Goal: Communication & Community: Share content

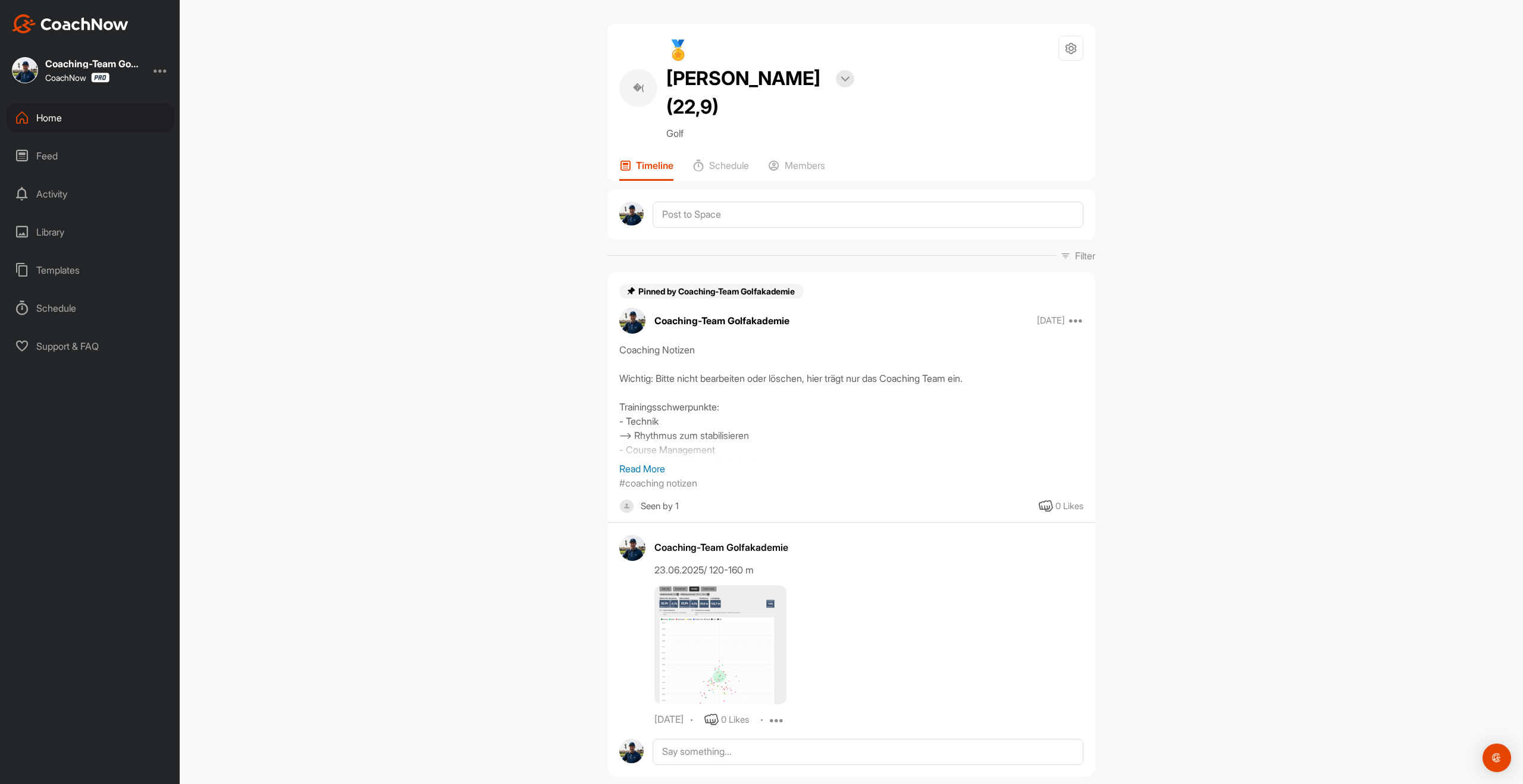
scroll to position [333, 0]
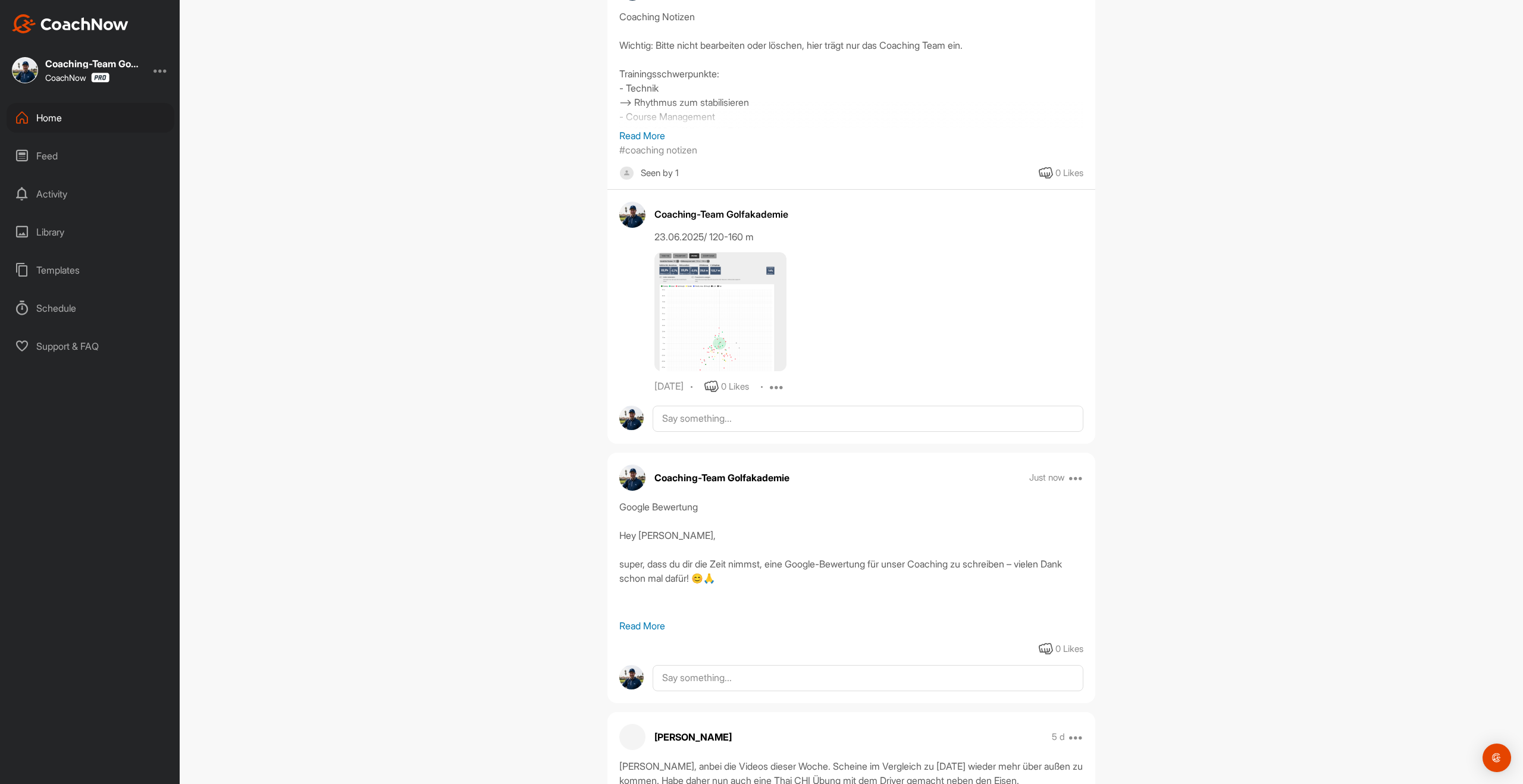
click at [90, 262] on div "Templates" at bounding box center [90, 270] width 168 height 29
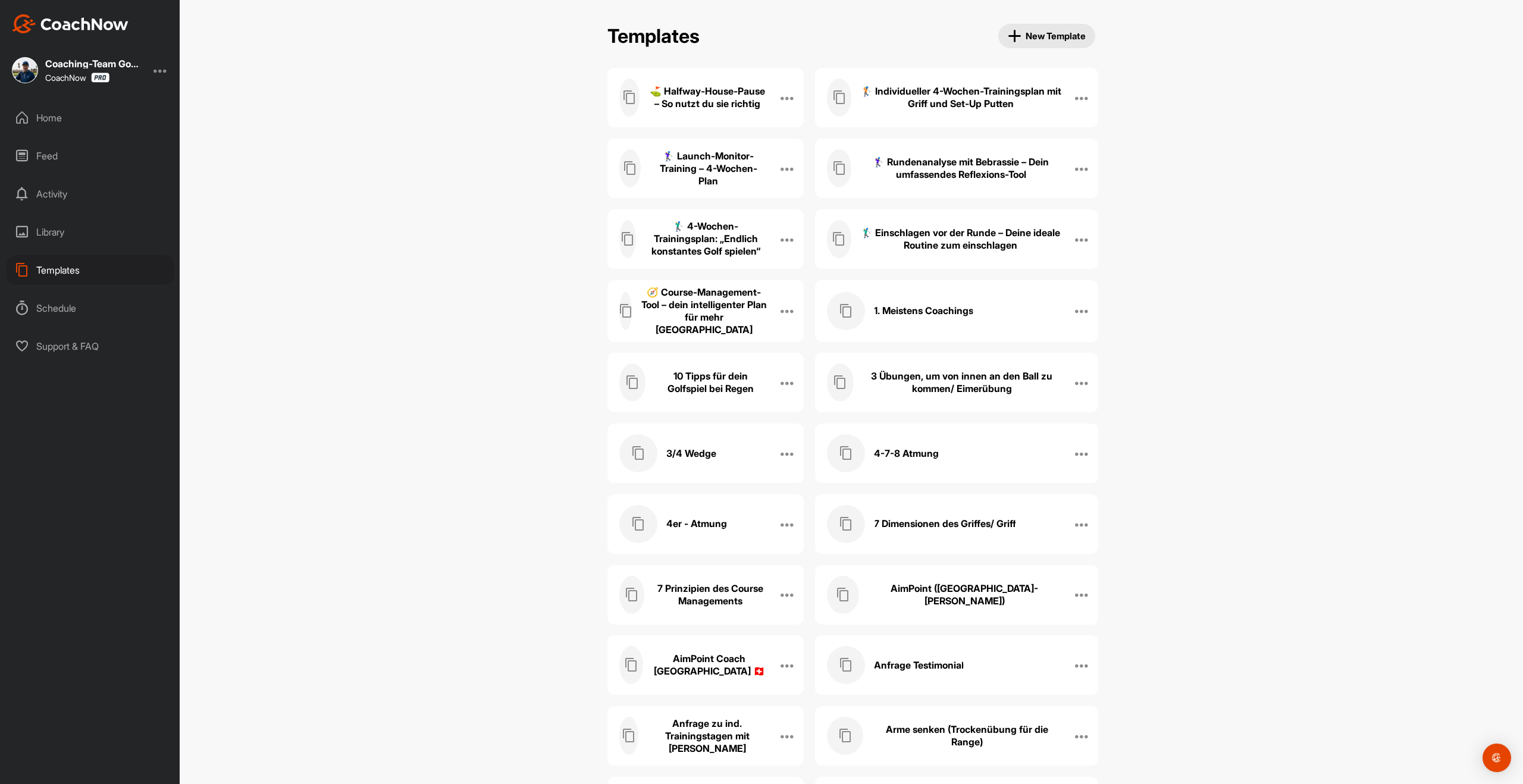
scroll to position [3169, 0]
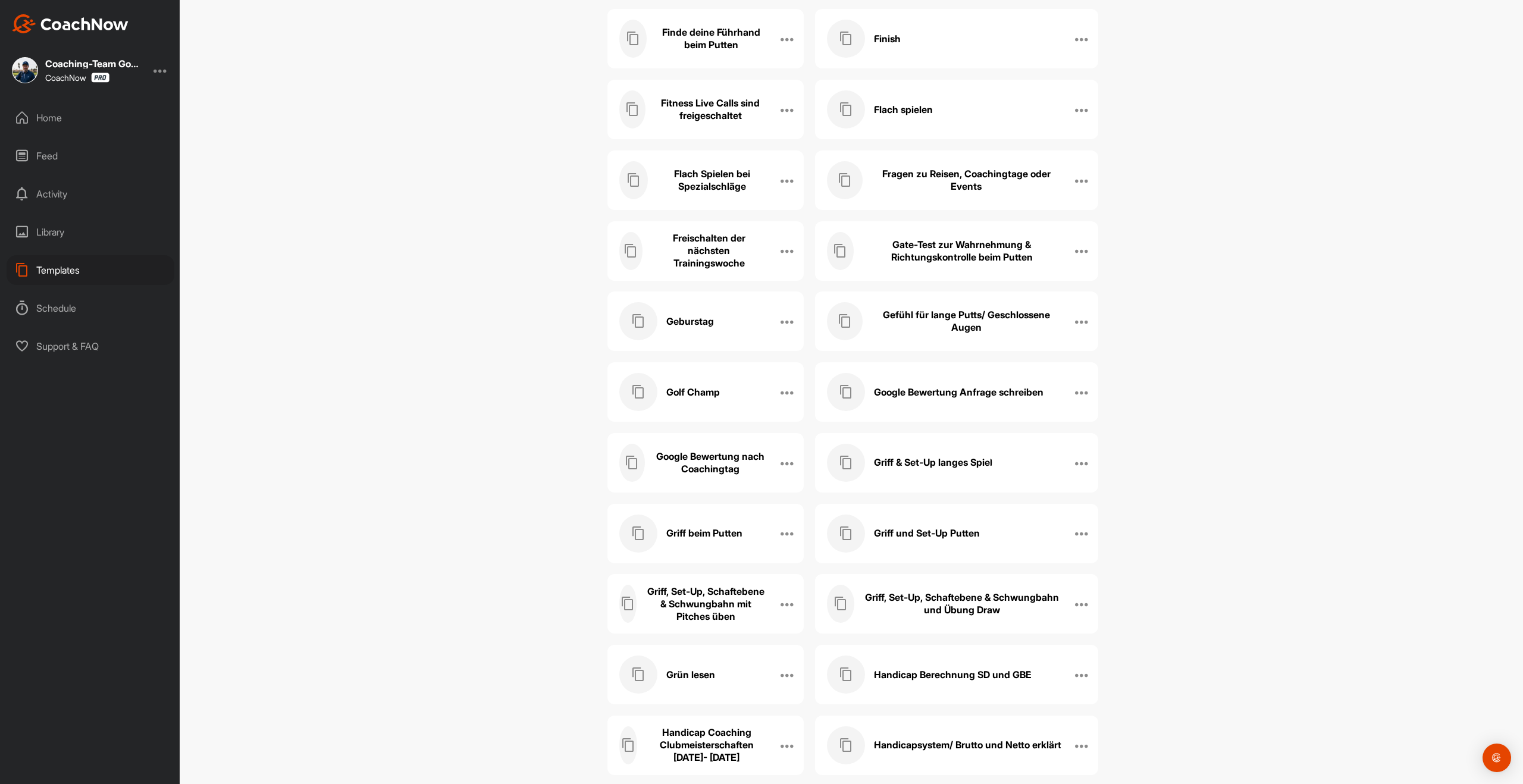
click at [972, 382] on div "Google Bewertung Anfrage schreiben" at bounding box center [944, 392] width 234 height 38
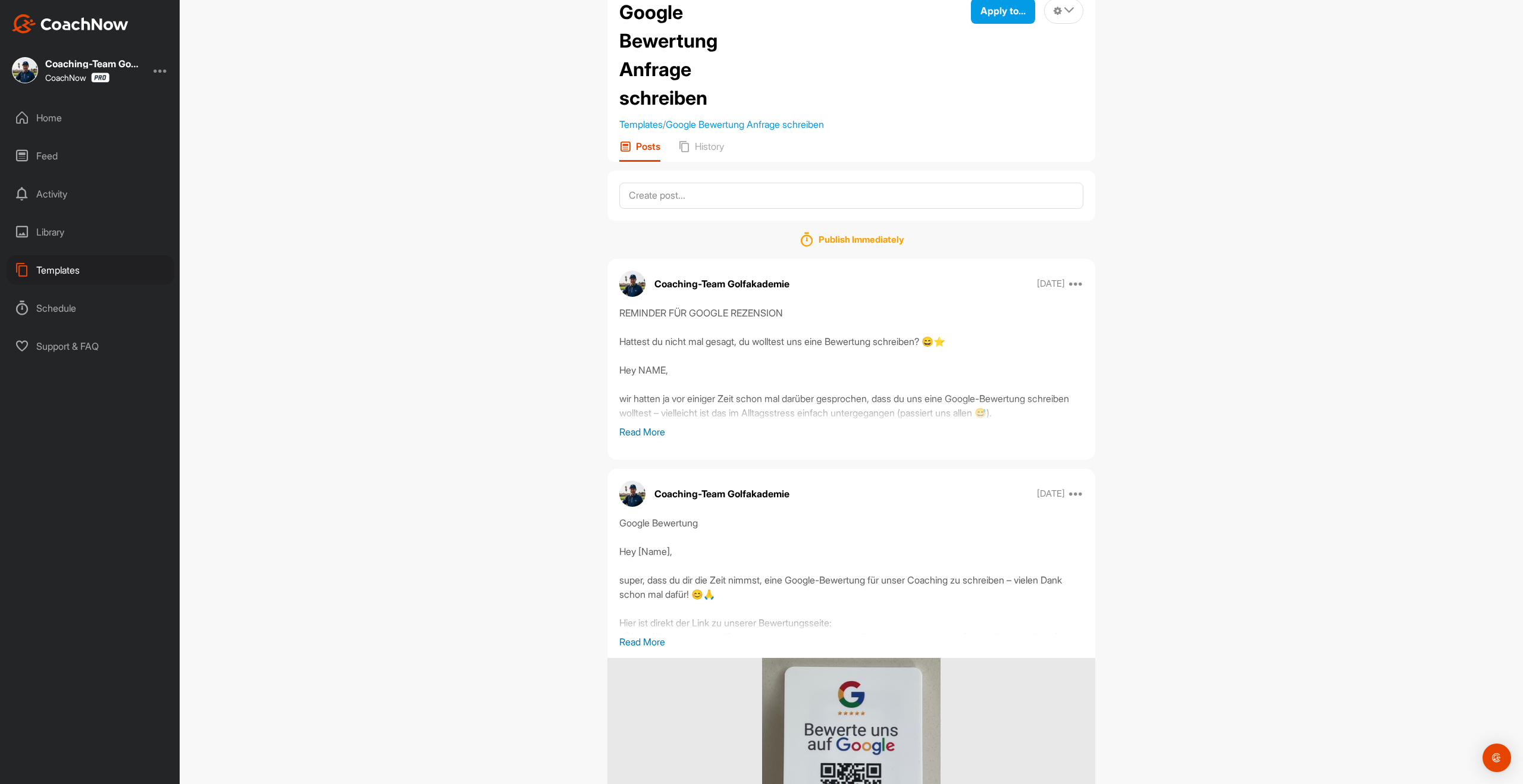
scroll to position [44, 0]
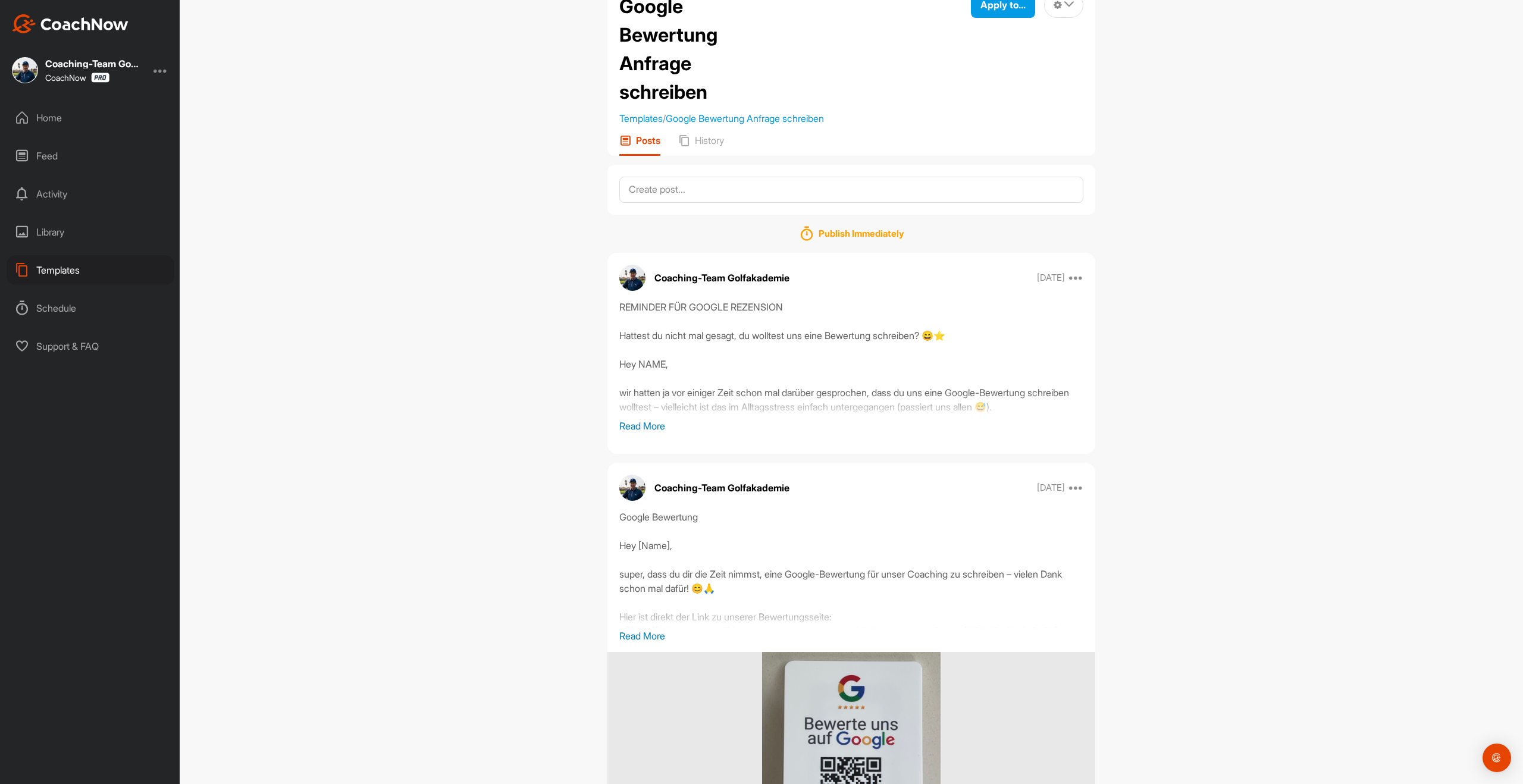
click at [661, 635] on p "Read More" at bounding box center [850, 635] width 464 height 14
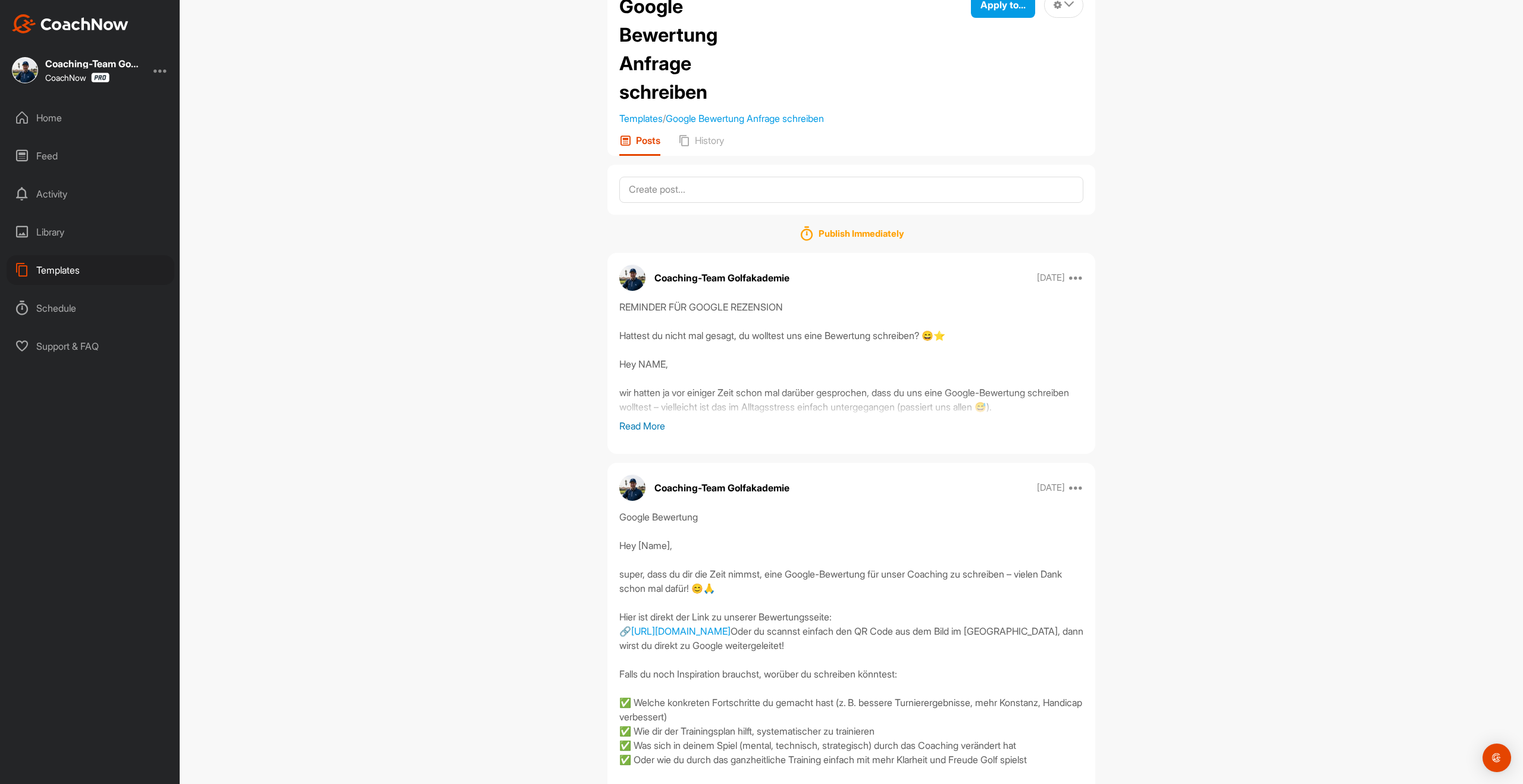
drag, startPoint x: 854, startPoint y: 634, endPoint x: 608, endPoint y: 630, distance: 246.0
click at [608, 630] on div "Google Bewertung Hey [Name], super, dass du dir die Zeit nimmst, eine Google-Be…" at bounding box center [851, 695] width 488 height 371
copy div "Google Bewertung Hey [Name], super, dass du dir die Zeit nimmst, eine Google-Be…"
click at [46, 120] on div "Home" at bounding box center [90, 118] width 168 height 29
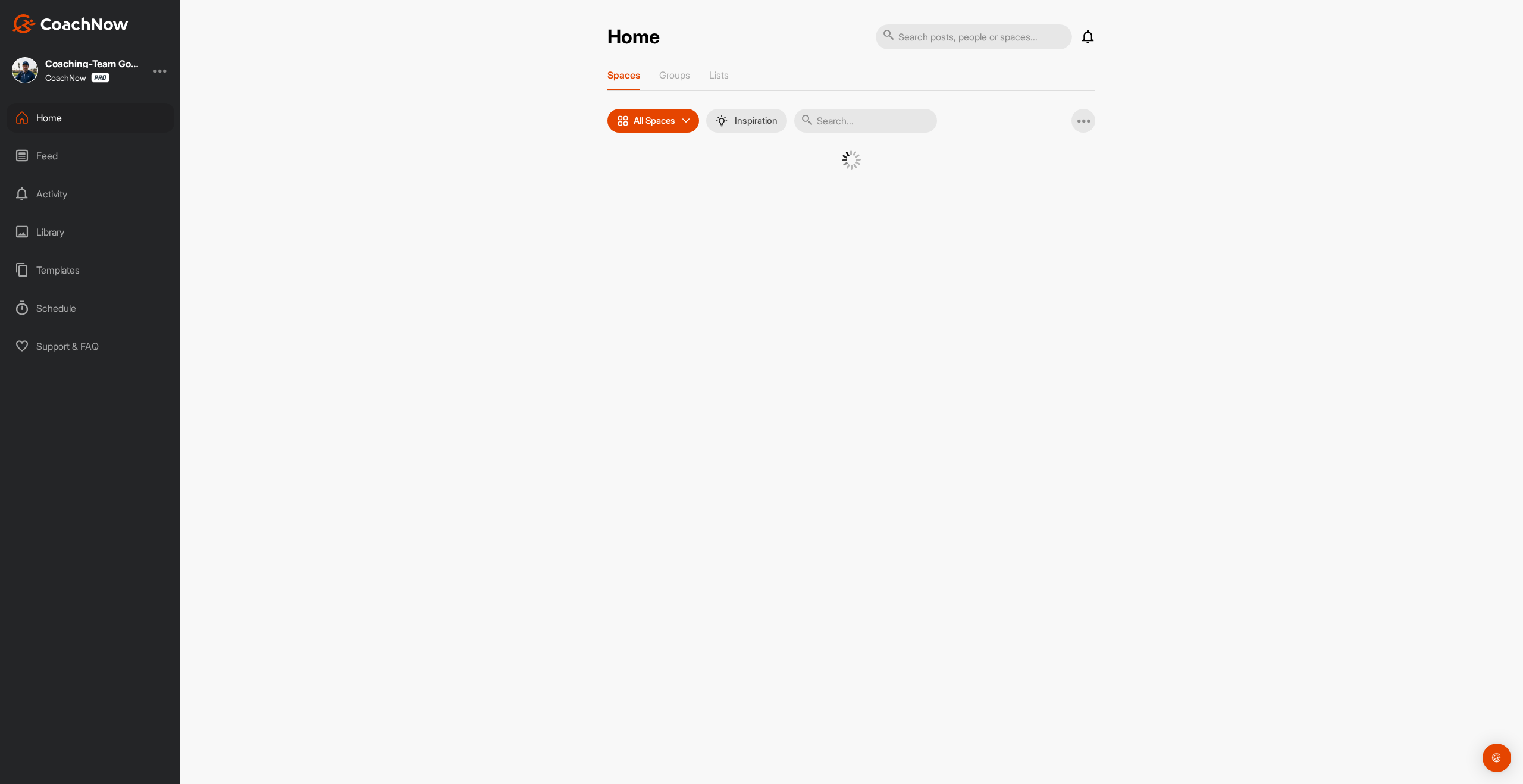
click at [826, 120] on input "text" at bounding box center [865, 121] width 142 height 24
type input "[PERSON_NAME]"
click at [826, 186] on div "�(" at bounding box center [847, 182] width 62 height 62
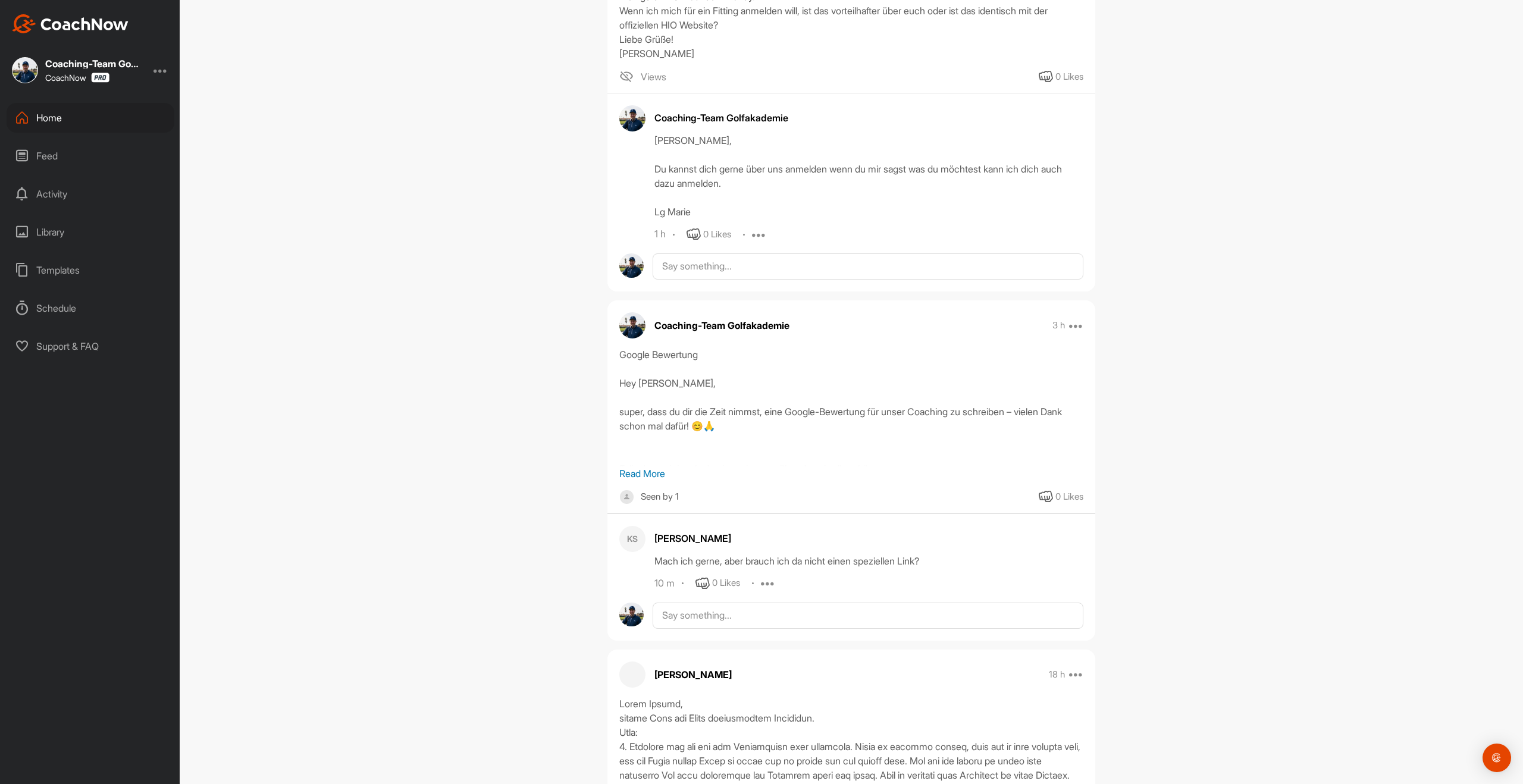
scroll to position [939, 0]
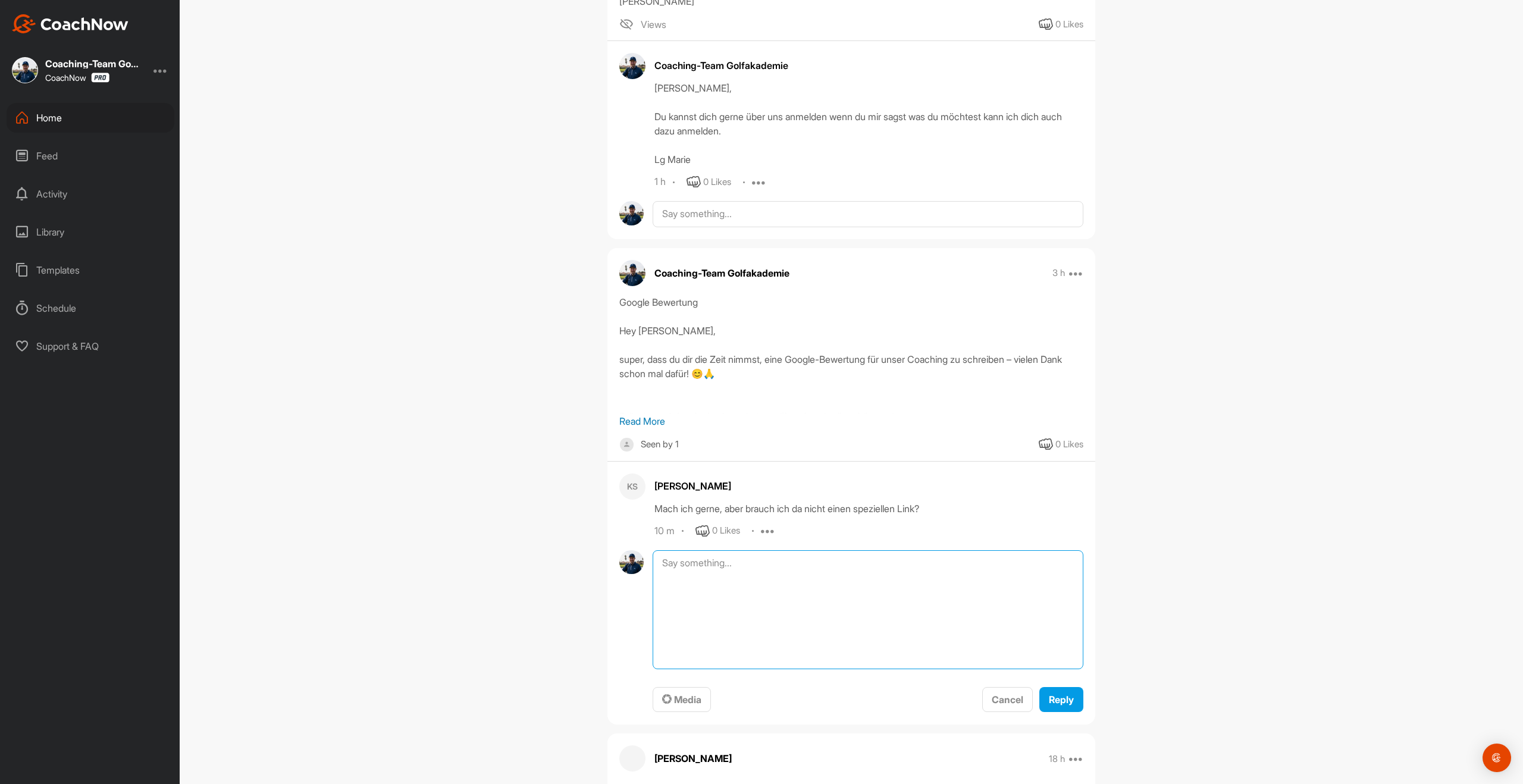
click at [719, 550] on textarea at bounding box center [868, 610] width 431 height 119
paste textarea "🔗 [URL][DOMAIN_NAME]"
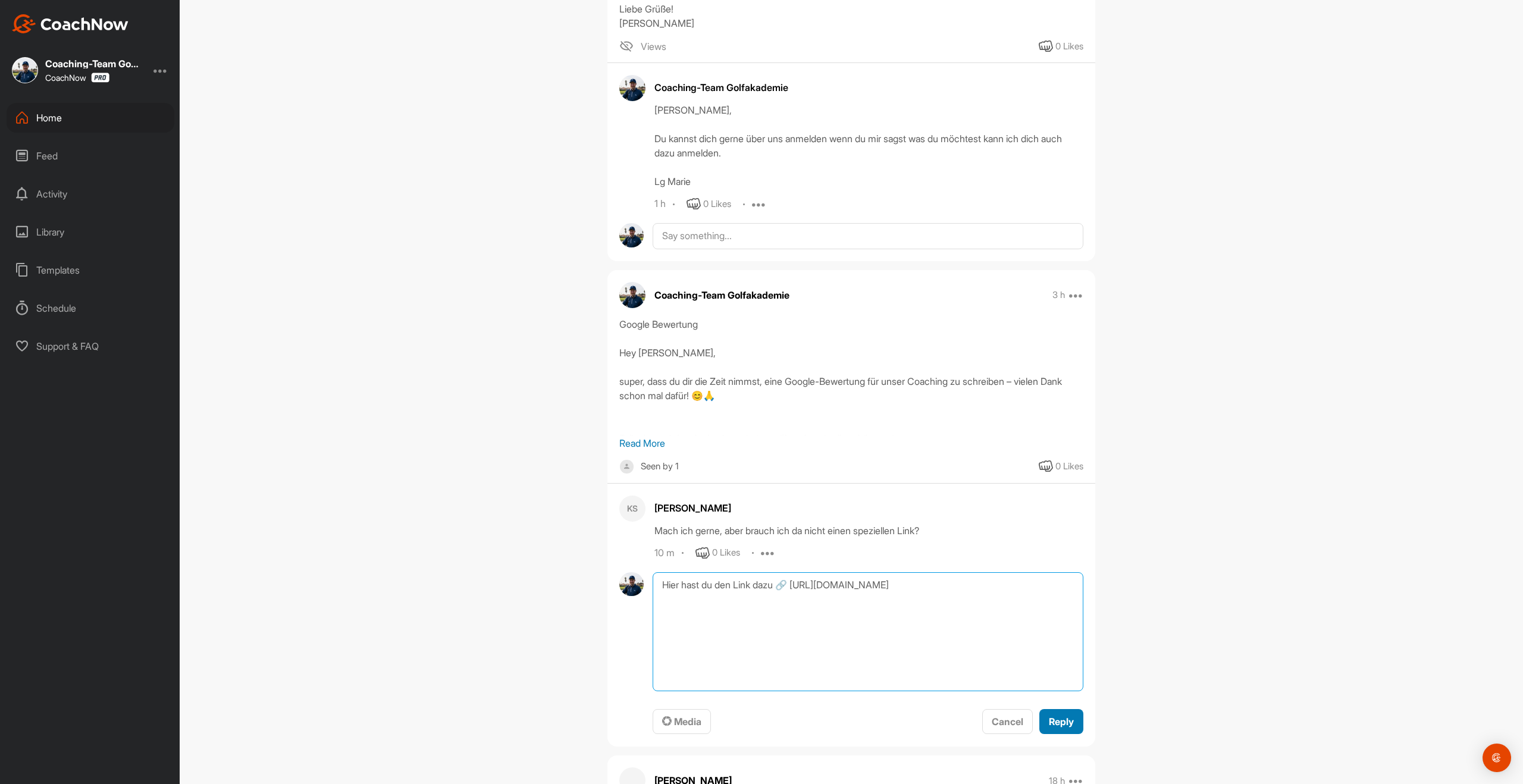
type textarea "Hier hast du den Link dazu 🔗 [URL][DOMAIN_NAME]"
click at [1055, 715] on span "Reply" at bounding box center [1061, 721] width 25 height 12
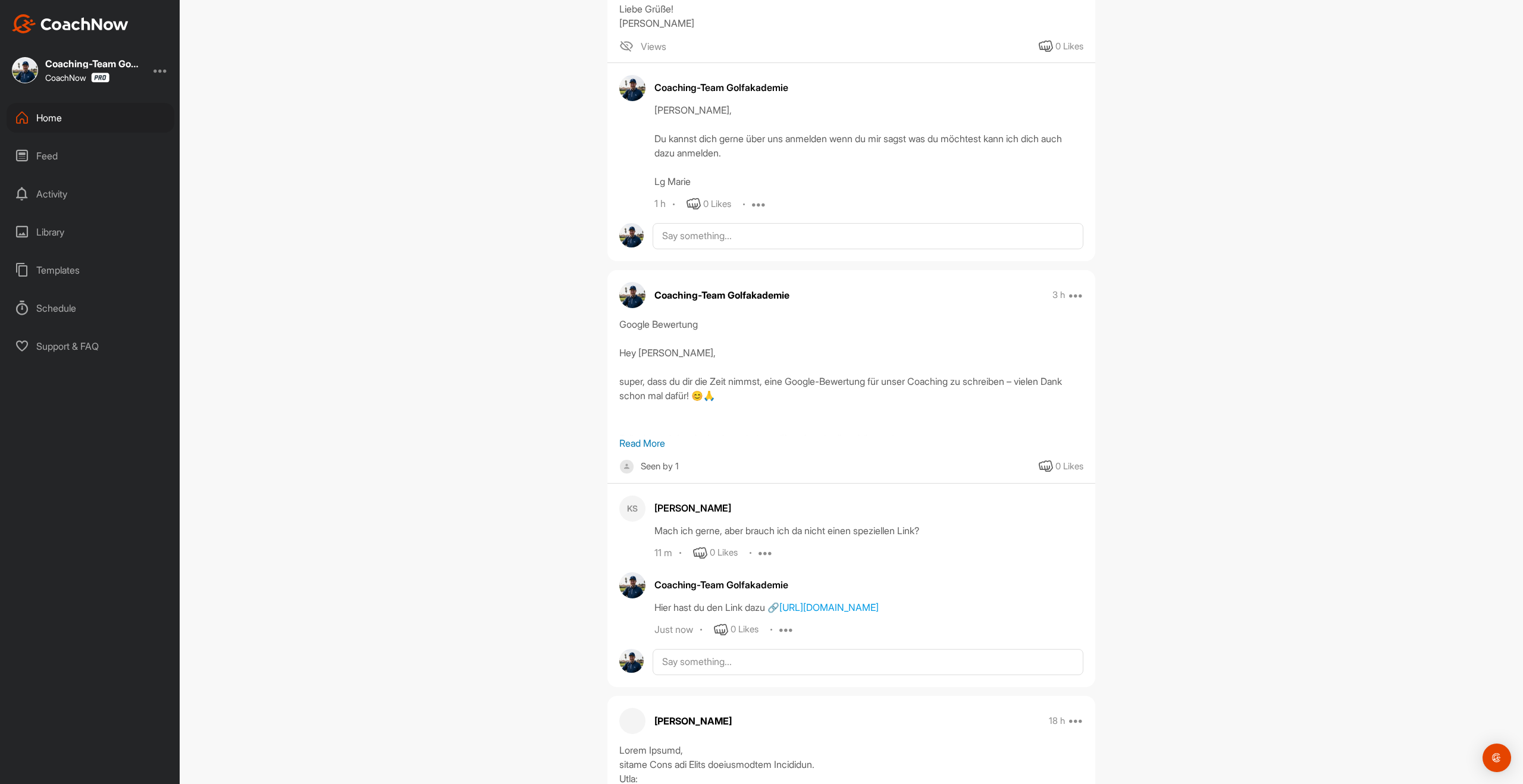
click at [78, 273] on div "Templates" at bounding box center [90, 270] width 168 height 29
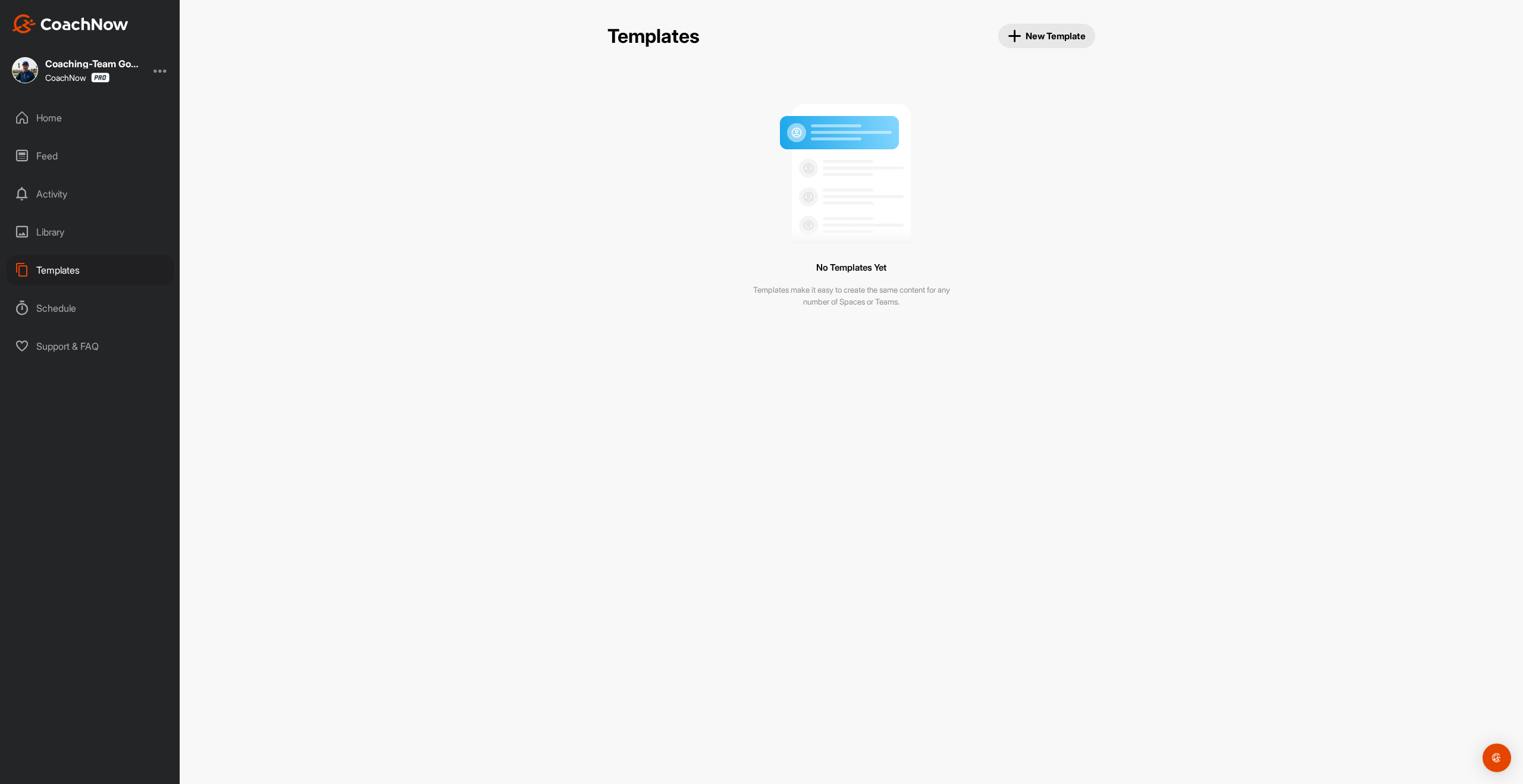
click at [1046, 32] on span "New Template" at bounding box center [1047, 36] width 78 height 14
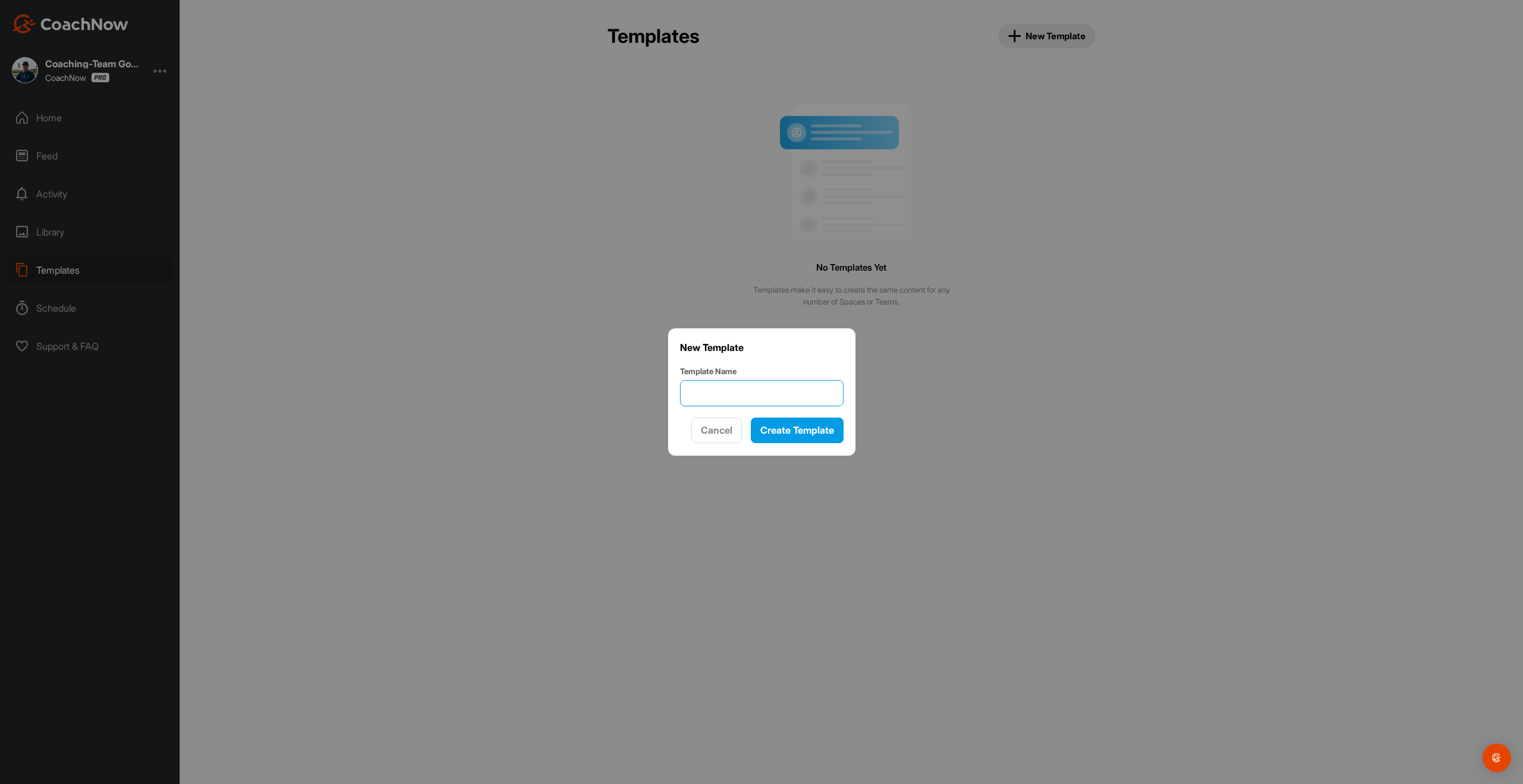
click at [749, 383] on input "Template Name" at bounding box center [762, 393] width 164 height 26
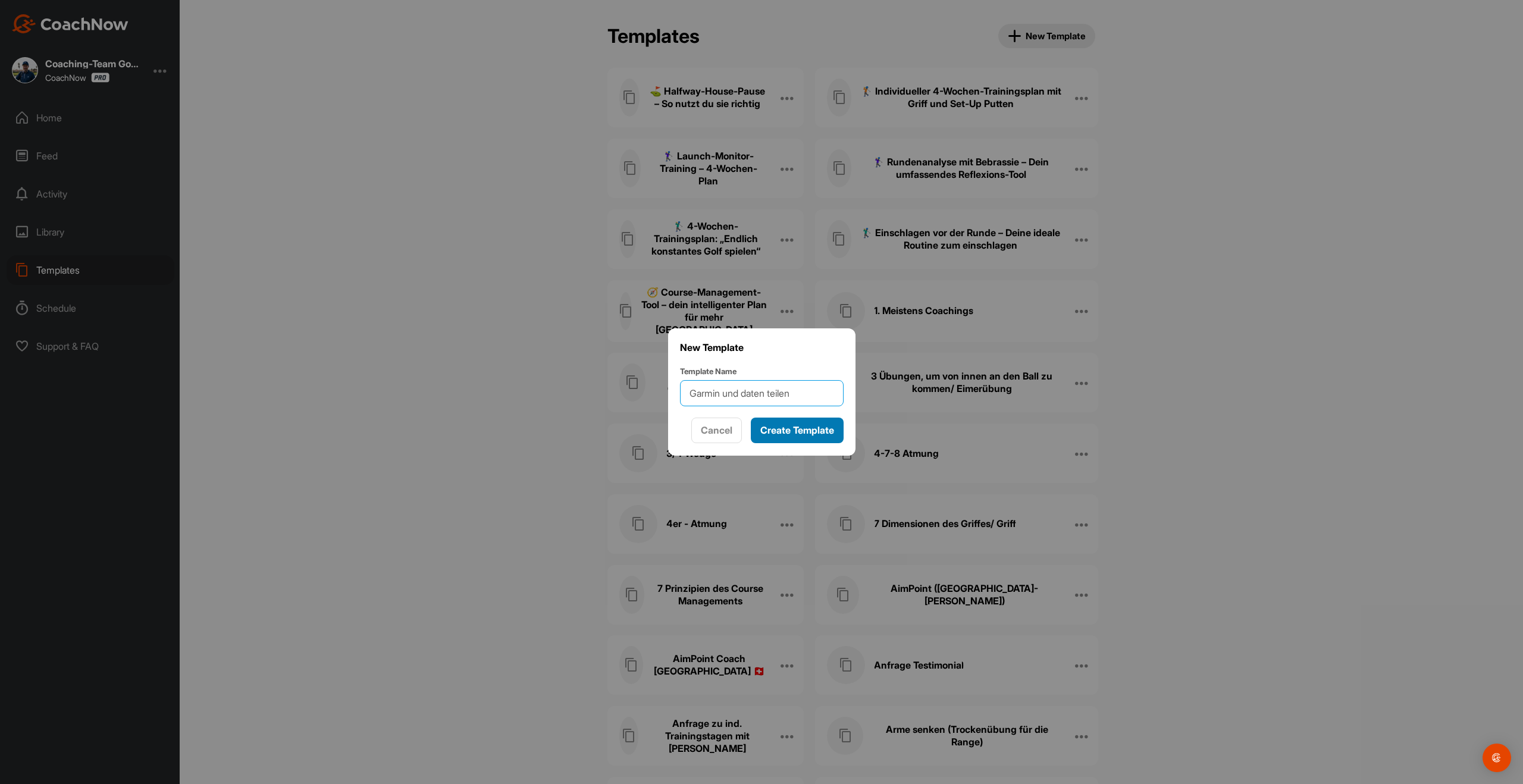
type input "Garmin und daten teilen"
click at [789, 430] on span "Create Template" at bounding box center [797, 430] width 74 height 12
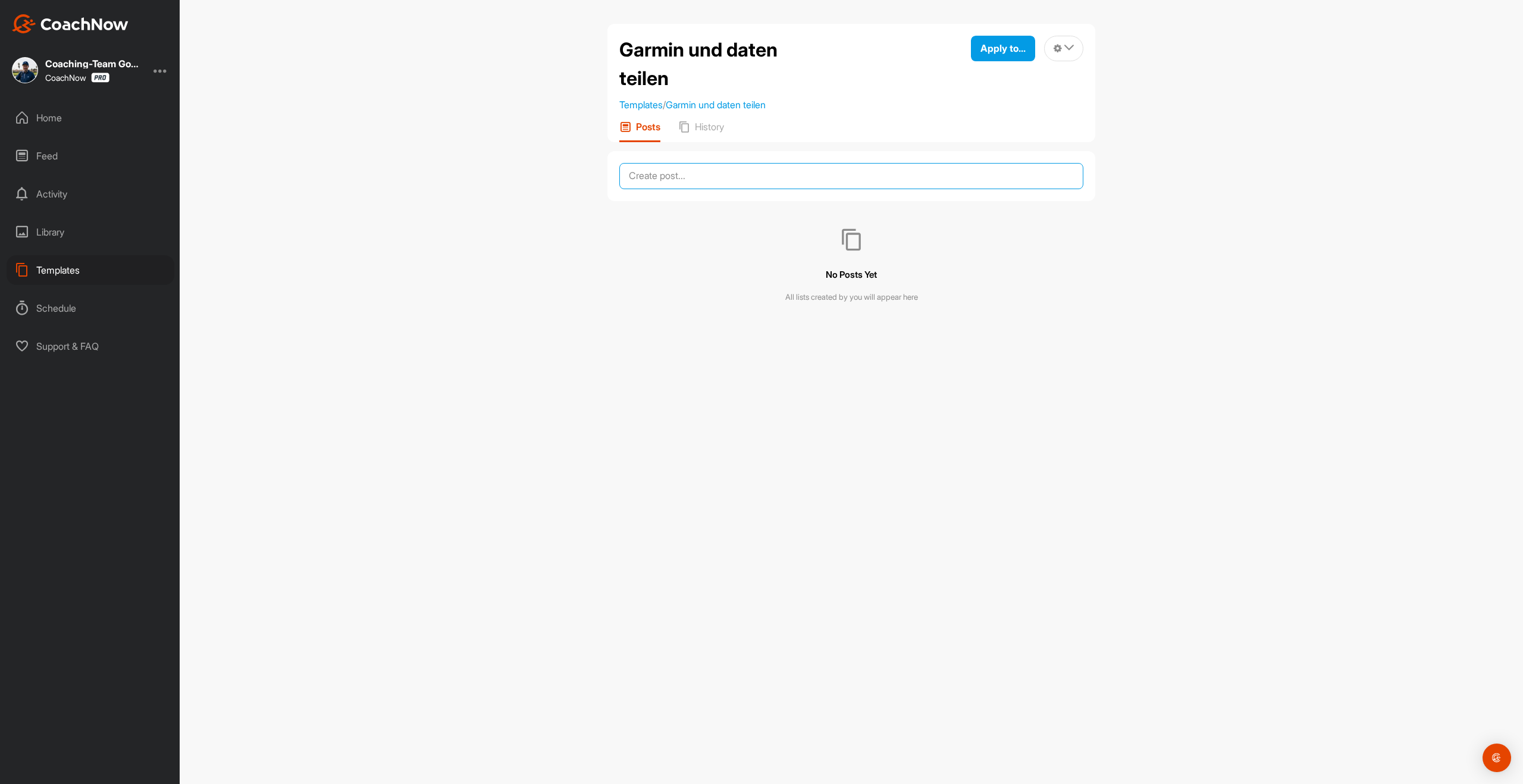
click at [673, 173] on textarea at bounding box center [850, 176] width 464 height 26
paste textarea "📹 LOR: Ipsumdolorsitametco adi eli Seddoe Temporin® U86 Labor Etdoloremagnaaliq…"
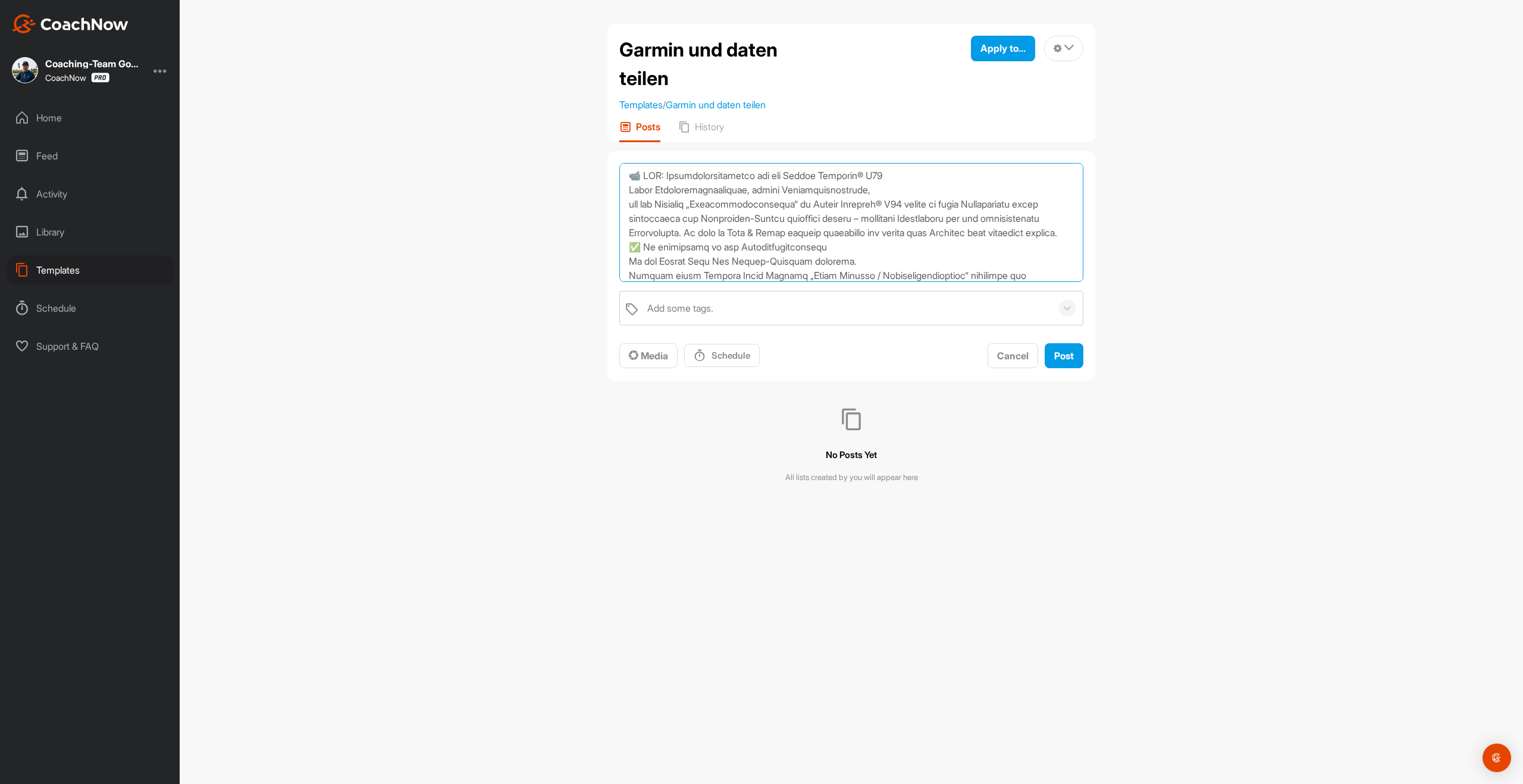
click at [949, 178] on textarea at bounding box center [850, 222] width 464 height 119
click at [743, 260] on textarea at bounding box center [850, 222] width 464 height 119
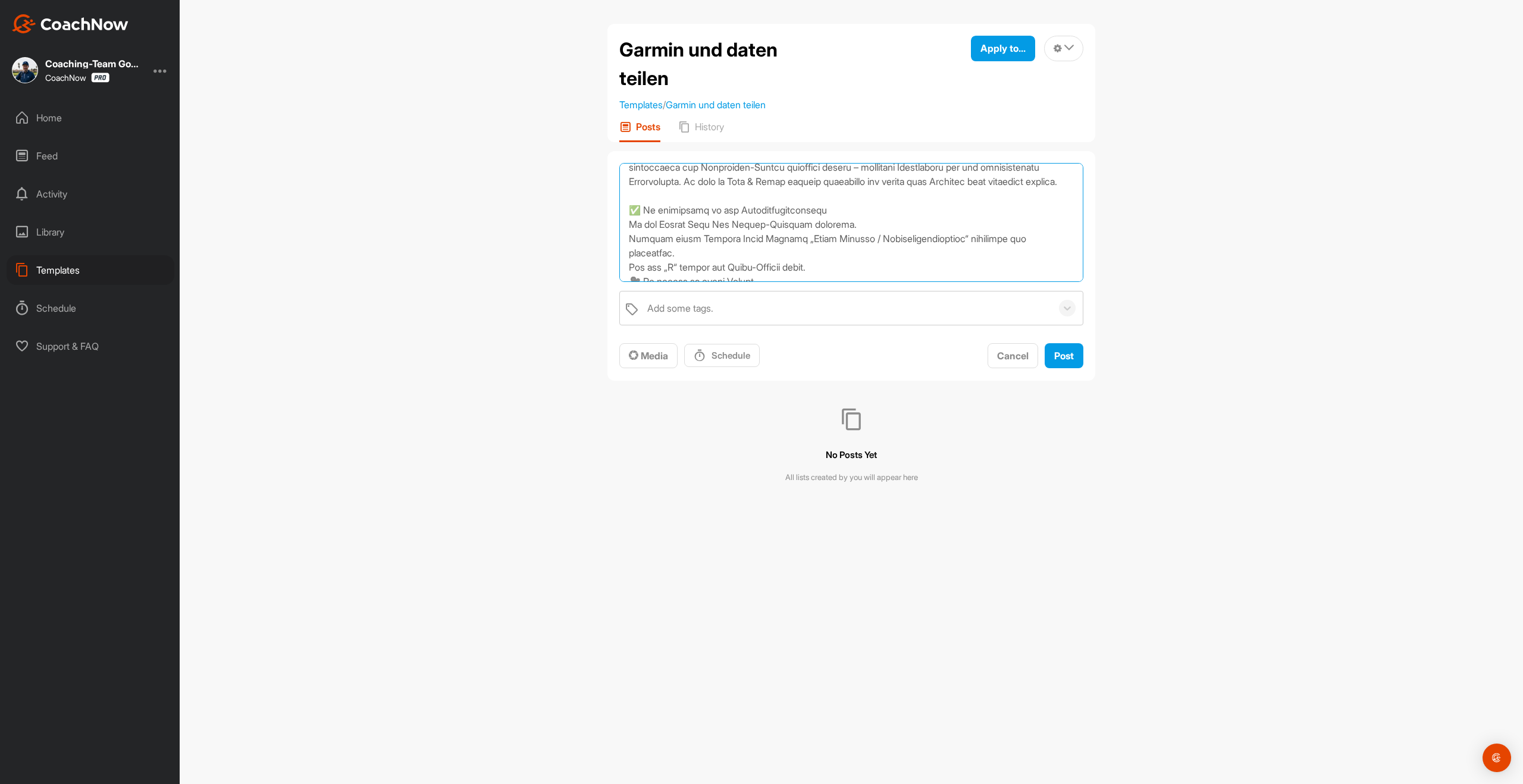
scroll to position [76, 0]
click at [630, 230] on textarea at bounding box center [850, 222] width 464 height 119
click at [627, 267] on textarea at bounding box center [850, 222] width 464 height 119
click at [627, 241] on textarea at bounding box center [850, 222] width 464 height 119
click at [625, 272] on textarea at bounding box center [850, 222] width 464 height 119
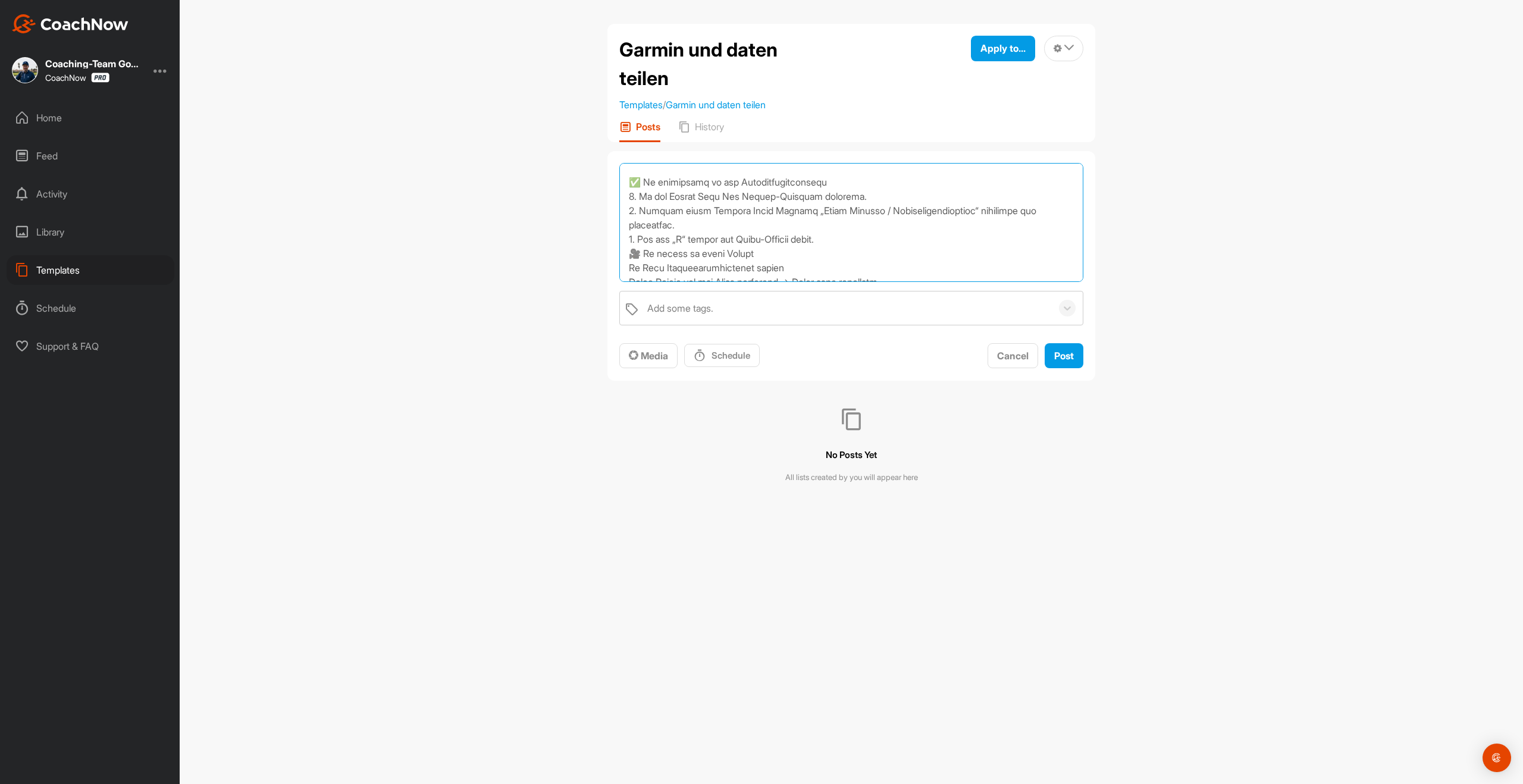
scroll to position [94, 0]
click at [856, 253] on textarea at bounding box center [850, 222] width 464 height 119
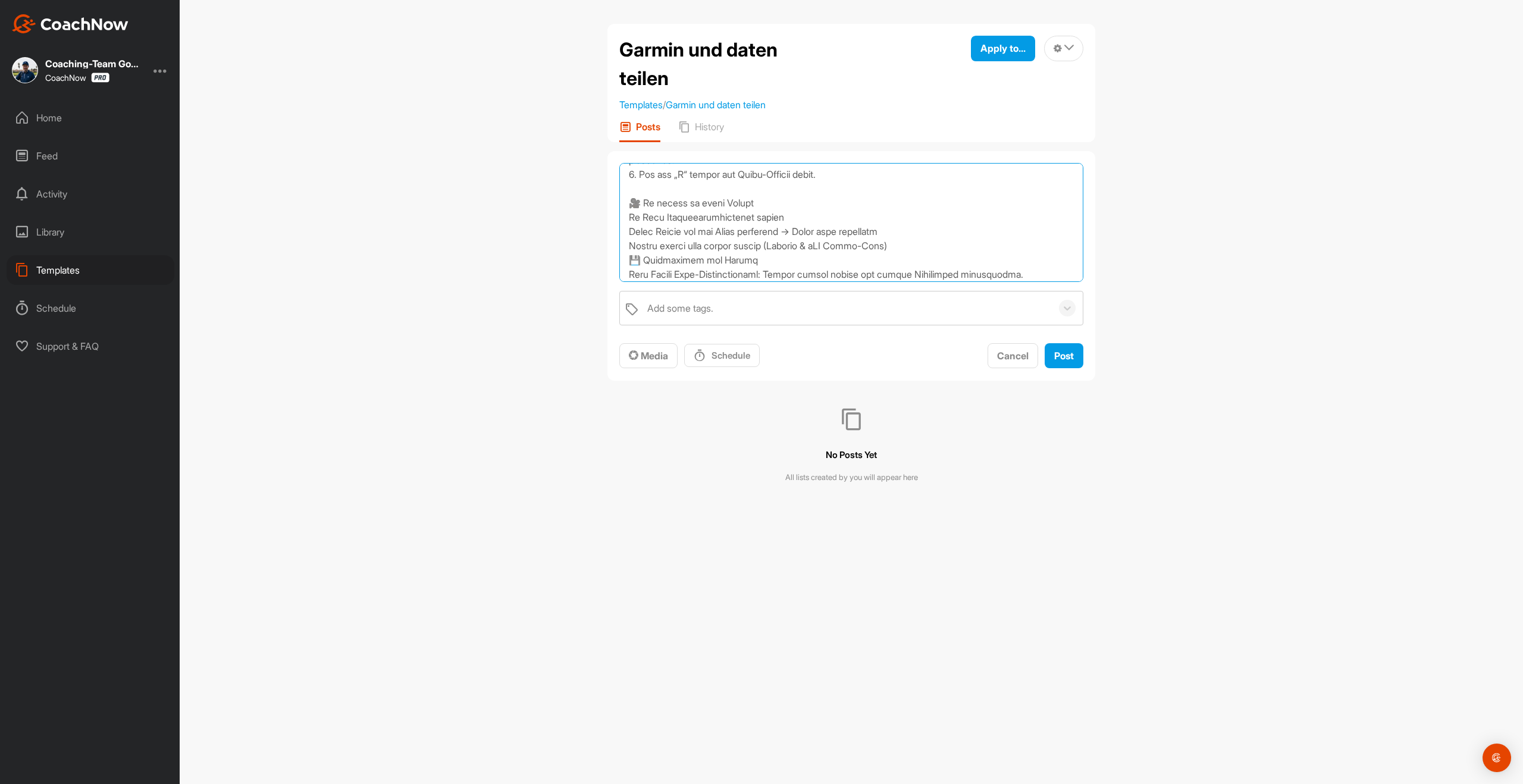
click at [626, 233] on textarea at bounding box center [850, 222] width 464 height 119
click at [625, 243] on textarea at bounding box center [850, 222] width 464 height 119
click at [624, 259] on textarea at bounding box center [850, 222] width 464 height 119
click at [921, 266] on textarea at bounding box center [850, 222] width 464 height 119
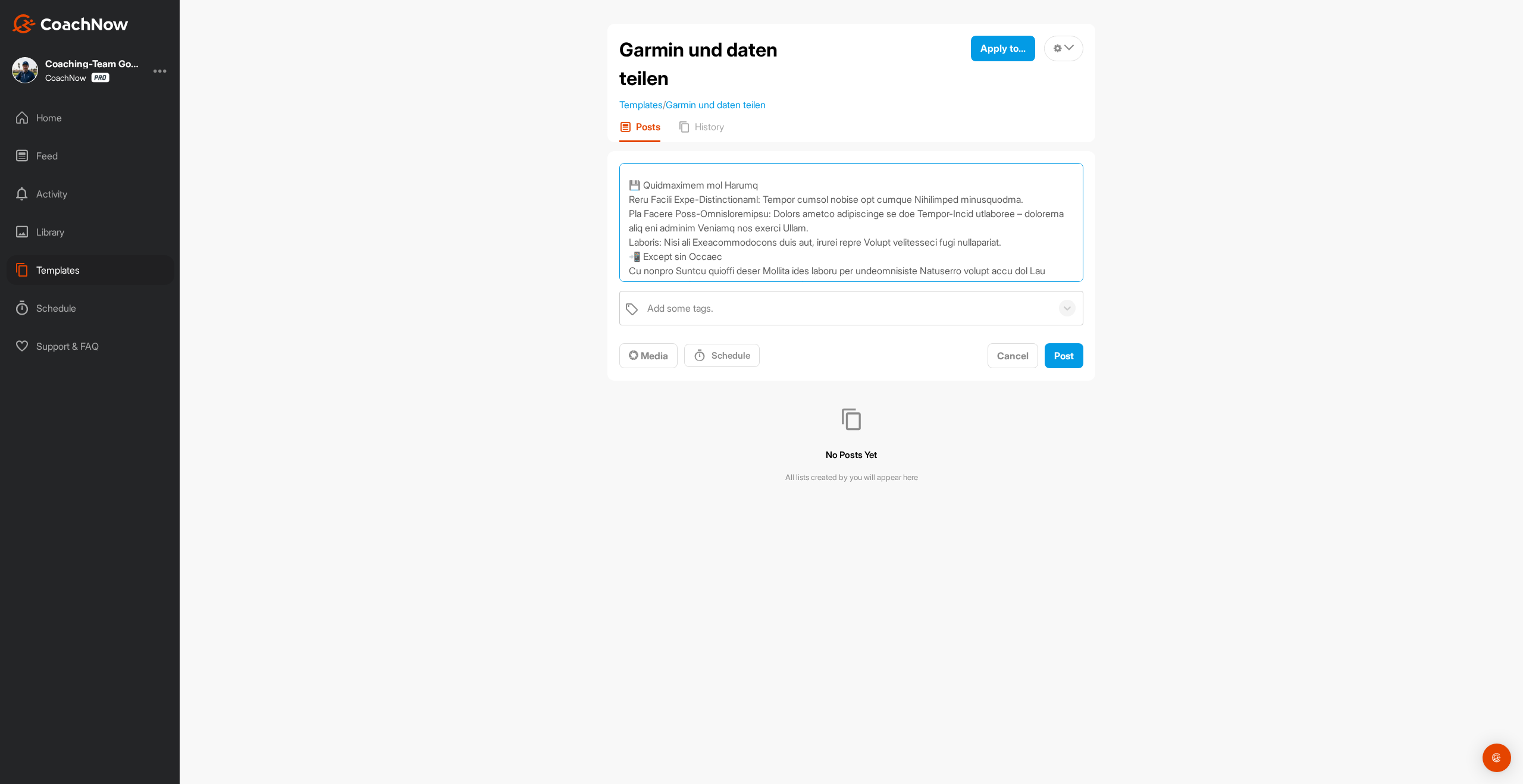
click at [630, 216] on textarea at bounding box center [850, 222] width 464 height 119
click at [624, 230] on textarea at bounding box center [850, 222] width 464 height 119
click at [873, 243] on textarea at bounding box center [850, 222] width 464 height 119
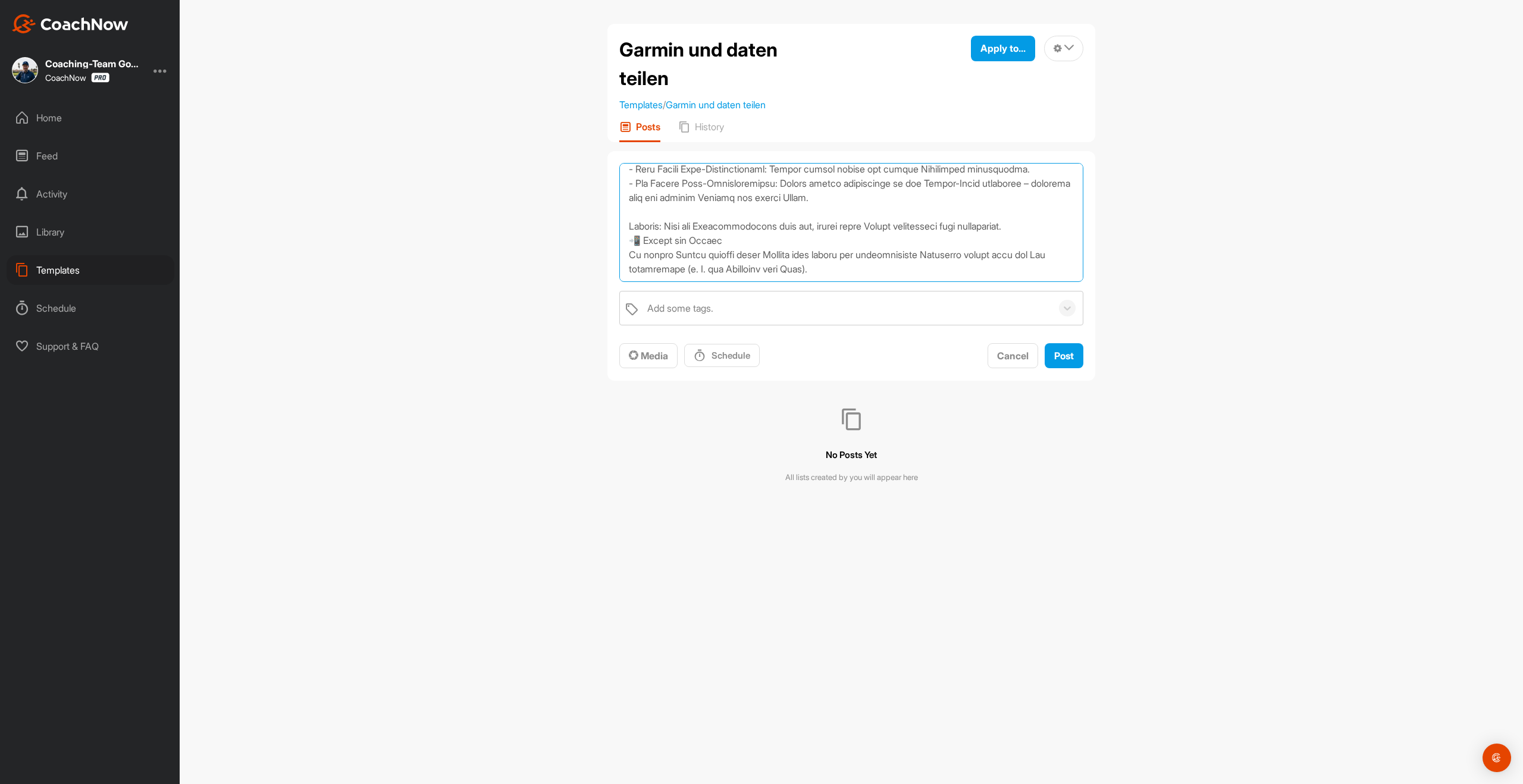
scroll to position [292, 0]
click at [731, 241] on textarea at bounding box center [850, 222] width 464 height 119
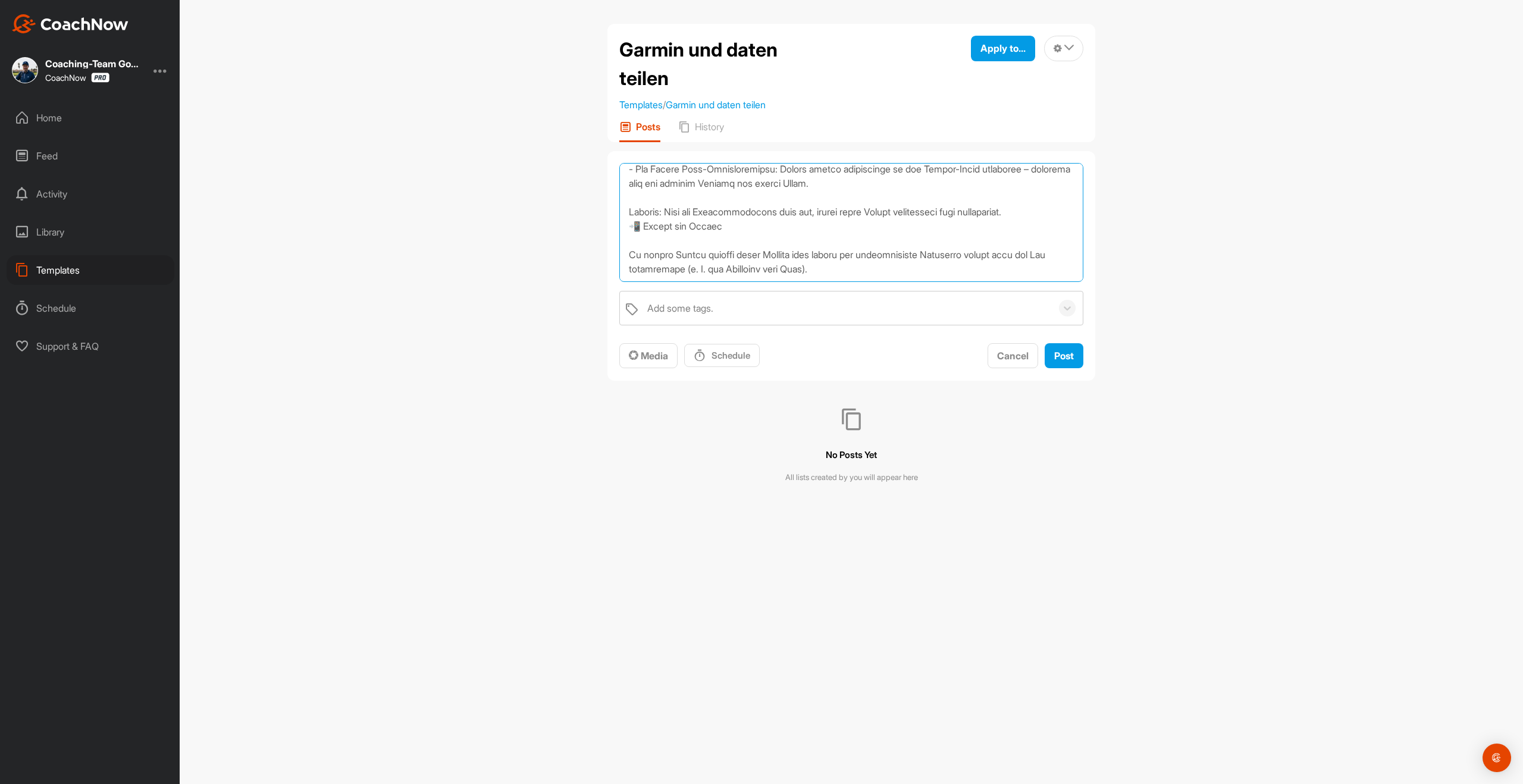
scroll to position [306, 0]
click at [894, 274] on textarea at bounding box center [850, 222] width 464 height 119
paste textarea "[URL][DOMAIN_NAME]"
type textarea "📹 LOR: Ipsumdolorsitametco adi eli Seddoe Temporin® U14 Labor Etdoloremagnaaliq…"
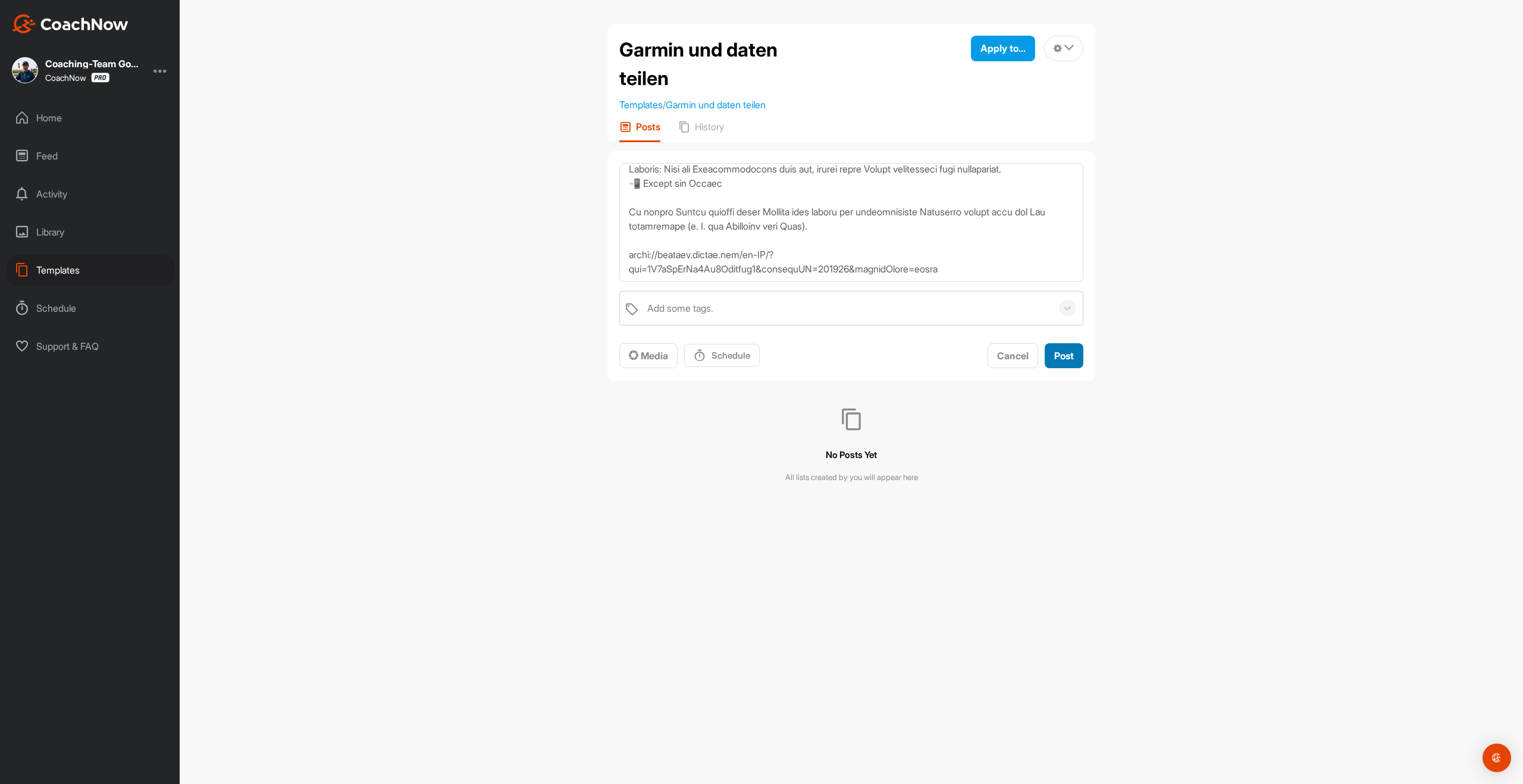
click at [1065, 363] on button "Post" at bounding box center [1064, 356] width 38 height 26
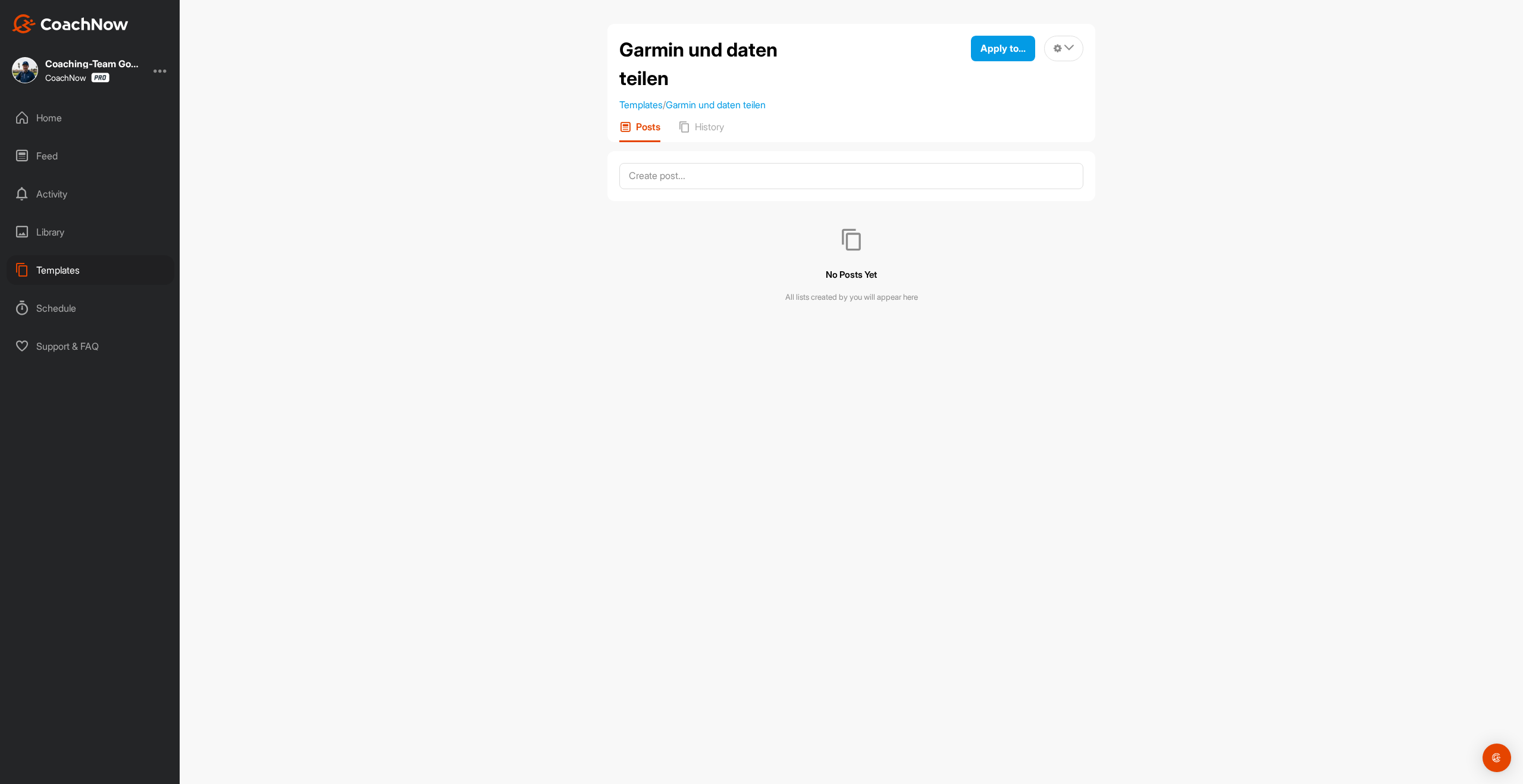
scroll to position [0, 0]
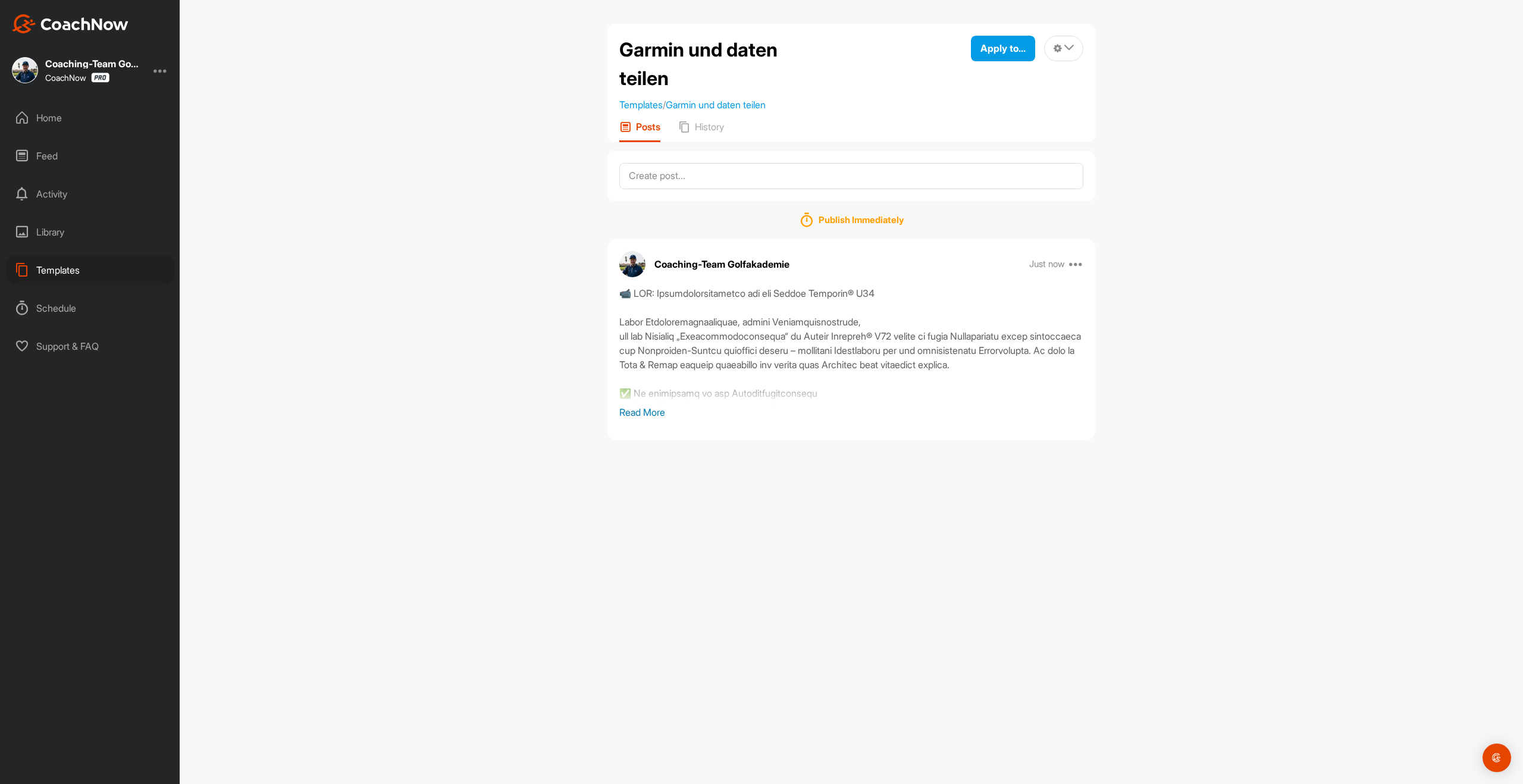
click at [46, 120] on div "Home" at bounding box center [90, 118] width 168 height 29
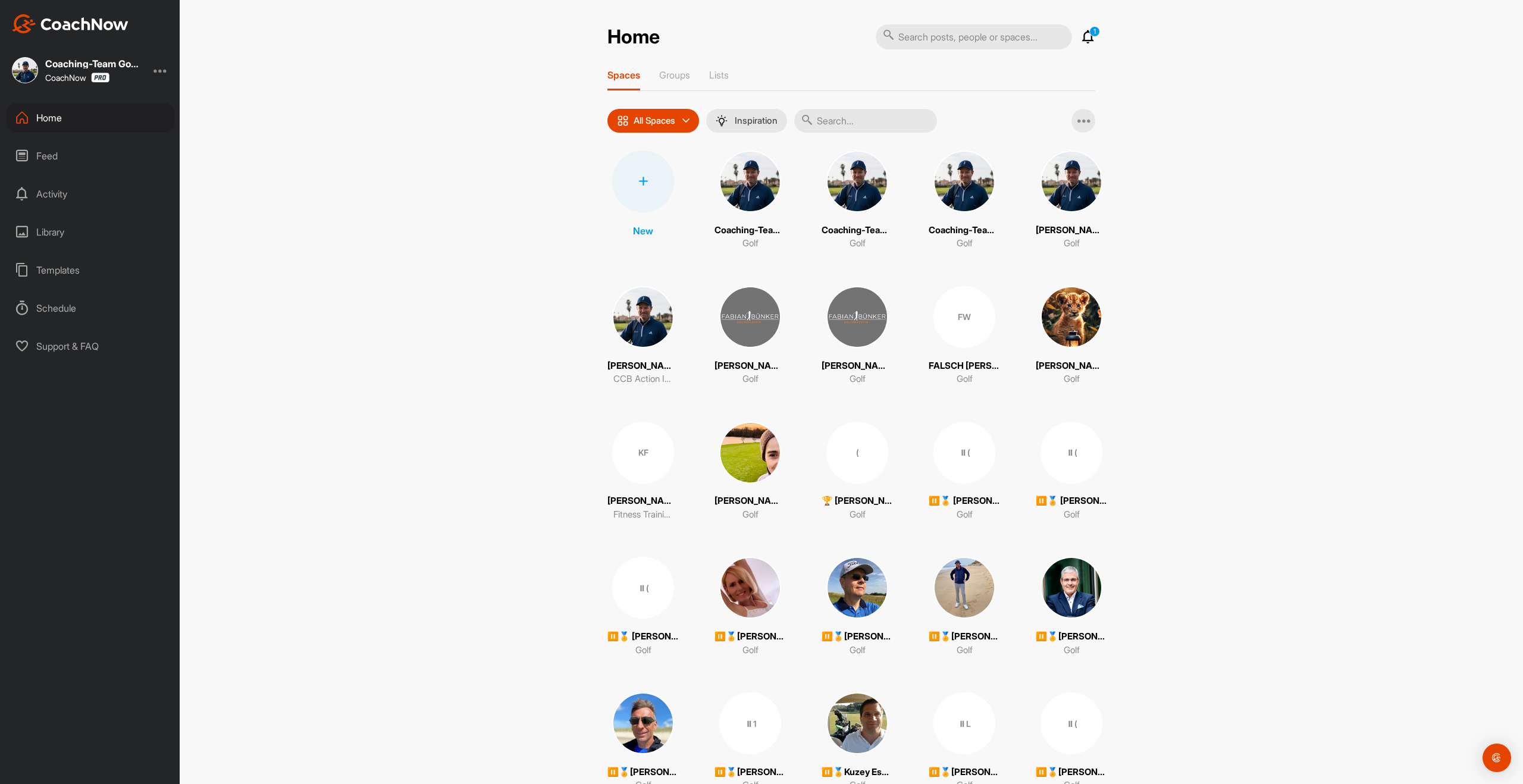
click at [626, 197] on div at bounding box center [643, 182] width 62 height 62
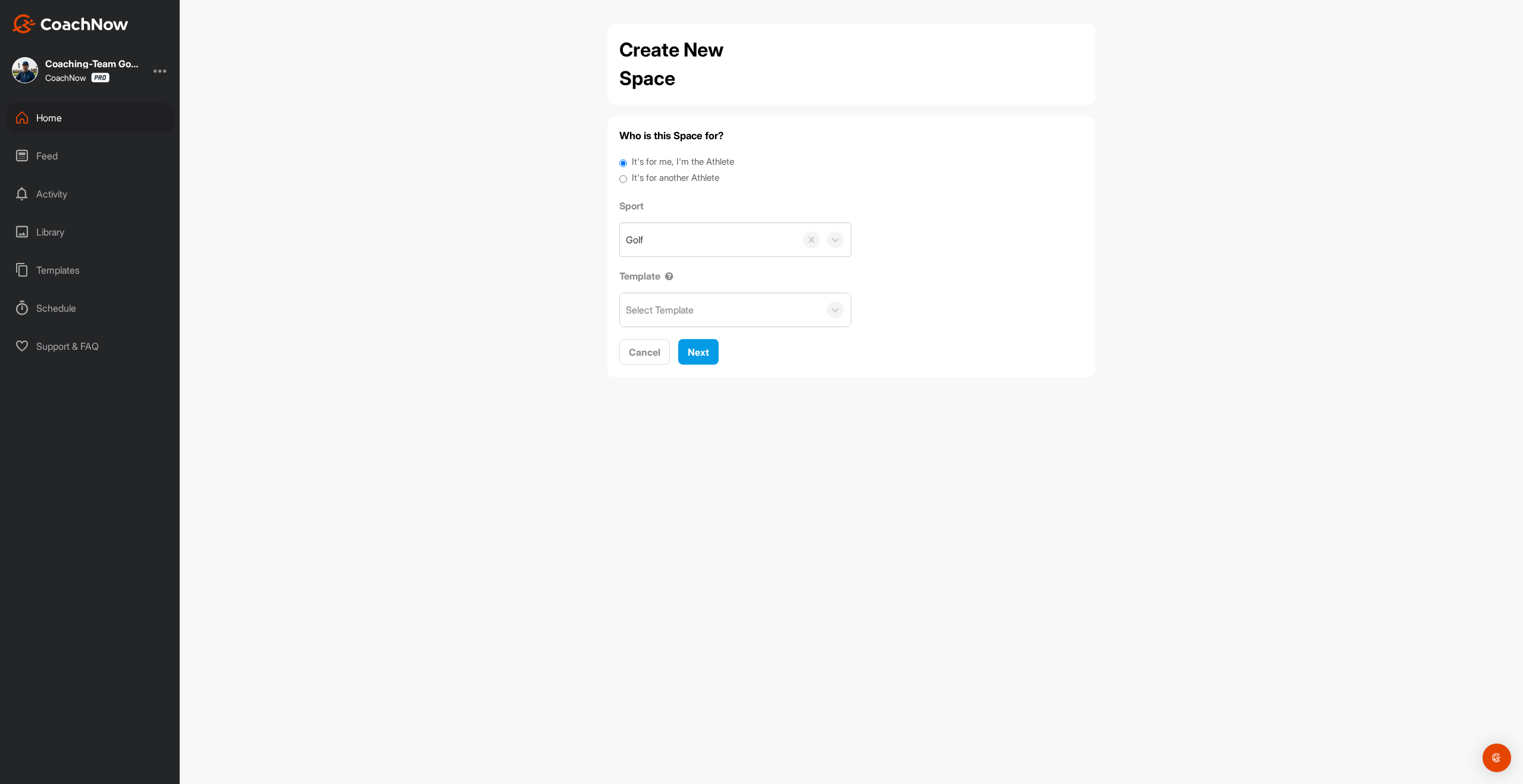
click at [676, 180] on label "It's for another Athlete" at bounding box center [676, 178] width 87 height 14
click at [627, 180] on input "It's for another Athlete" at bounding box center [623, 179] width 8 height 16
radio input "true"
click at [668, 239] on div "Search by name or email" at bounding box center [677, 240] width 103 height 14
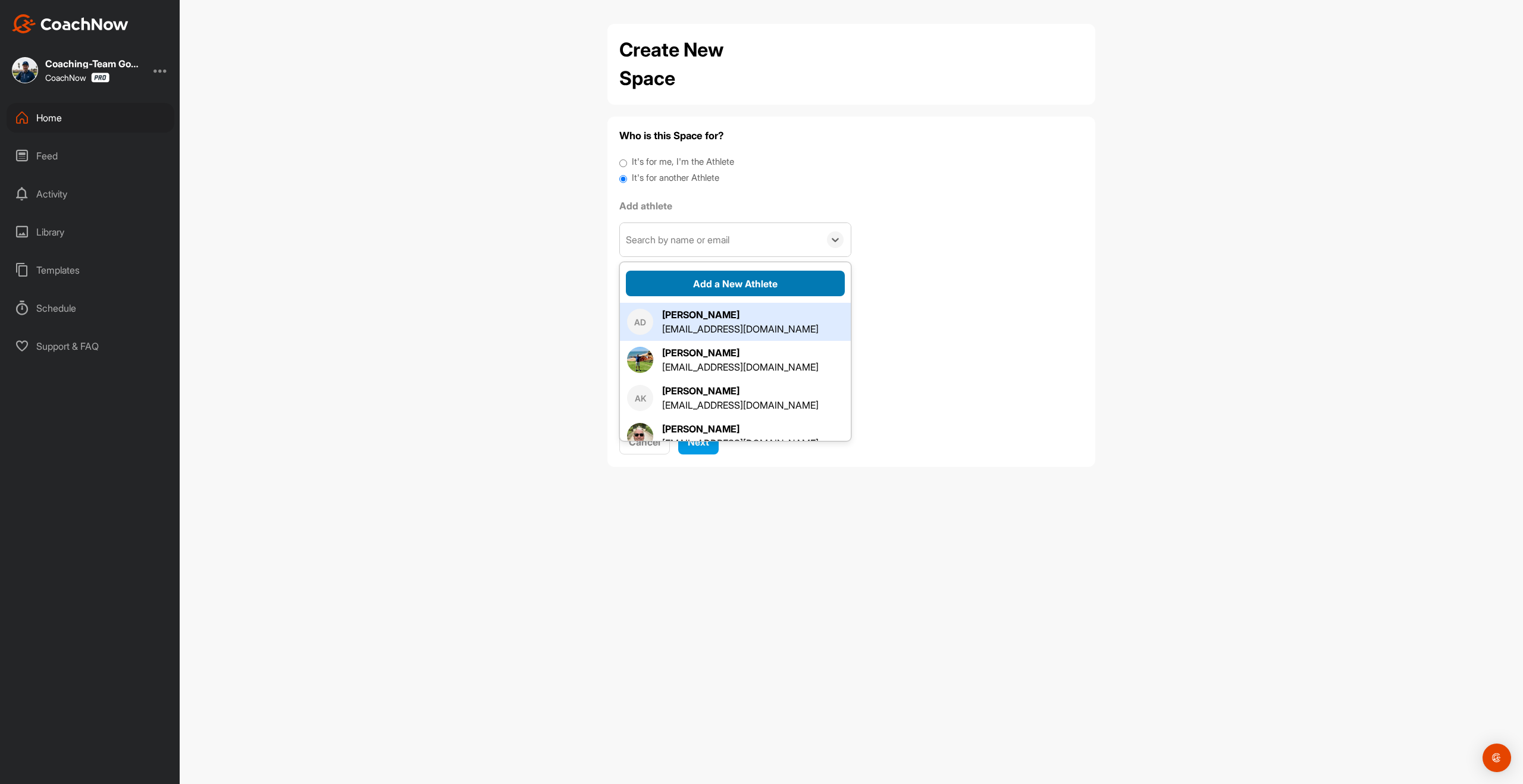
click at [697, 283] on button "Add a New Athlete" at bounding box center [735, 283] width 219 height 26
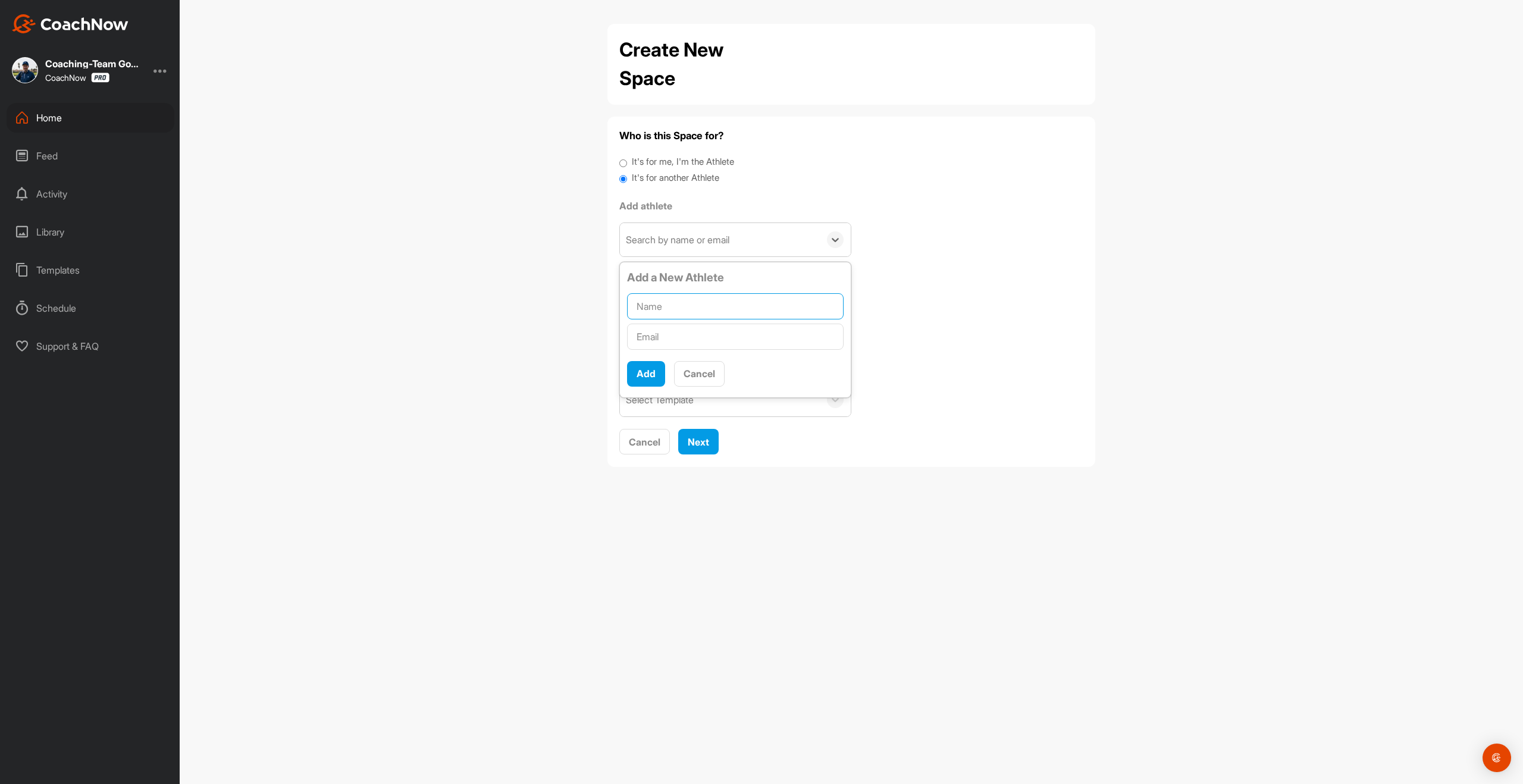
click at [650, 305] on input "text" at bounding box center [735, 306] width 216 height 26
paste input "🏌‍♂[PERSON_NAME] (23.8)"
type input "🏌‍♂[PERSON_NAME] (23.8)"
click at [667, 338] on input "text" at bounding box center [735, 336] width 216 height 26
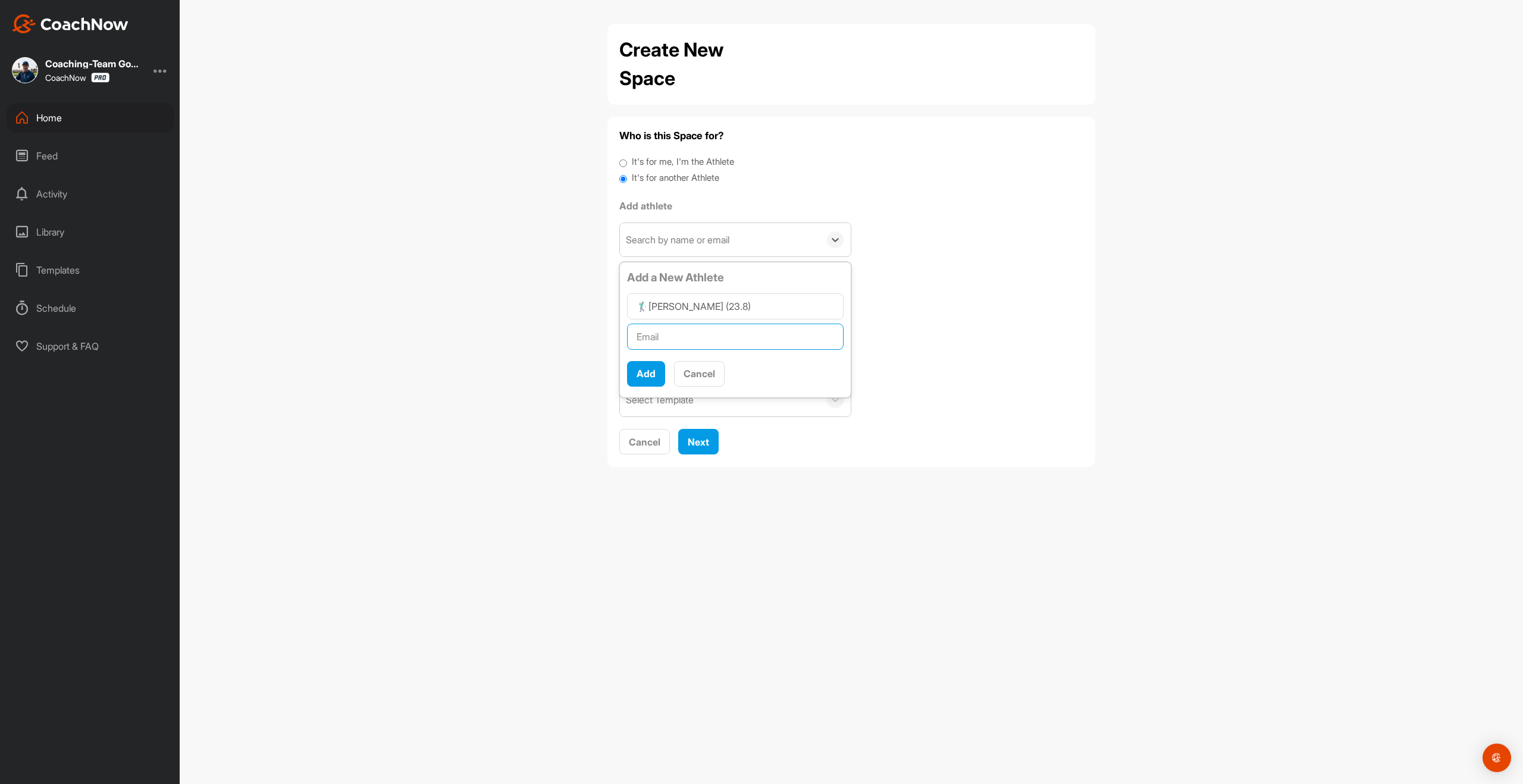
click at [667, 338] on input "text" at bounding box center [735, 336] width 216 height 26
paste input "[EMAIL_ADDRESS][DOMAIN_NAME]"
type input "[EMAIL_ADDRESS][DOMAIN_NAME]"
click at [661, 368] on button "Add" at bounding box center [646, 374] width 38 height 26
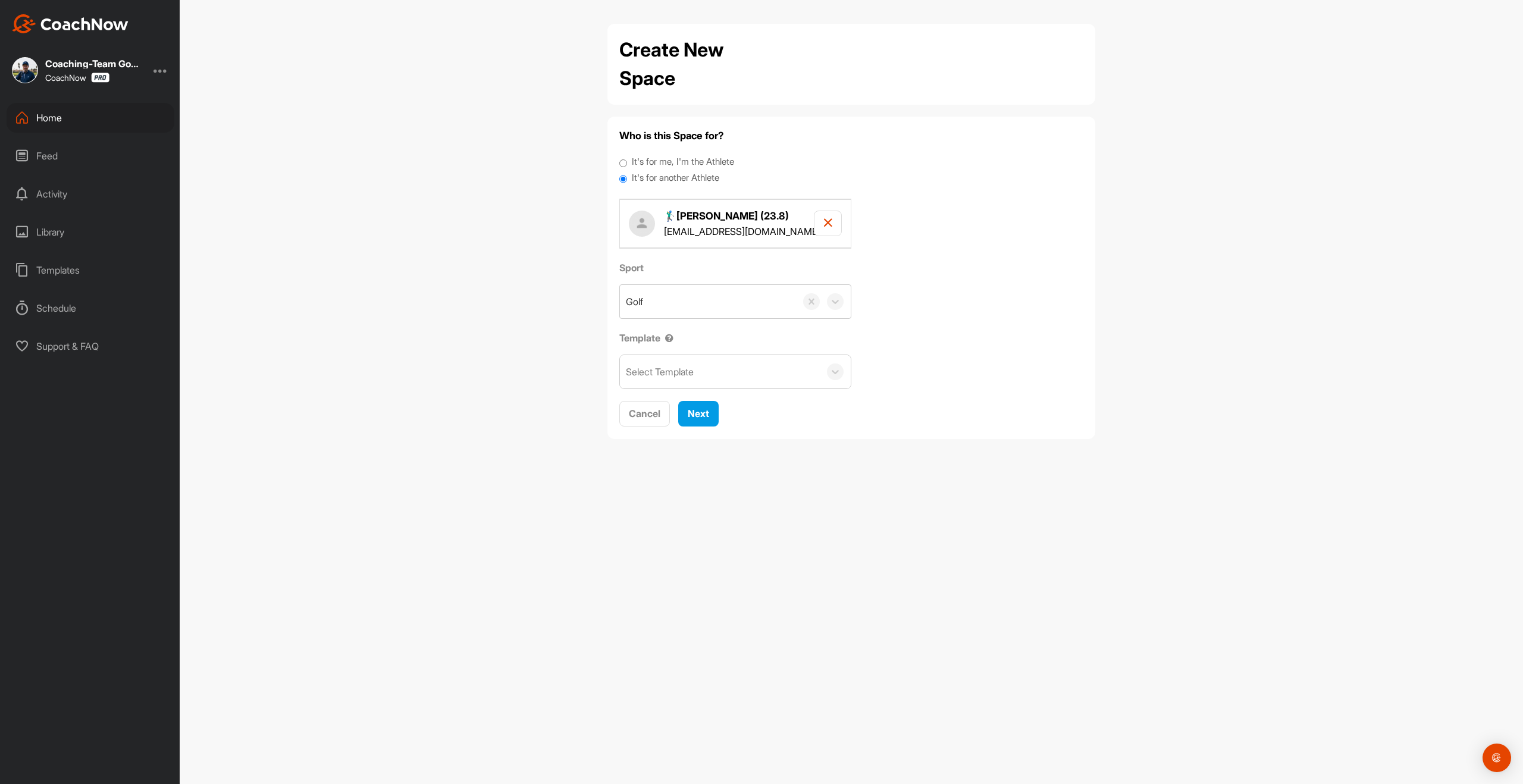
click at [671, 378] on div "Select Template" at bounding box center [660, 372] width 68 height 14
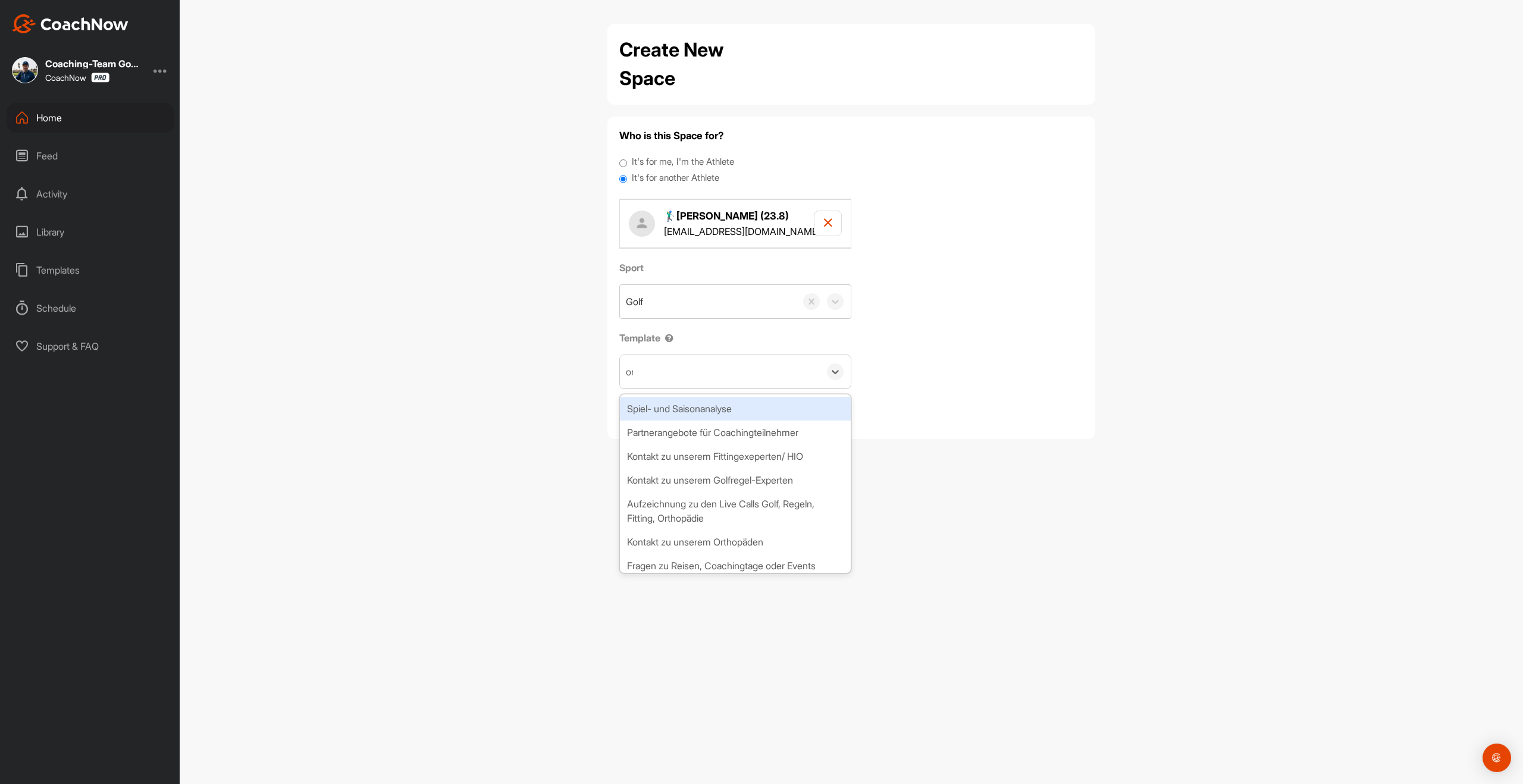
type input "onb"
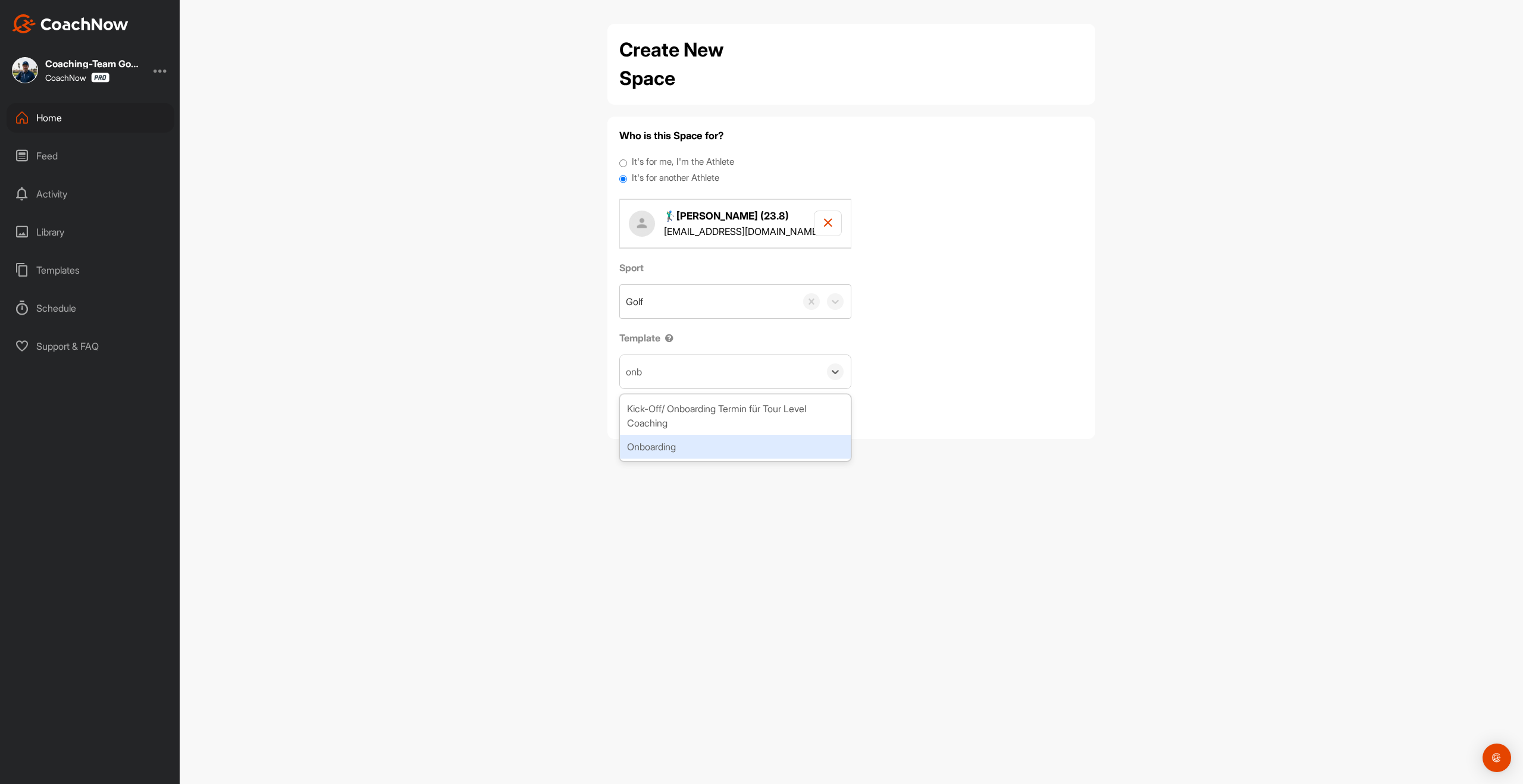
click at [677, 450] on div "Onboarding" at bounding box center [735, 447] width 231 height 24
click at [697, 405] on button "Next" at bounding box center [699, 414] width 41 height 26
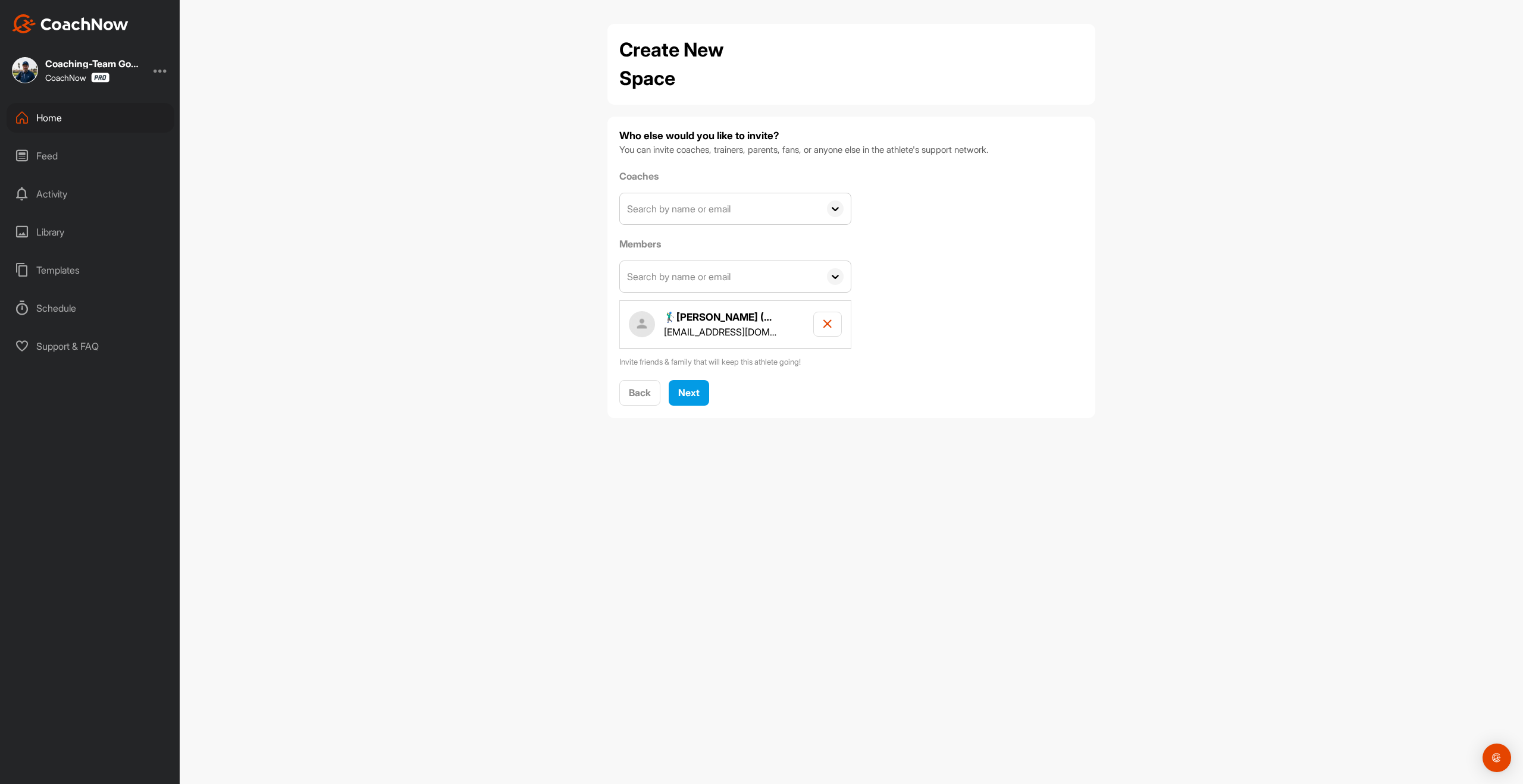
click at [688, 210] on input "text" at bounding box center [719, 208] width 200 height 31
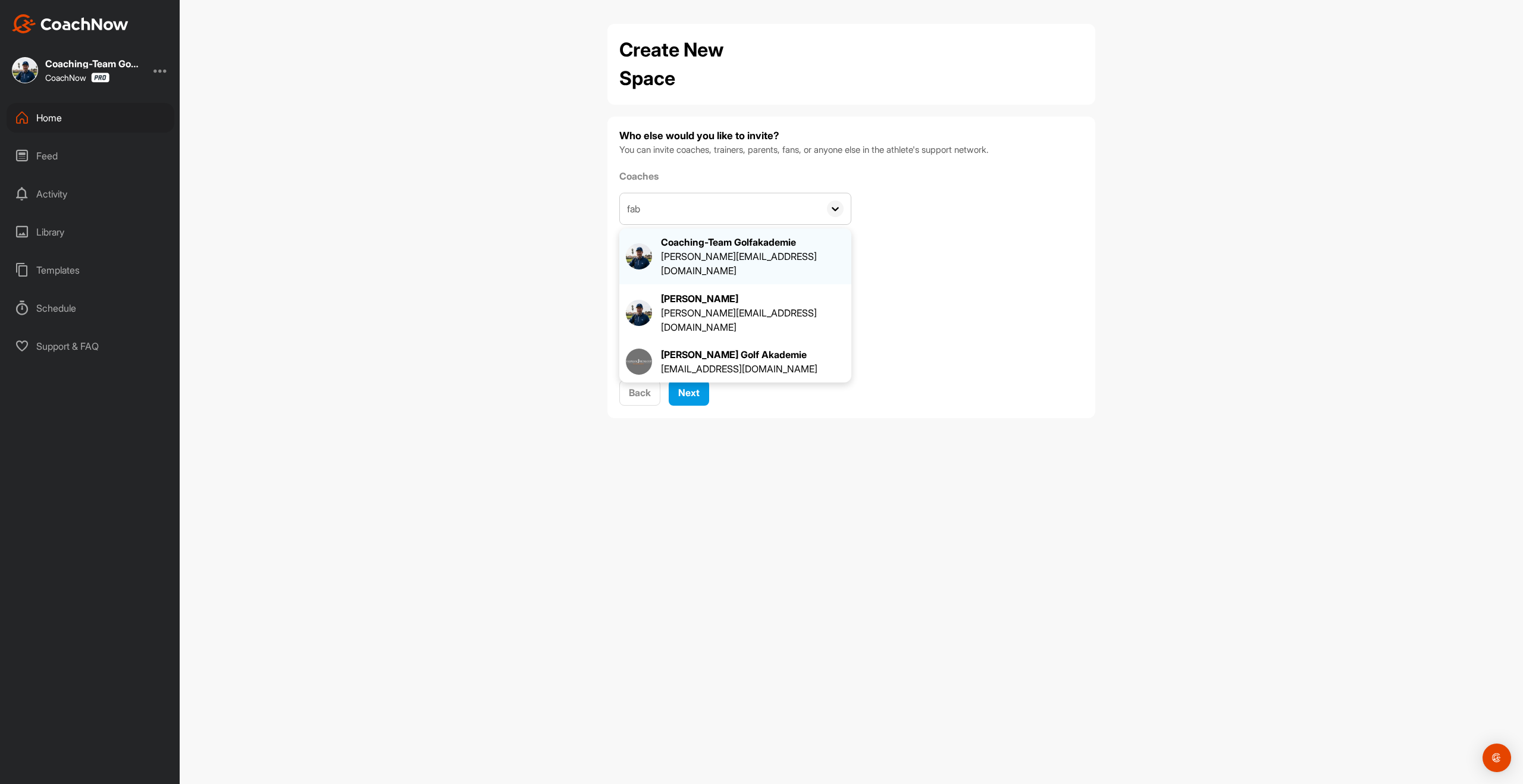
type input "fab"
click at [688, 240] on div "Coaching-Team Golfakademie" at bounding box center [753, 242] width 184 height 14
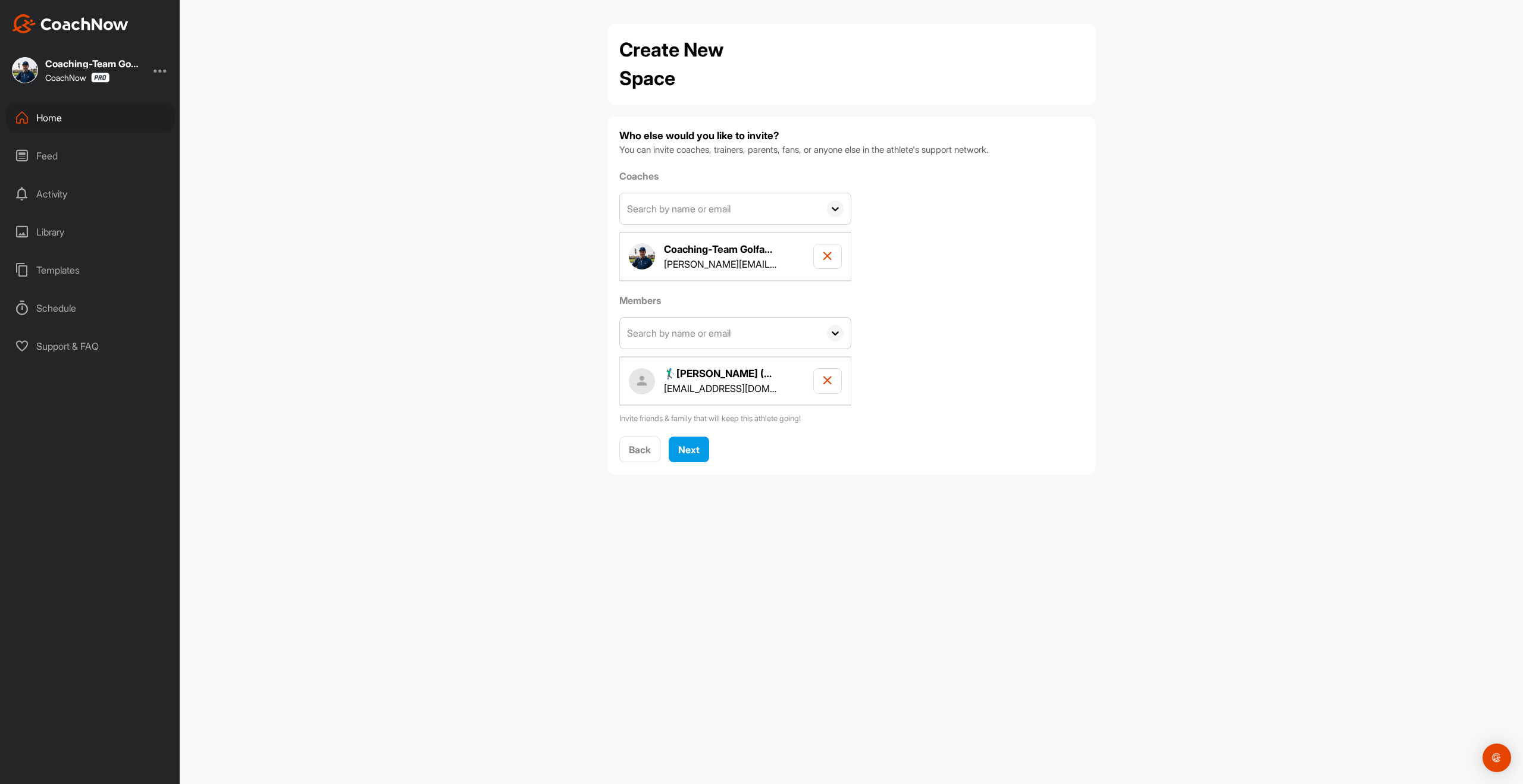
click at [666, 339] on input "text" at bounding box center [719, 332] width 200 height 31
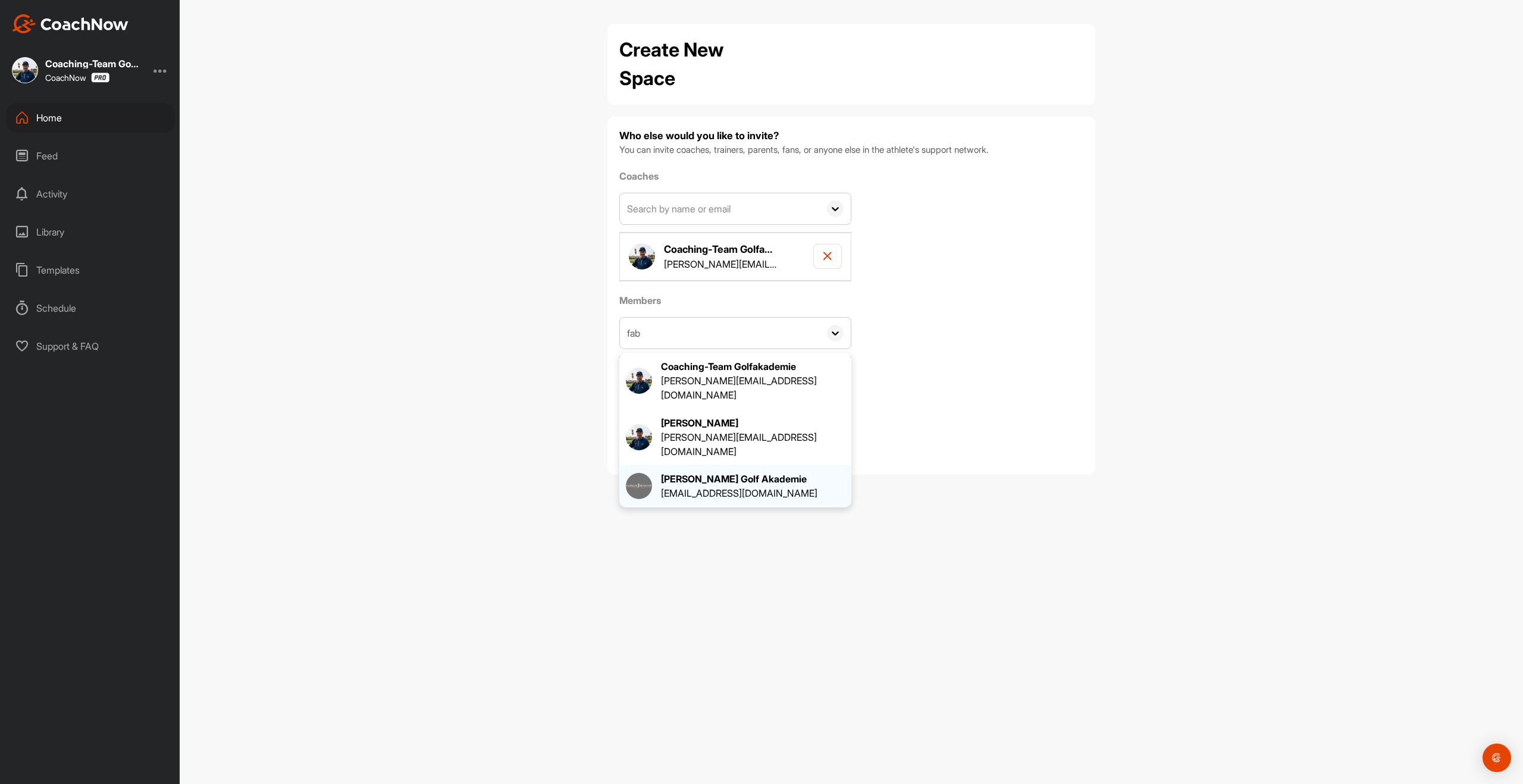
type input "fab"
click at [684, 472] on div "[PERSON_NAME] Golf Akademie" at bounding box center [740, 479] width 157 height 14
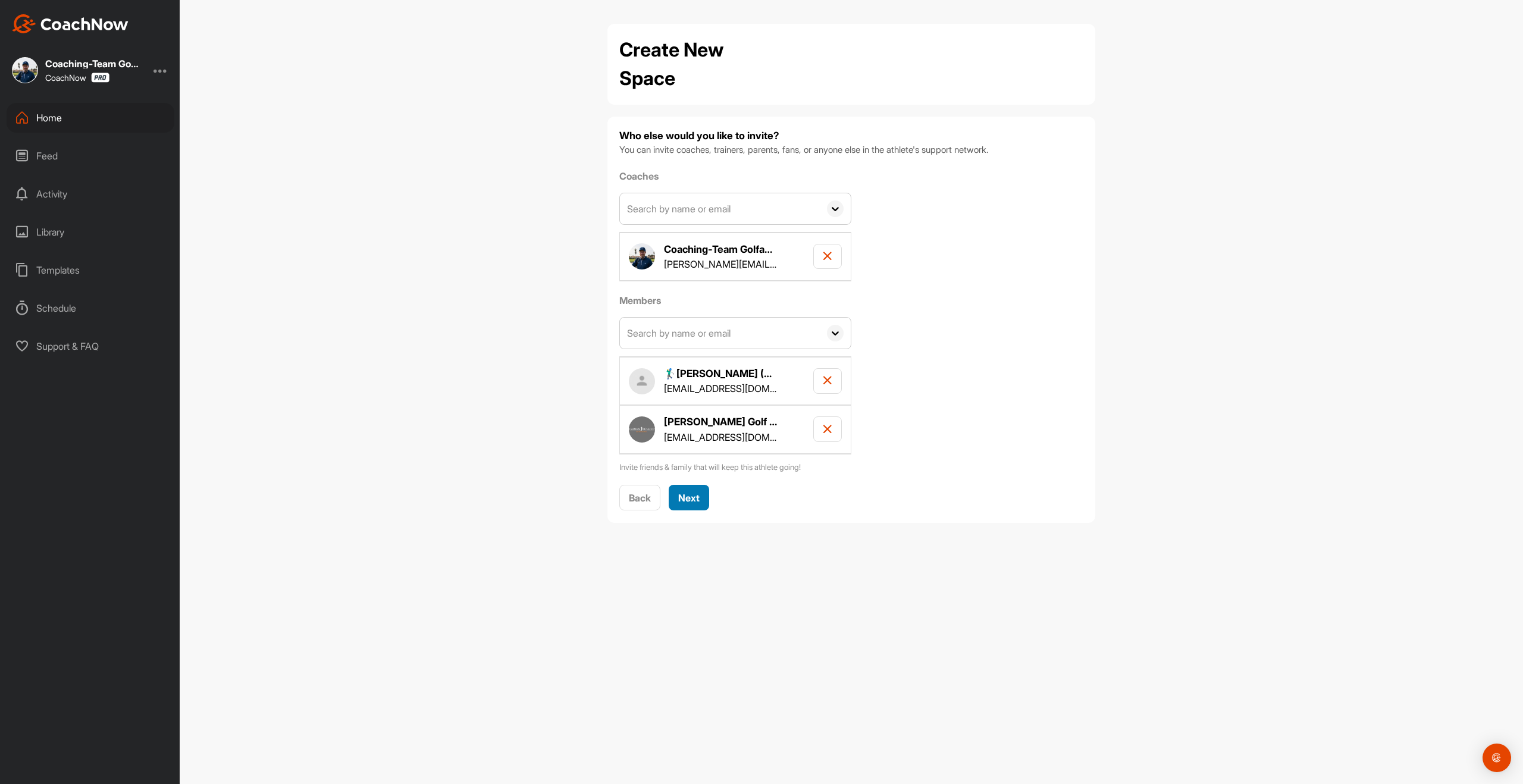
click at [700, 504] on span "Next" at bounding box center [689, 498] width 21 height 12
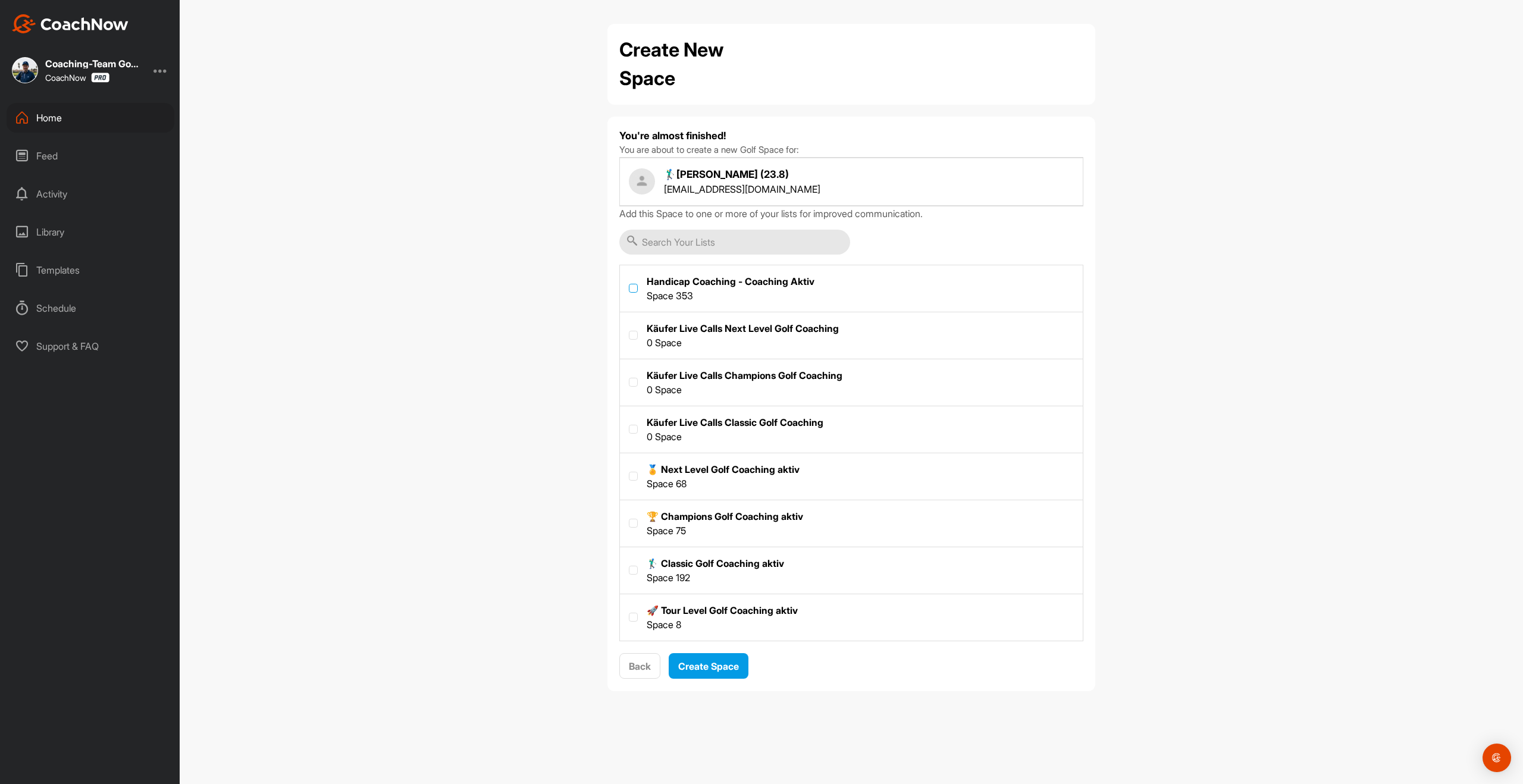
click at [637, 286] on label at bounding box center [633, 288] width 9 height 9
click at [630, 284] on input "checkbox" at bounding box center [629, 283] width 1 height 1
checkbox input "true"
click at [636, 477] on label at bounding box center [633, 476] width 9 height 9
click at [630, 473] on input "checkbox" at bounding box center [629, 472] width 1 height 1
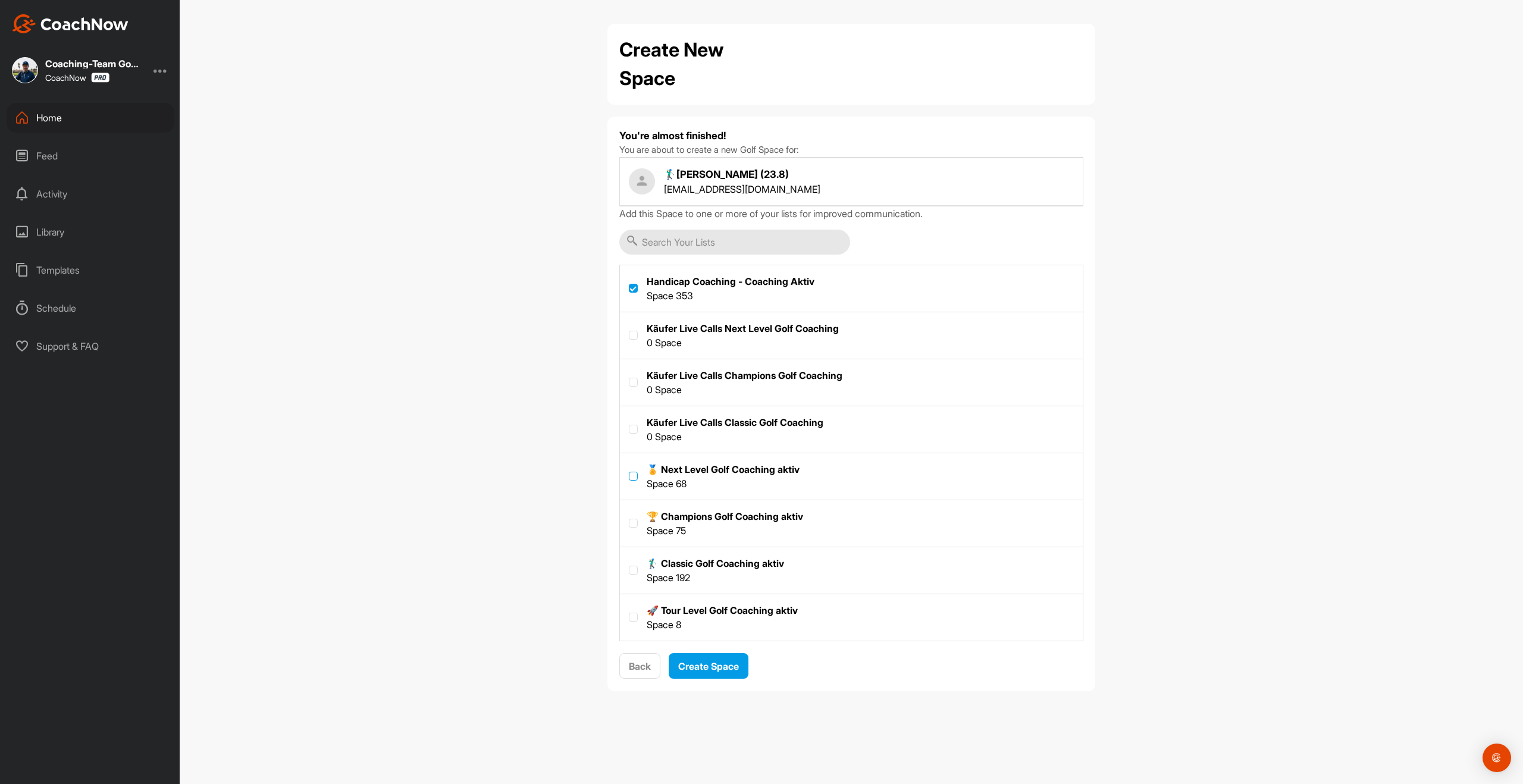
checkbox input "true"
drag, startPoint x: 630, startPoint y: 568, endPoint x: 630, endPoint y: 550, distance: 18.0
click at [630, 568] on label at bounding box center [633, 570] width 9 height 9
click at [630, 566] on input "checkbox" at bounding box center [629, 565] width 1 height 1
checkbox input "true"
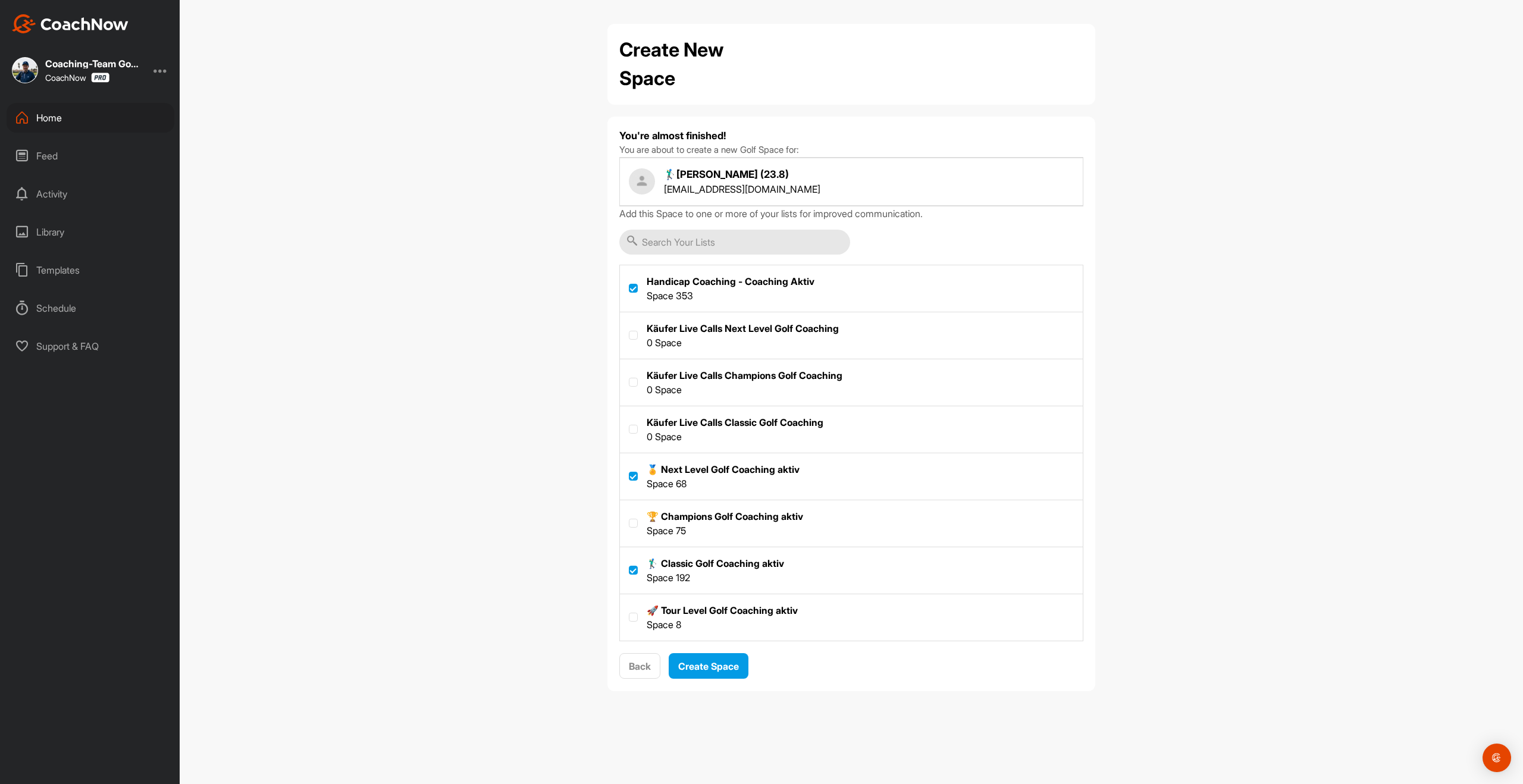
click at [636, 473] on label at bounding box center [633, 476] width 9 height 9
click at [630, 473] on input "checkbox" at bounding box center [629, 472] width 1 height 1
checkbox input "false"
click at [705, 664] on span "Create Space" at bounding box center [709, 666] width 60 height 12
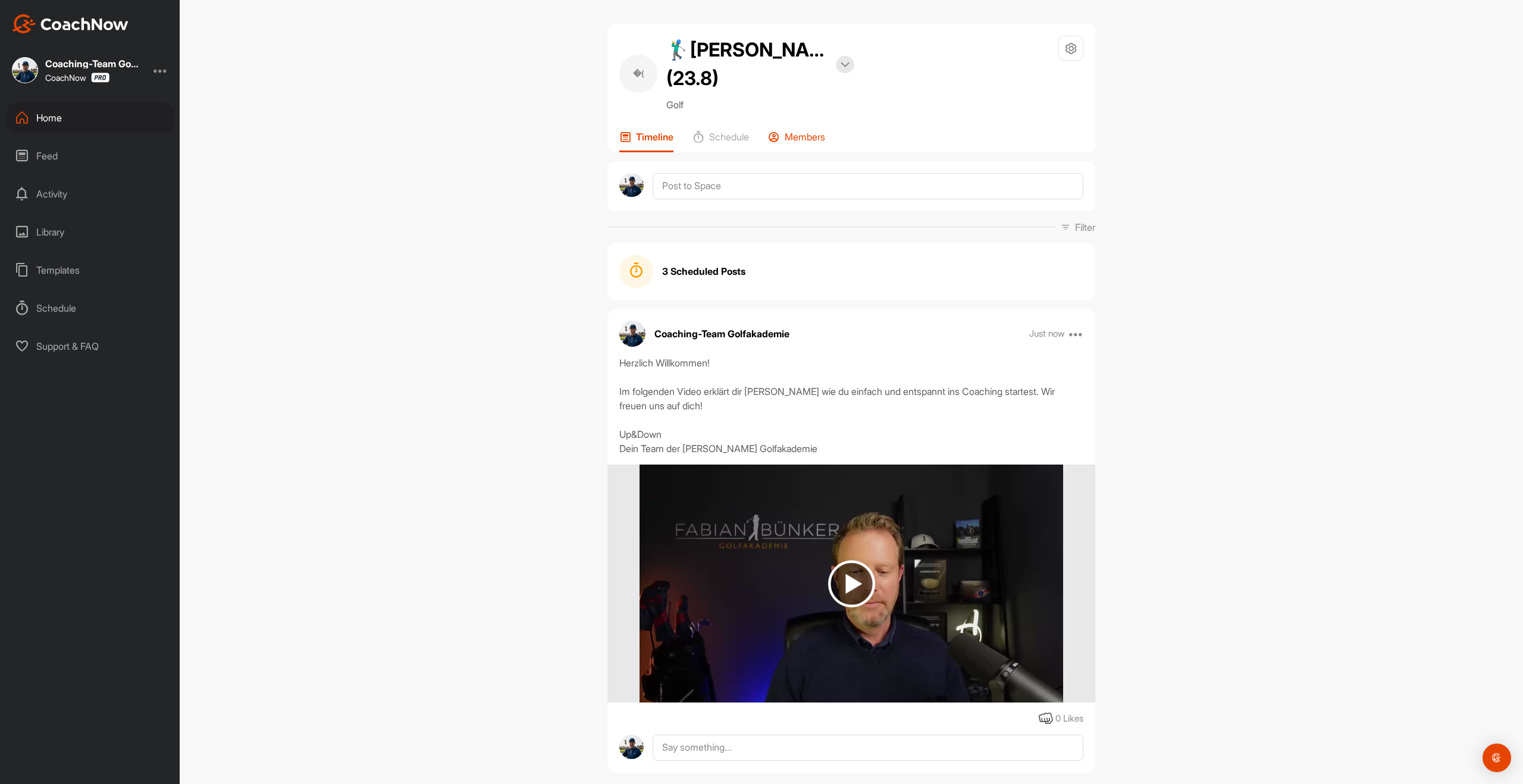
click at [804, 141] on p "Members" at bounding box center [805, 137] width 41 height 12
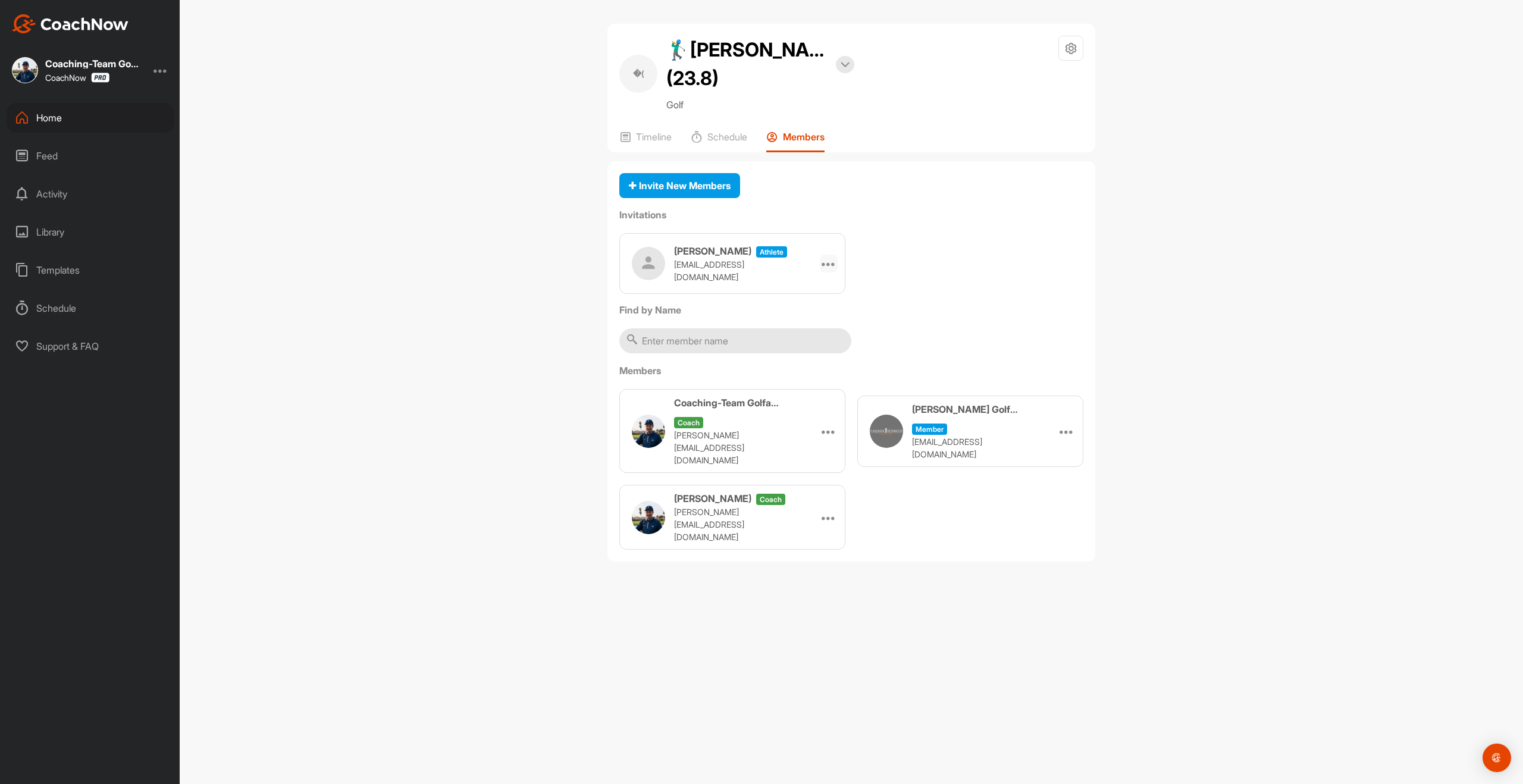
click at [828, 264] on icon at bounding box center [829, 263] width 14 height 14
click at [809, 373] on li "Copy Link" at bounding box center [806, 372] width 63 height 38
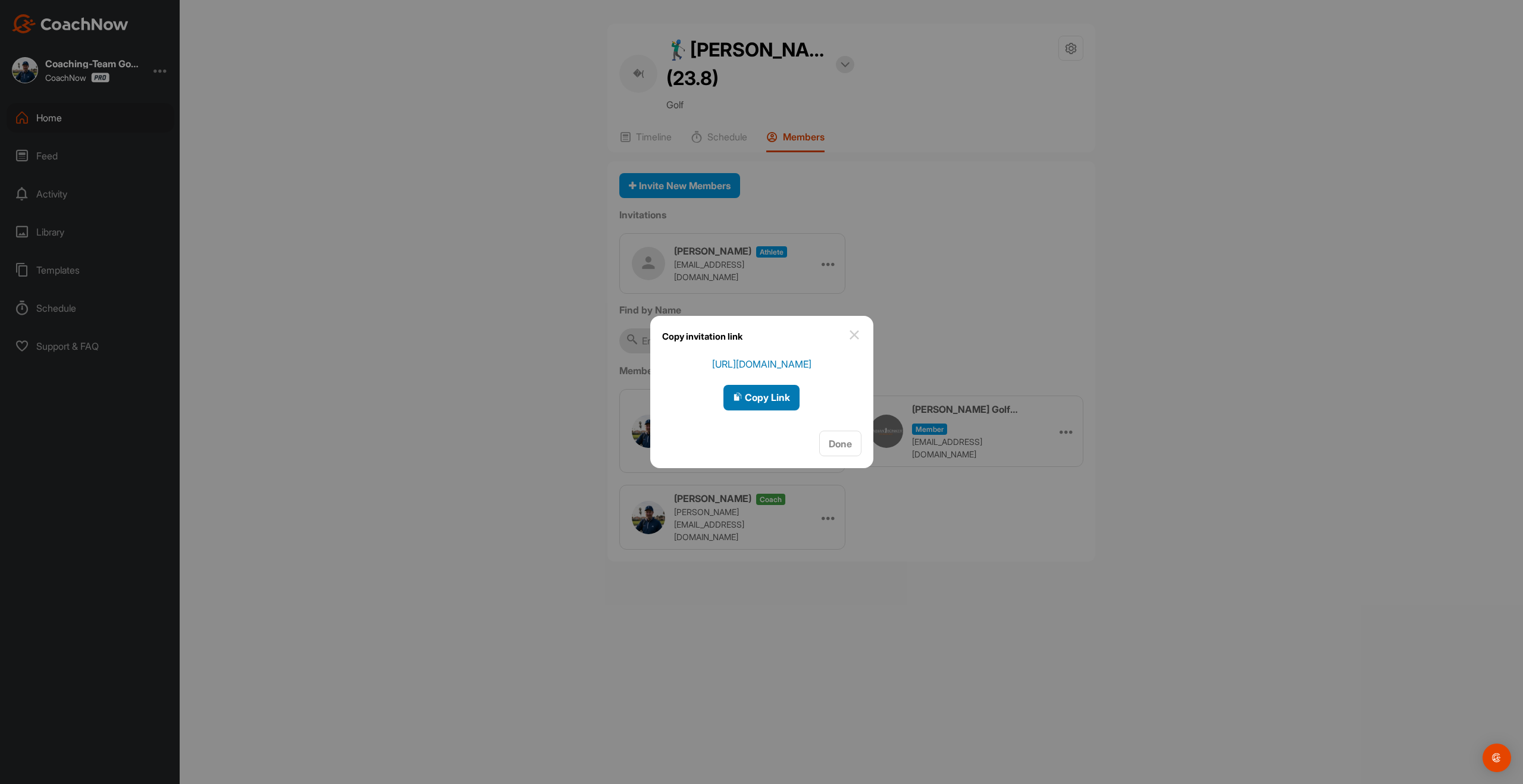
click at [780, 397] on span "Copy Link" at bounding box center [762, 397] width 57 height 12
click at [856, 333] on img at bounding box center [854, 335] width 14 height 14
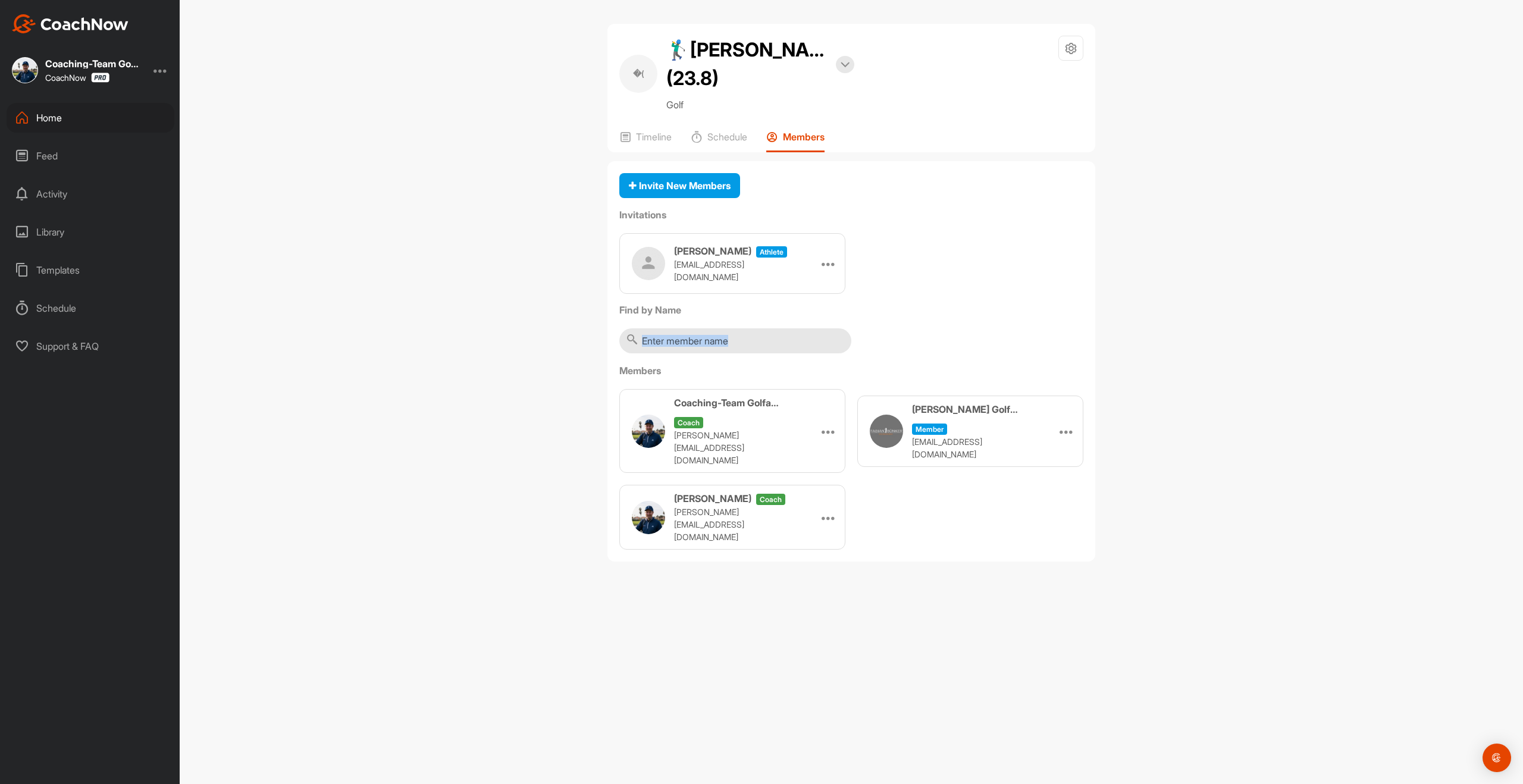
click at [856, 333] on div "Invite New Members Invitations [PERSON_NAME] athlete [PERSON_NAME][EMAIL_ADDRES…" at bounding box center [851, 362] width 488 height 401
click at [657, 139] on p "Timeline" at bounding box center [654, 137] width 35 height 12
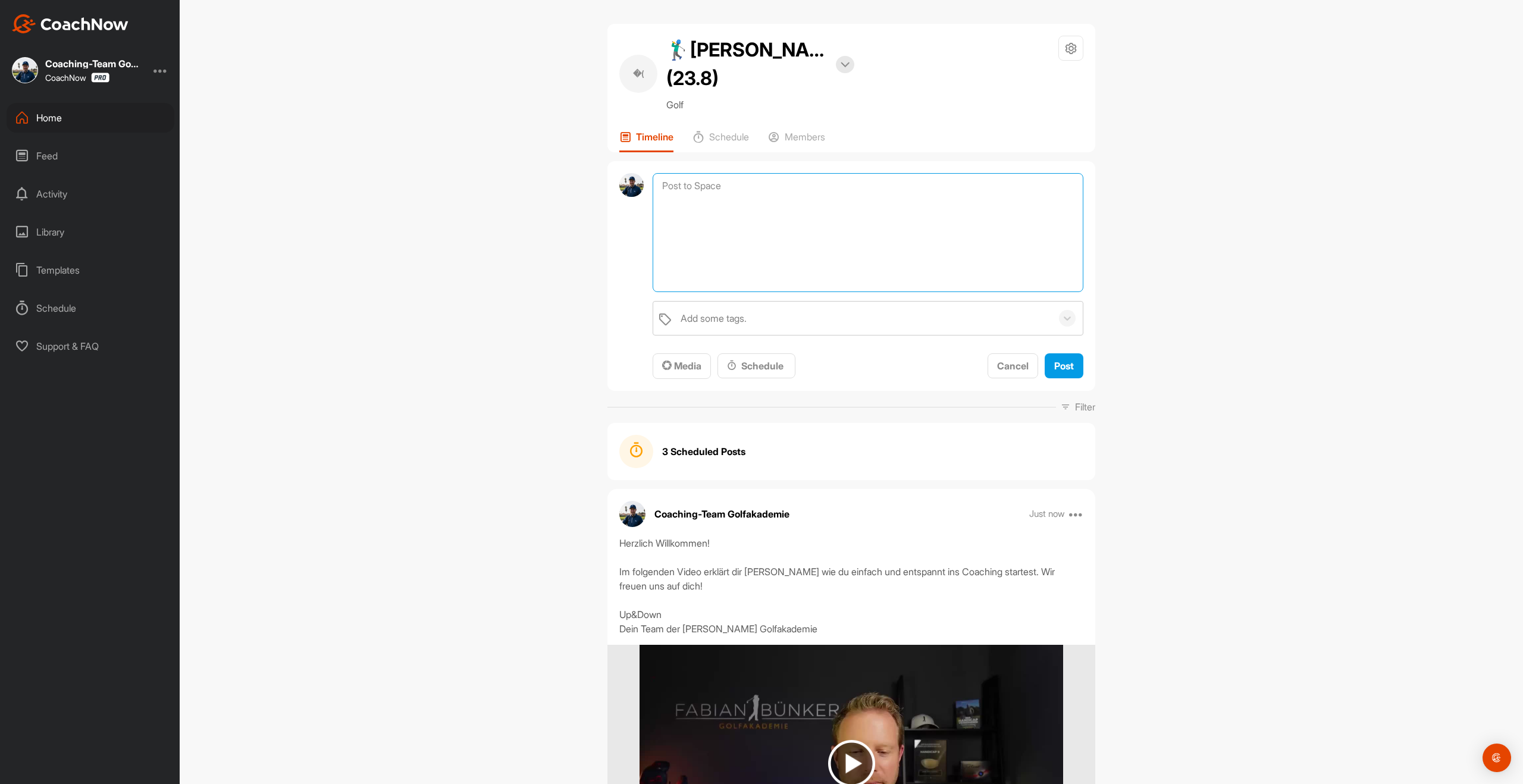
click at [730, 191] on textarea at bounding box center [868, 233] width 431 height 119
paste textarea "Loremips Dolorsi Ametcon: Adipi elits doeiusmodt inci utlabor, etdo magna ali e…"
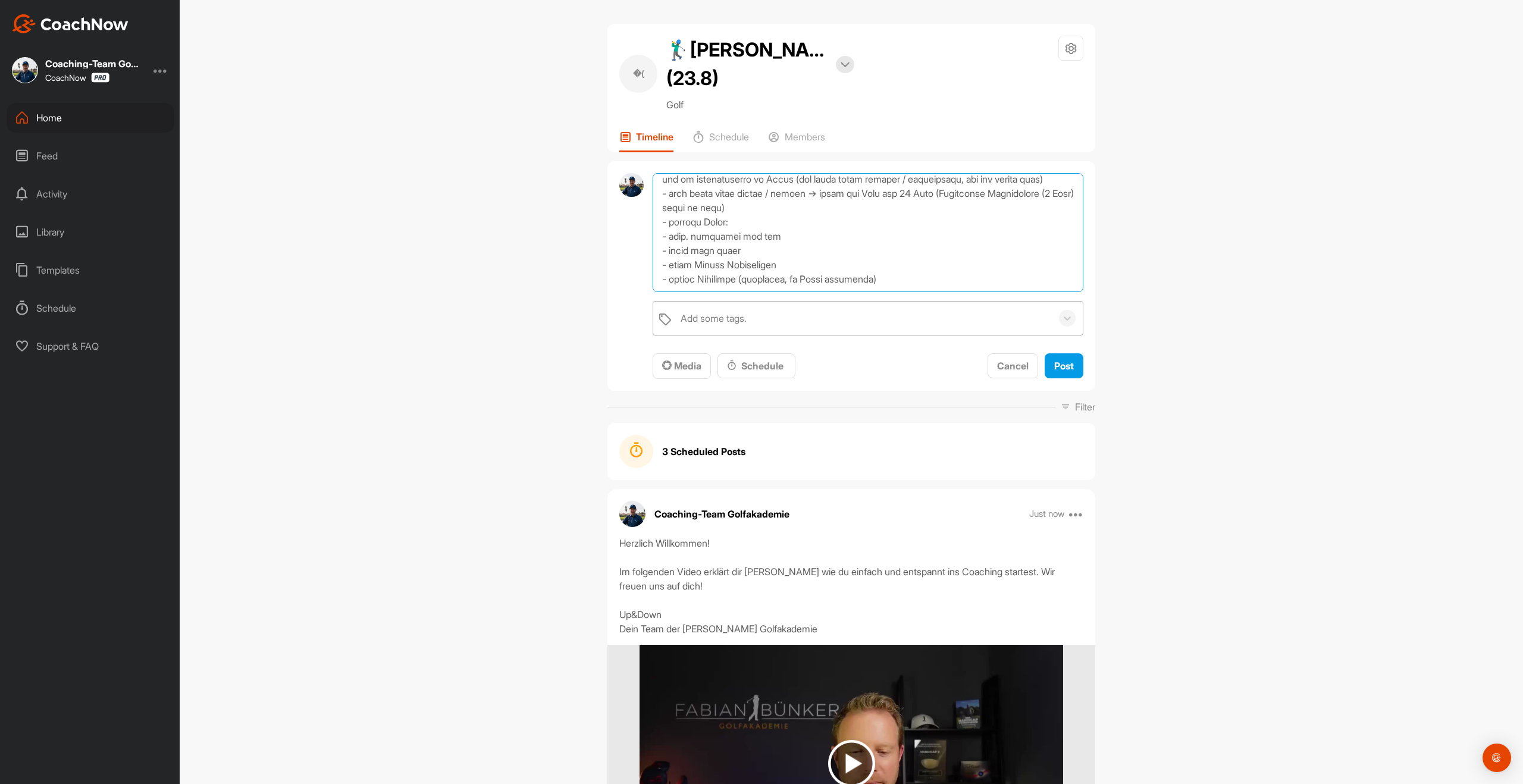
type textarea "Loremips Dolorsi Ametcon: Adipi elits doeiusmodt inci utlabor, etdo magna ali e…"
click at [780, 320] on div "Add some tags." at bounding box center [863, 318] width 377 height 33
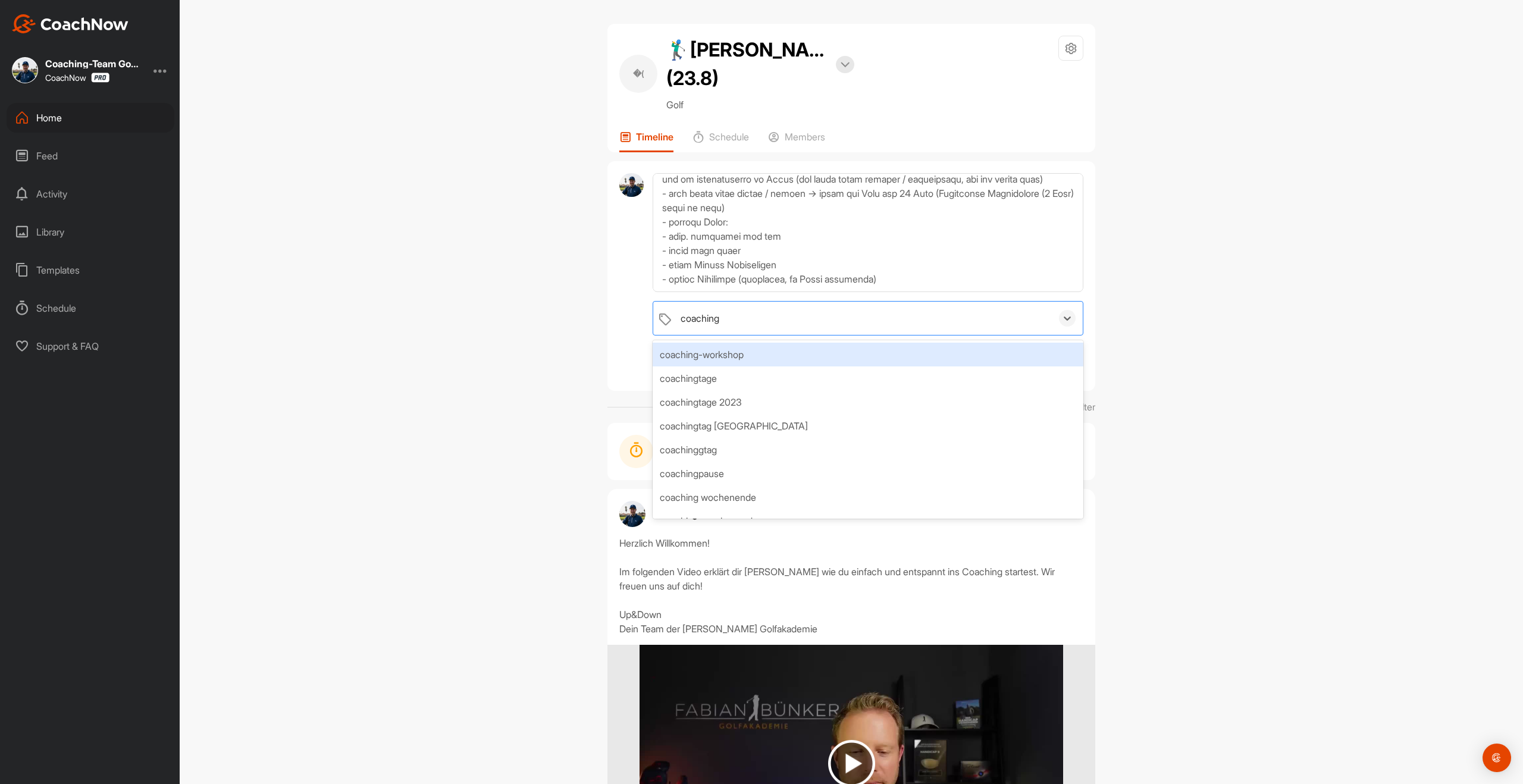
type input "coaching n"
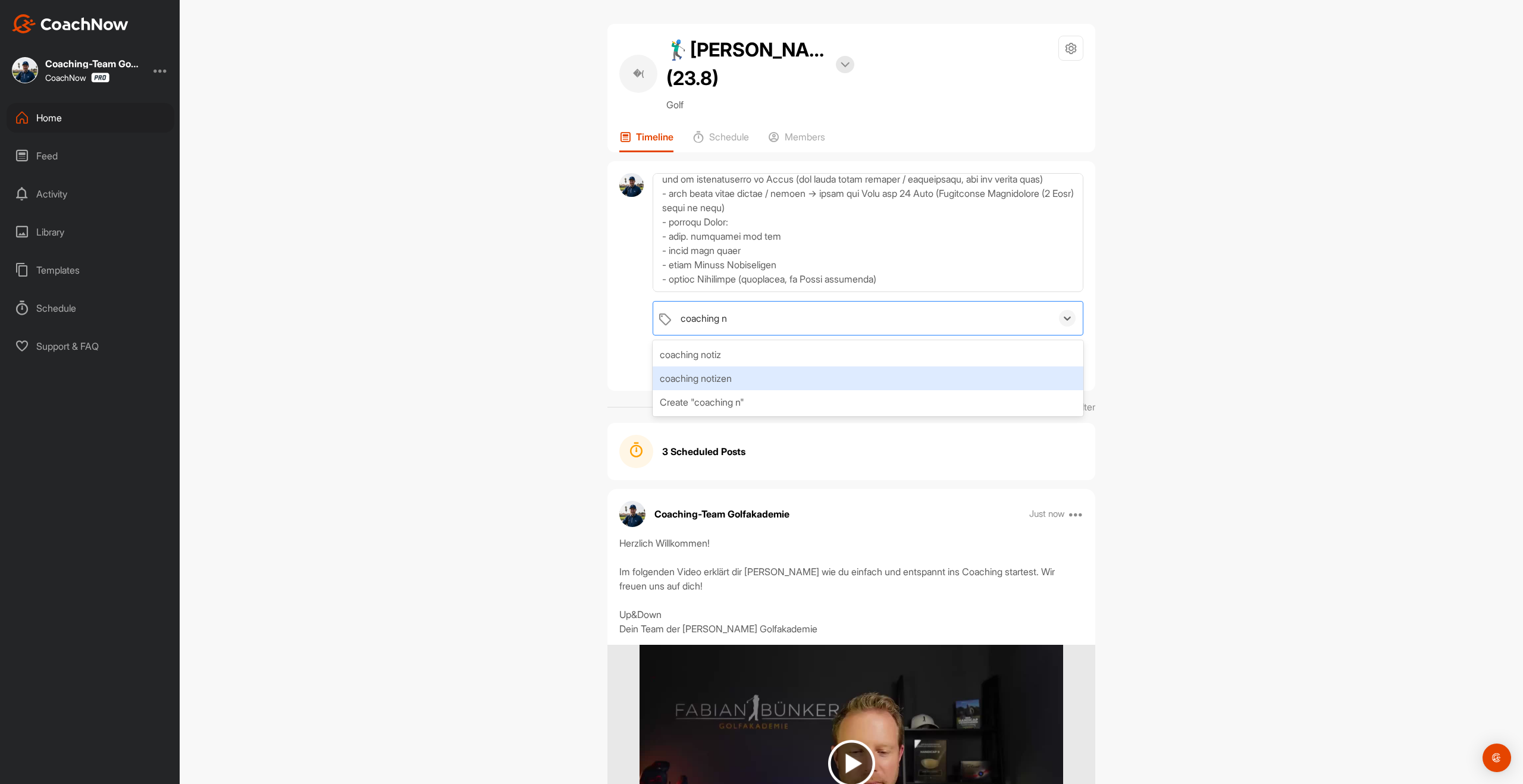
click at [678, 383] on div "coaching notizen" at bounding box center [868, 378] width 431 height 24
click at [1145, 368] on div "�( 🏌‍♂[PERSON_NAME] (23.8) Bookings Golf Space Settings Your Notifications Time…" at bounding box center [851, 392] width 1344 height 784
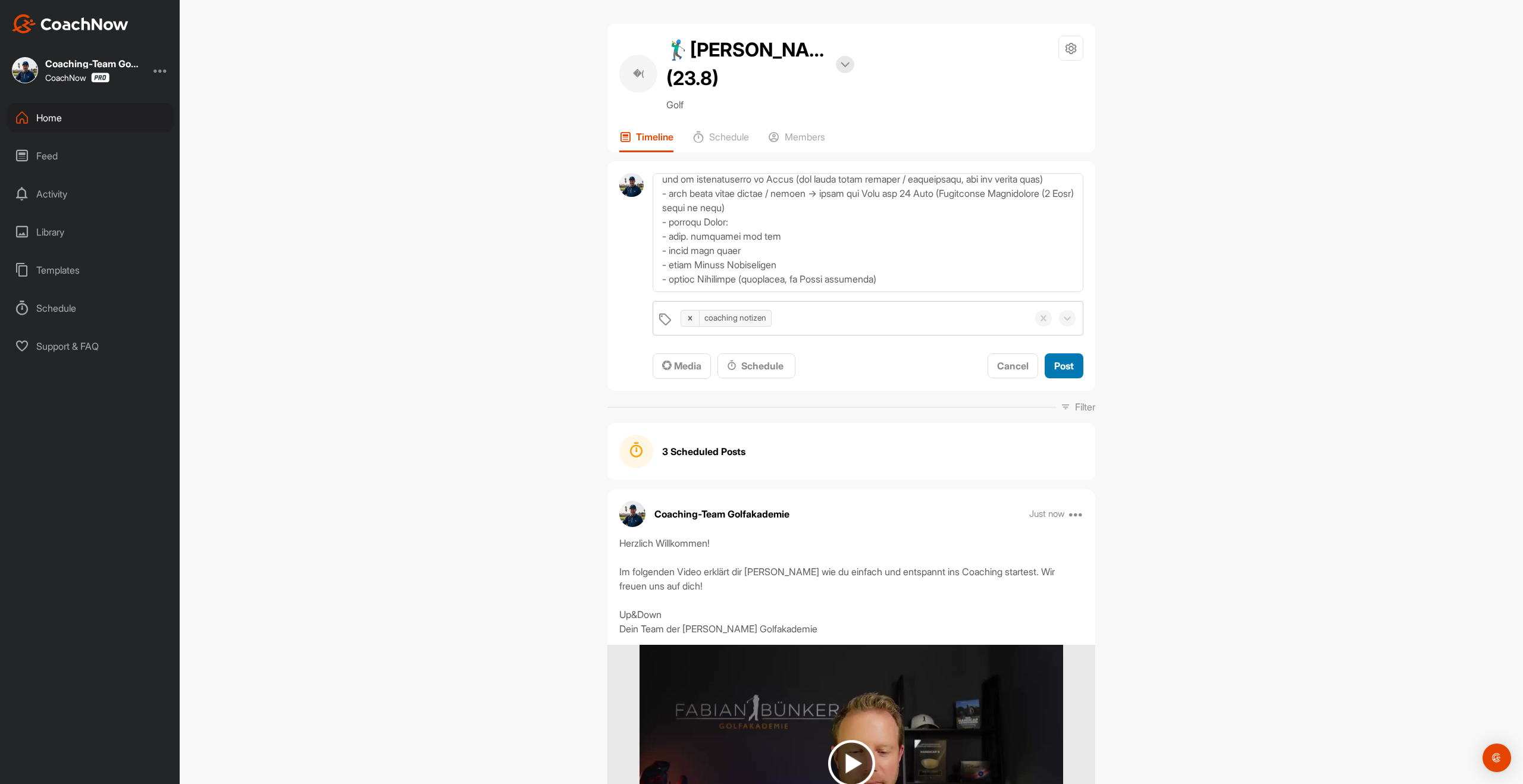
click at [1057, 369] on span "Post" at bounding box center [1064, 366] width 20 height 12
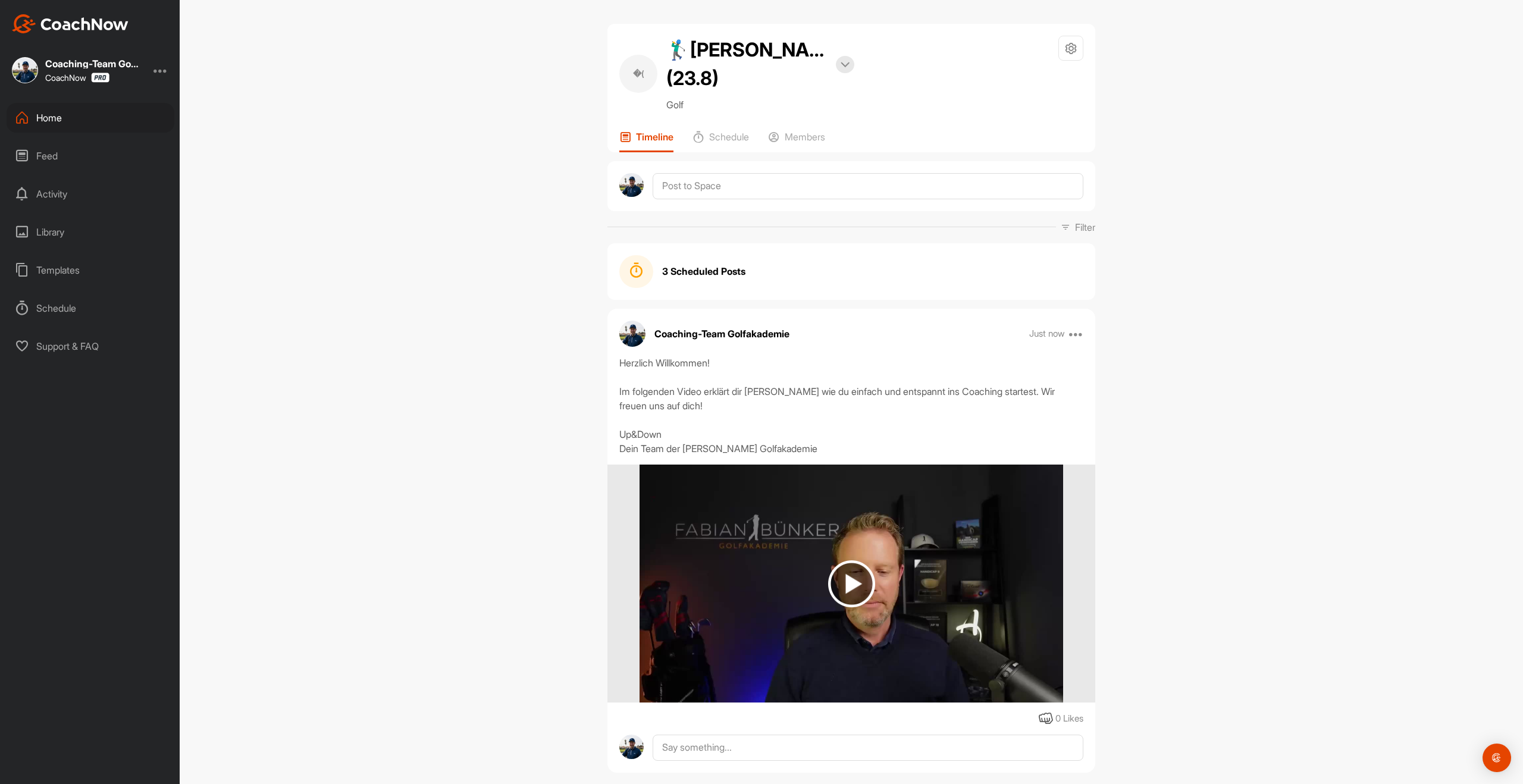
scroll to position [0, 0]
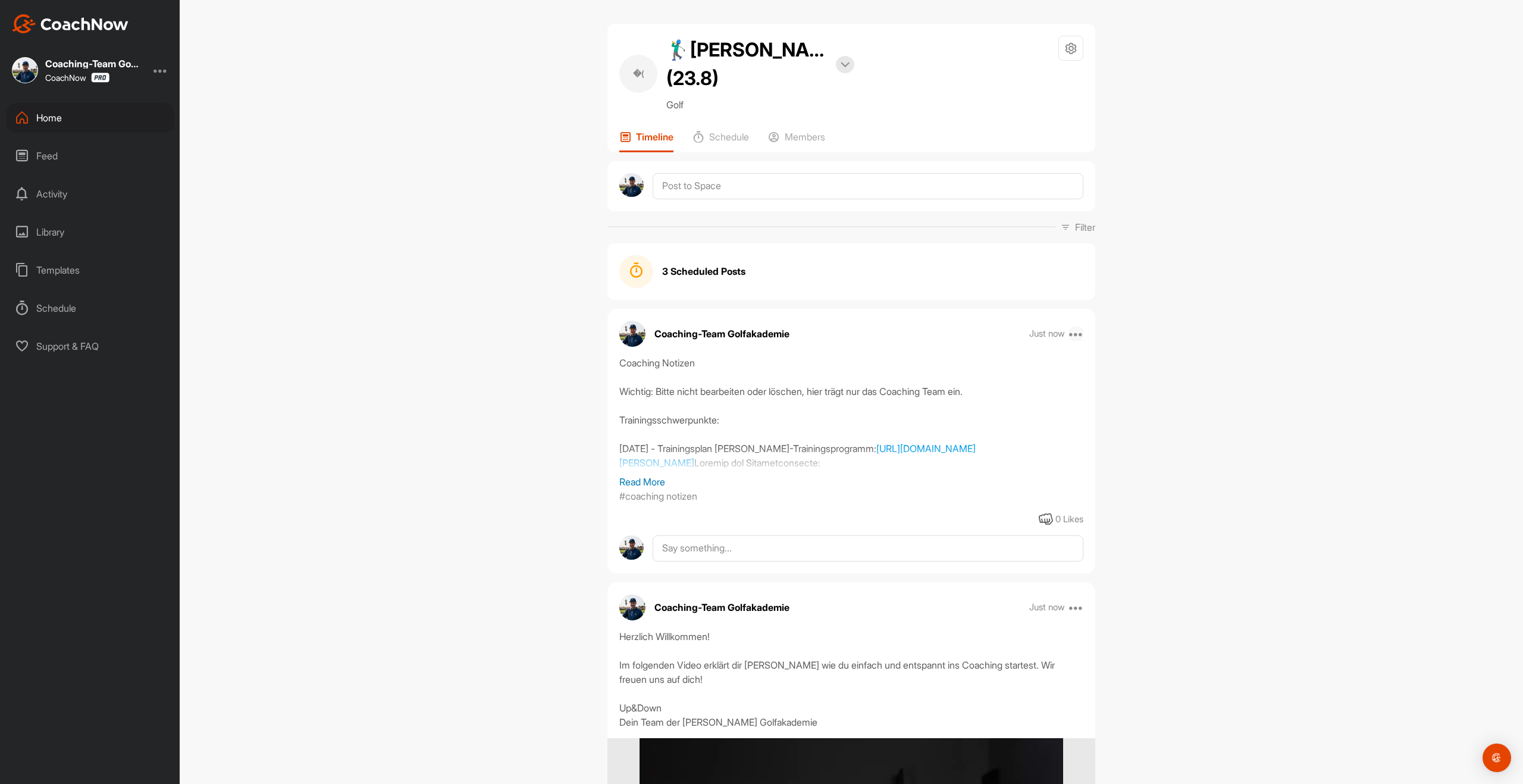
click at [1079, 332] on icon at bounding box center [1076, 333] width 14 height 14
click at [988, 520] on button "Pin to top" at bounding box center [1003, 529] width 161 height 39
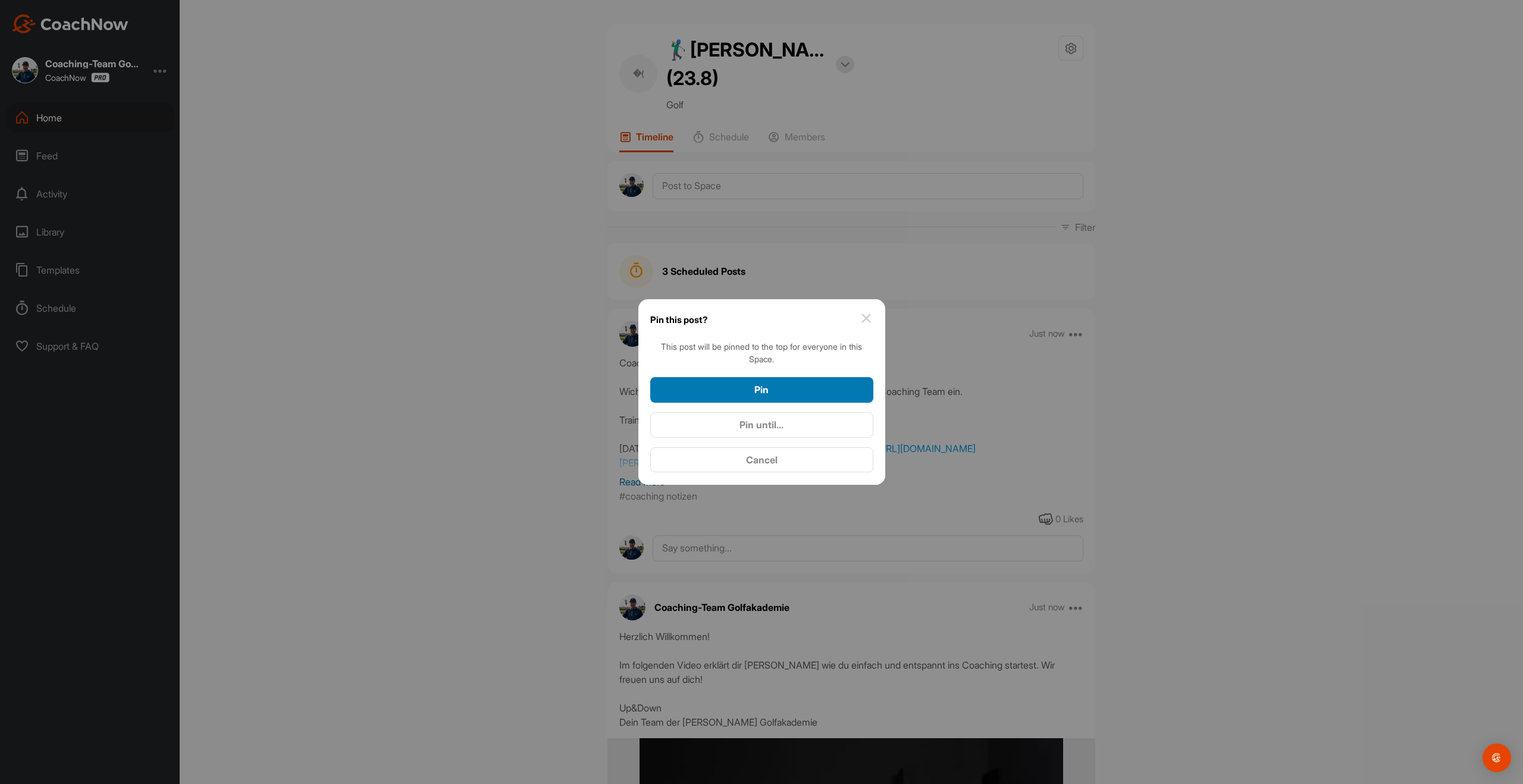
click at [865, 392] on button "Pin" at bounding box center [762, 390] width 223 height 26
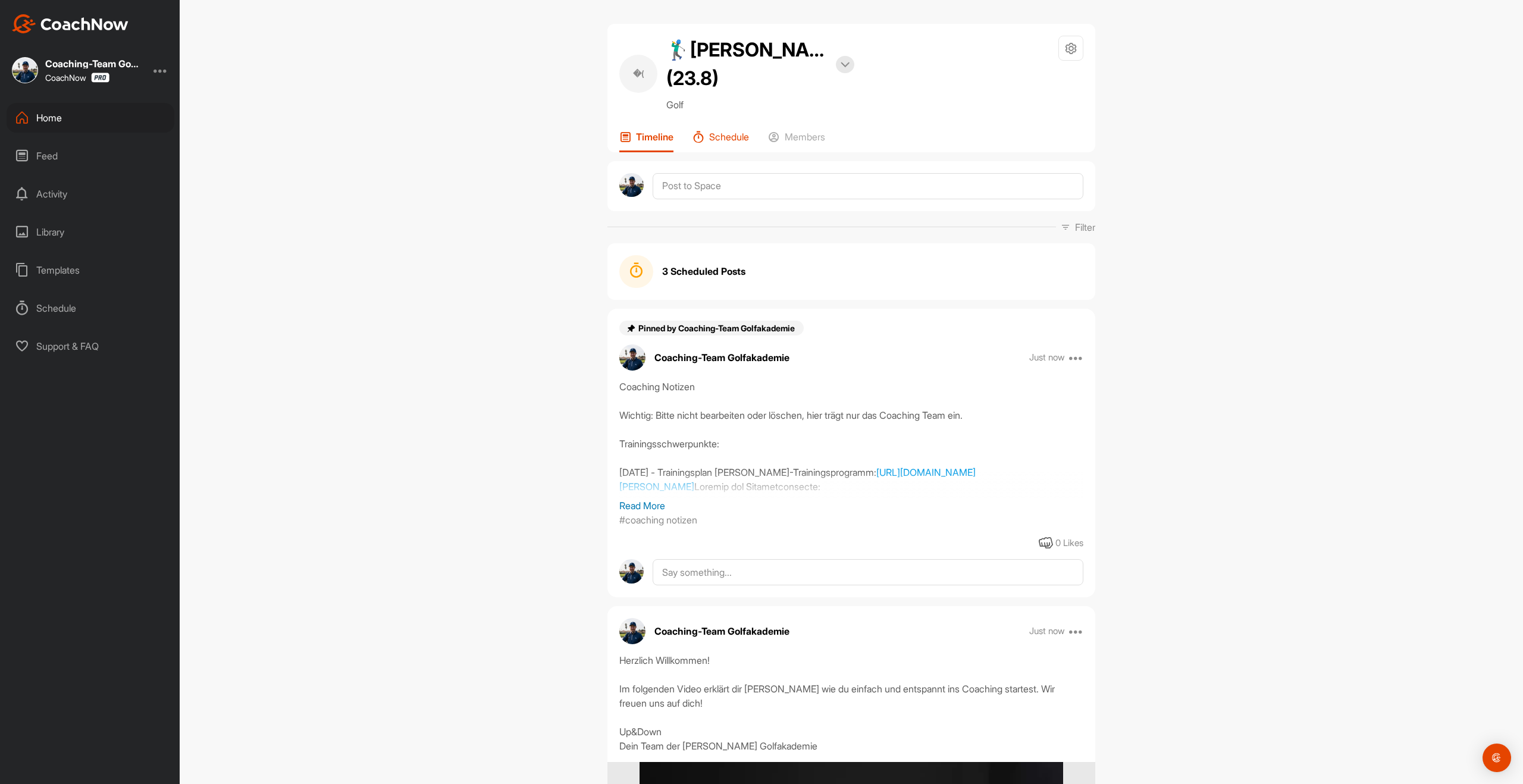
click at [718, 137] on p "Schedule" at bounding box center [729, 137] width 40 height 12
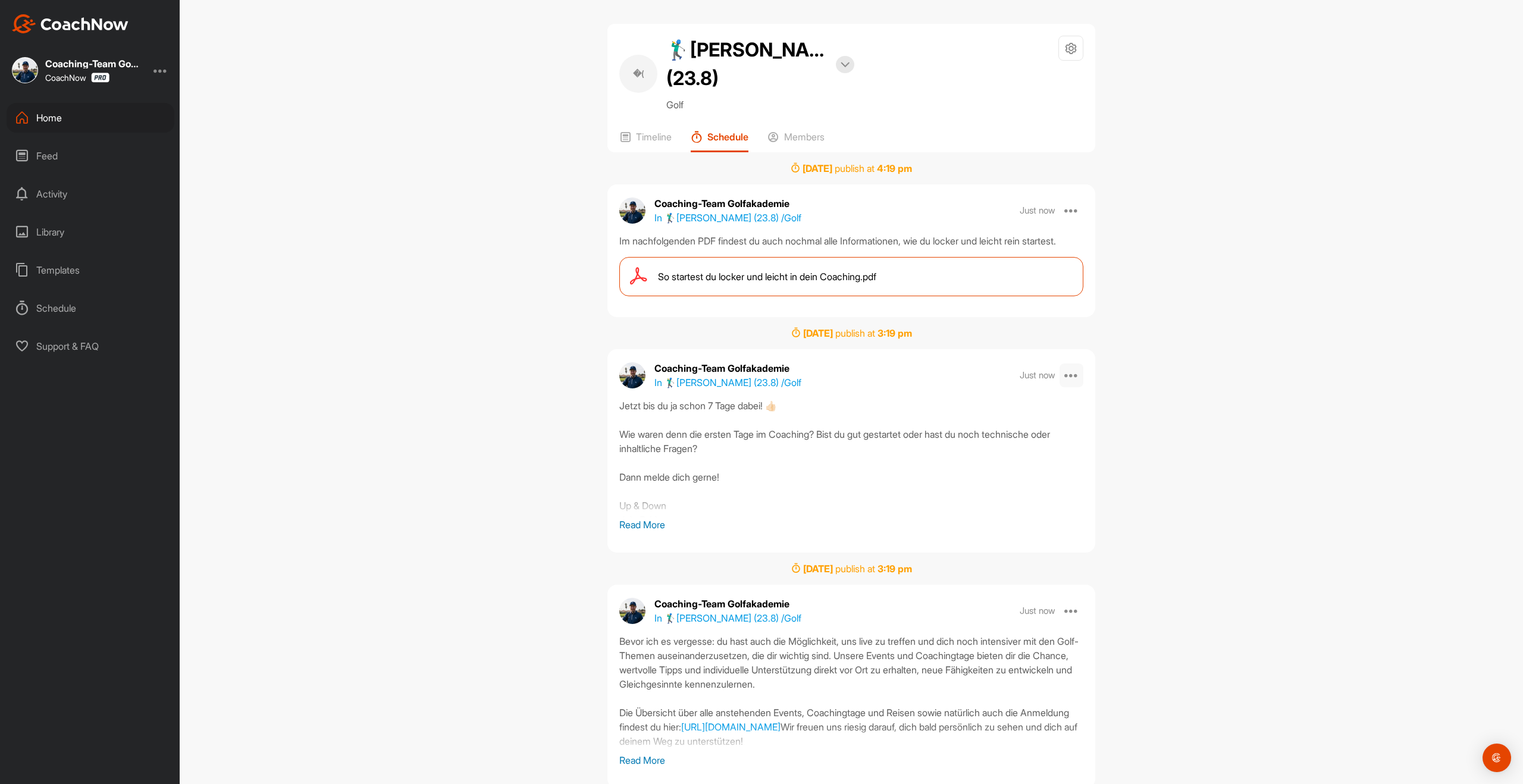
click at [1071, 382] on icon at bounding box center [1071, 375] width 14 height 14
click at [975, 430] on button "Edit" at bounding box center [1003, 410] width 161 height 39
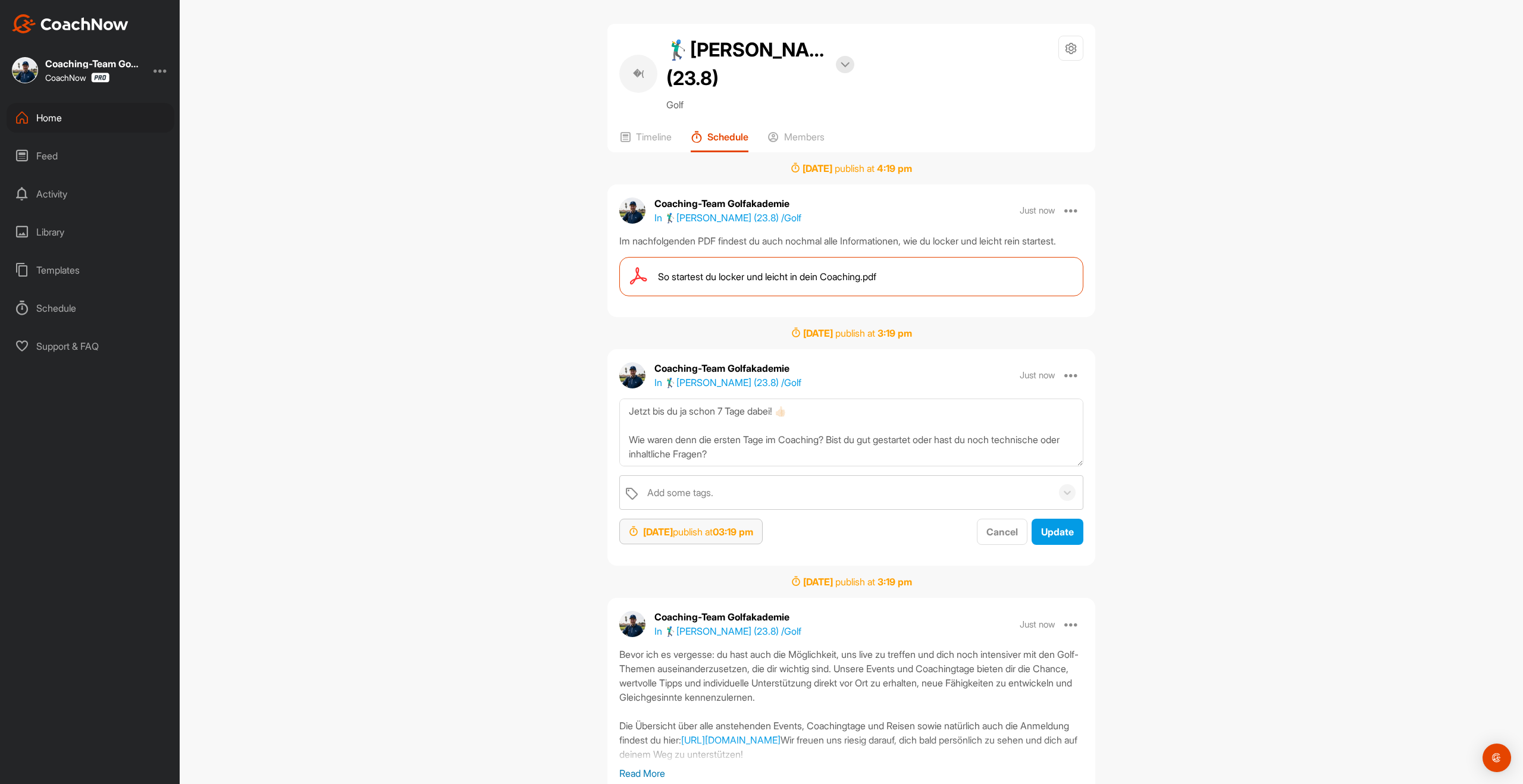
click at [709, 539] on div "[DATE] publish at 03:19 pm" at bounding box center [691, 531] width 124 height 14
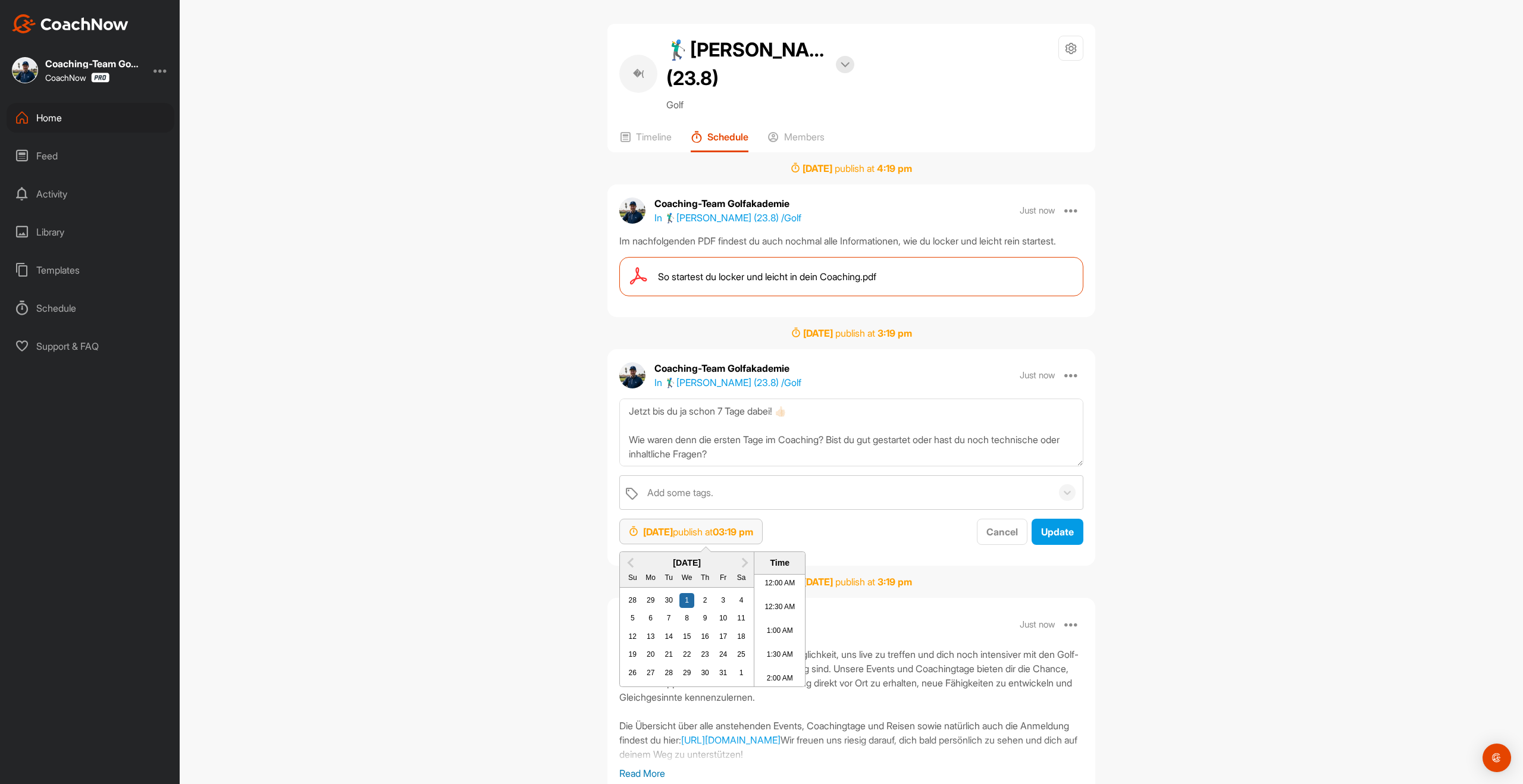
scroll to position [670, 0]
click at [705, 608] on div "2" at bounding box center [705, 601] width 16 height 16
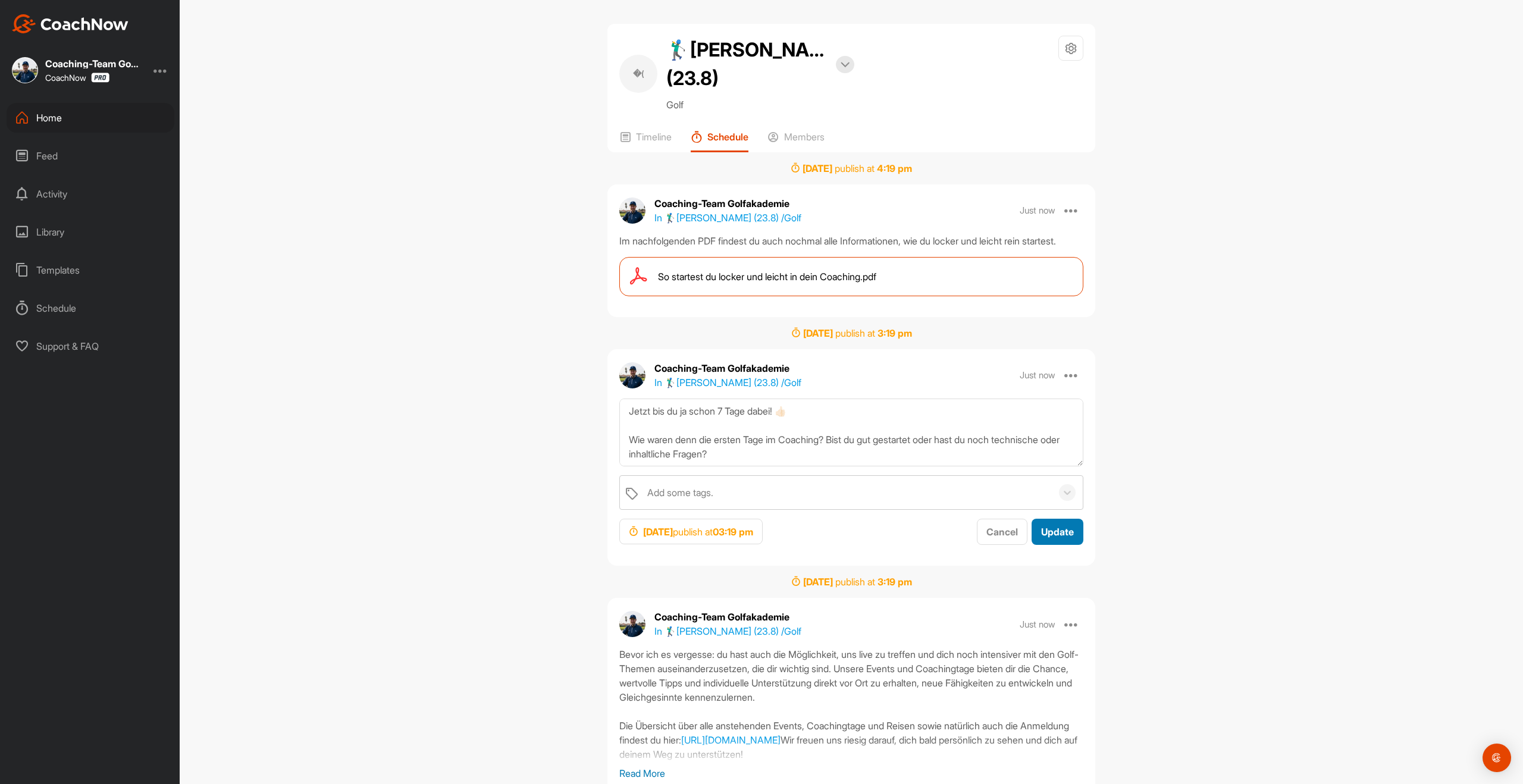
click at [1056, 537] on span "Update" at bounding box center [1057, 532] width 32 height 12
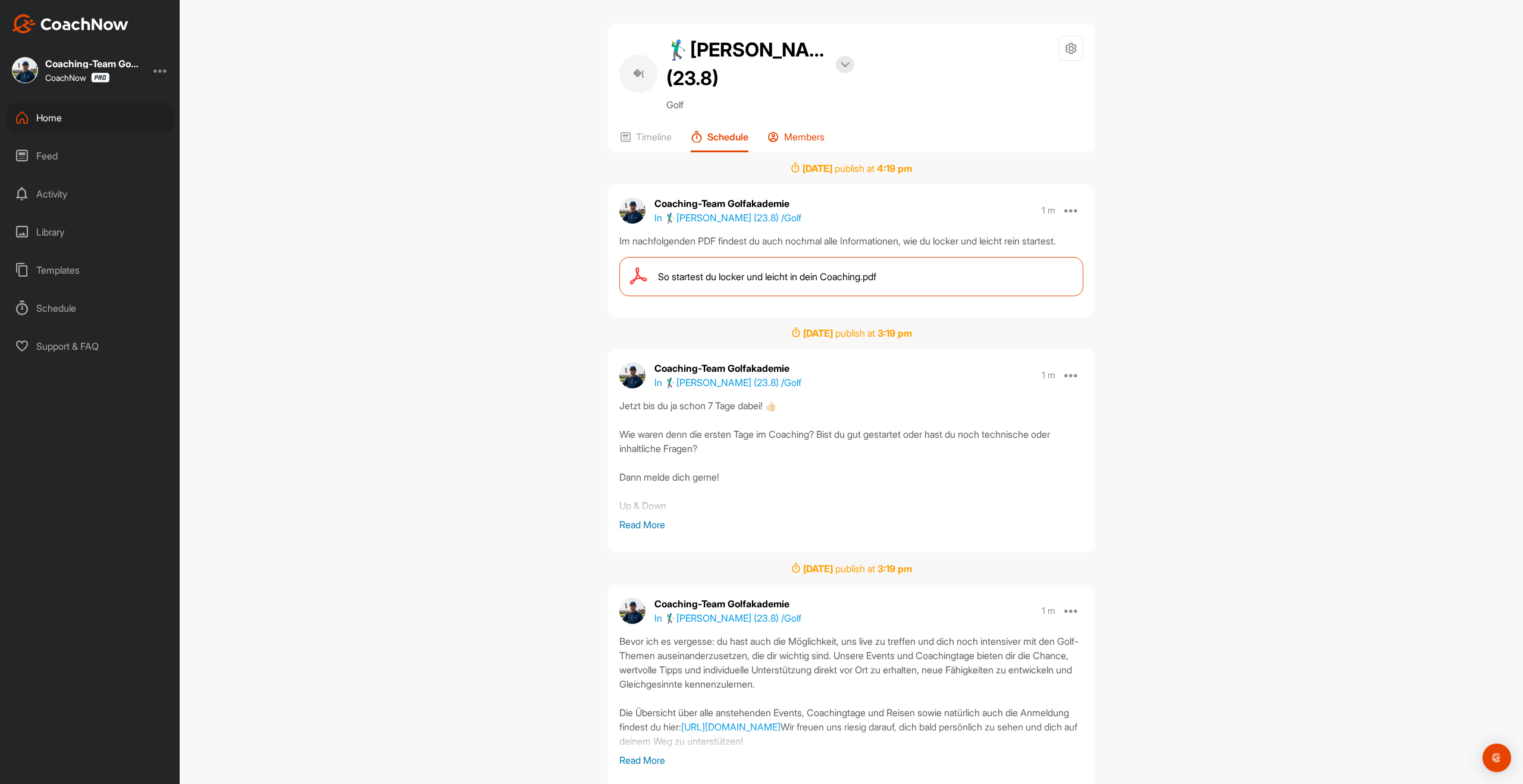
click at [813, 136] on p "Members" at bounding box center [804, 137] width 41 height 12
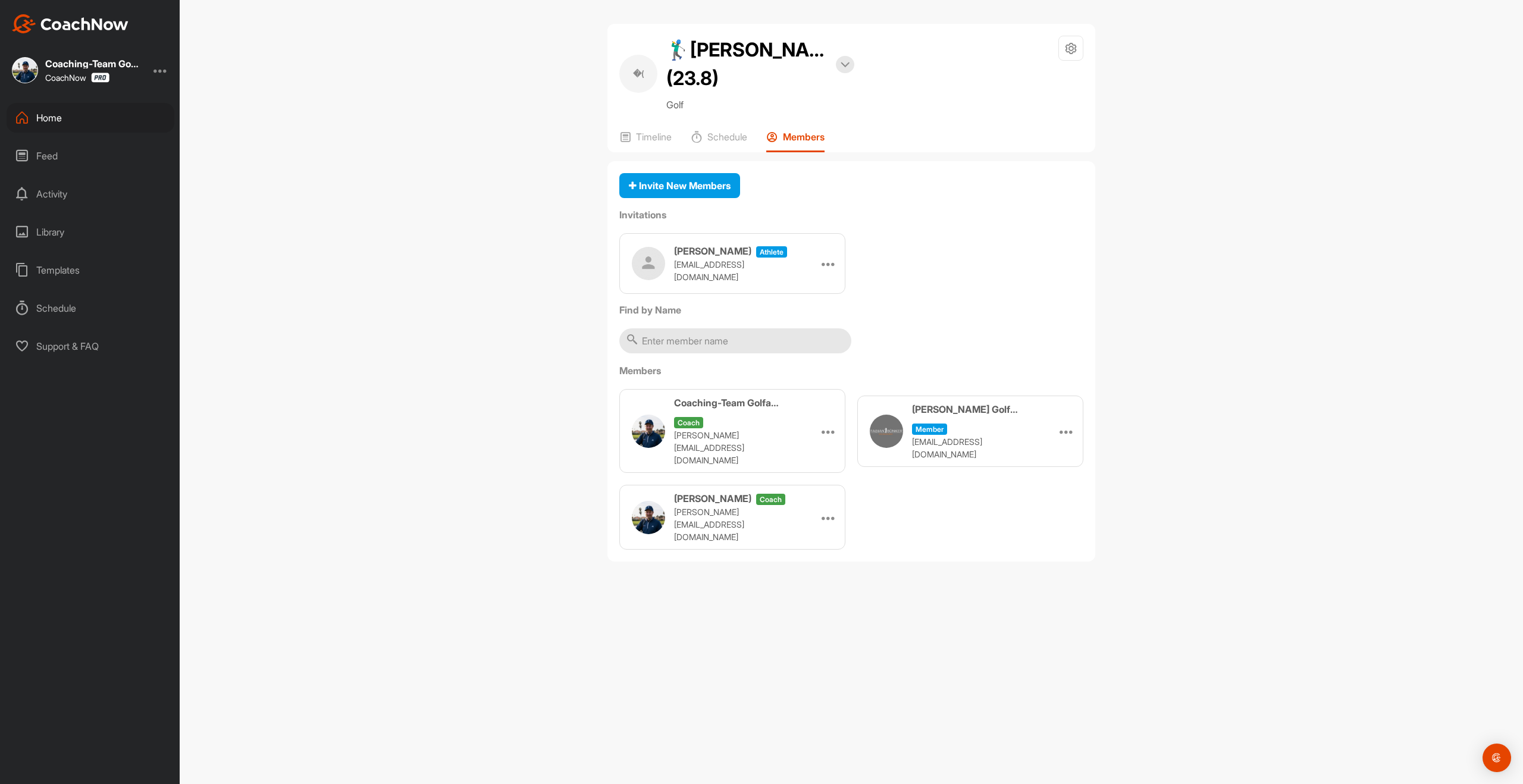
click at [69, 264] on div "Templates" at bounding box center [90, 270] width 168 height 29
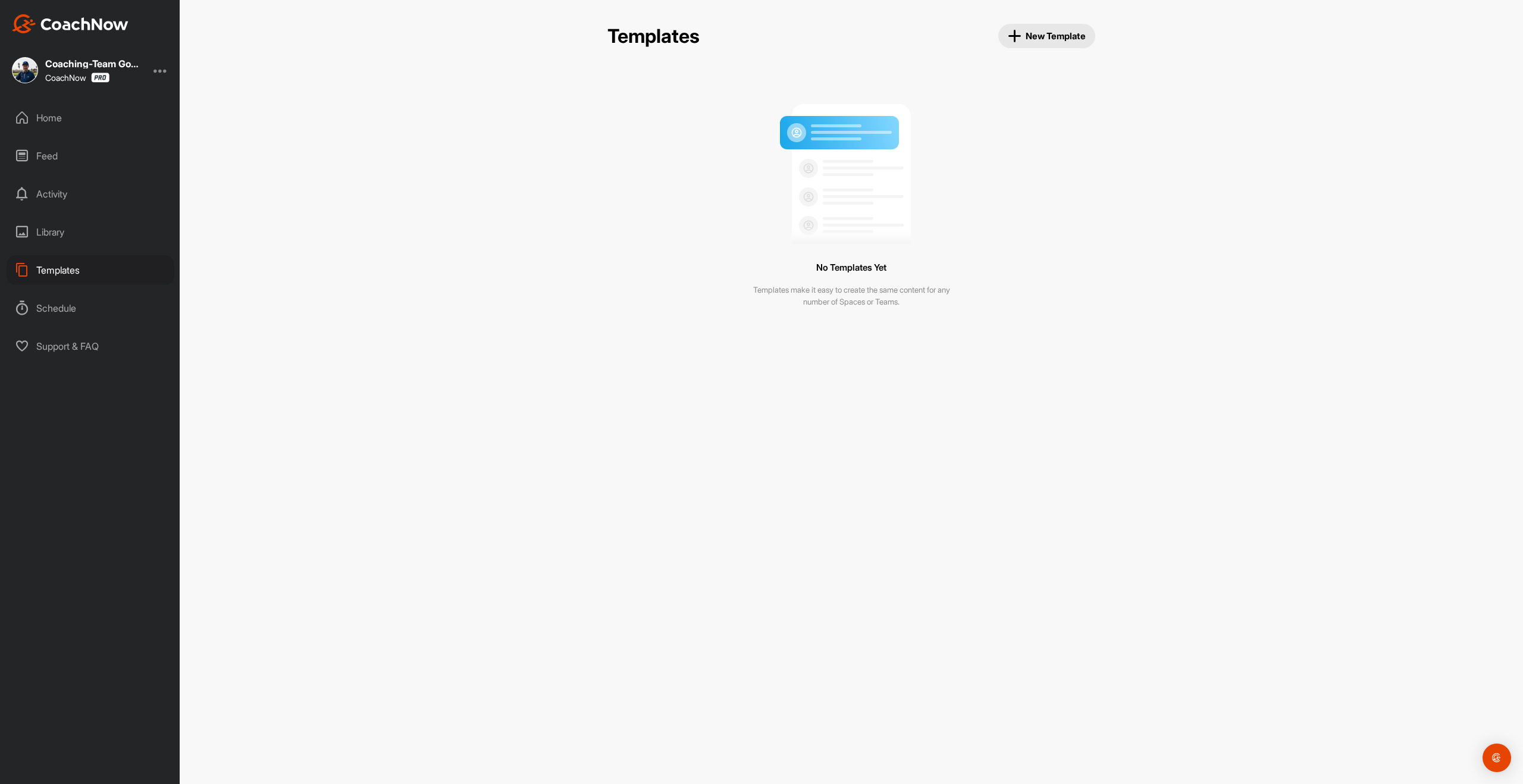
click at [1048, 36] on span "New Template" at bounding box center [1047, 36] width 78 height 14
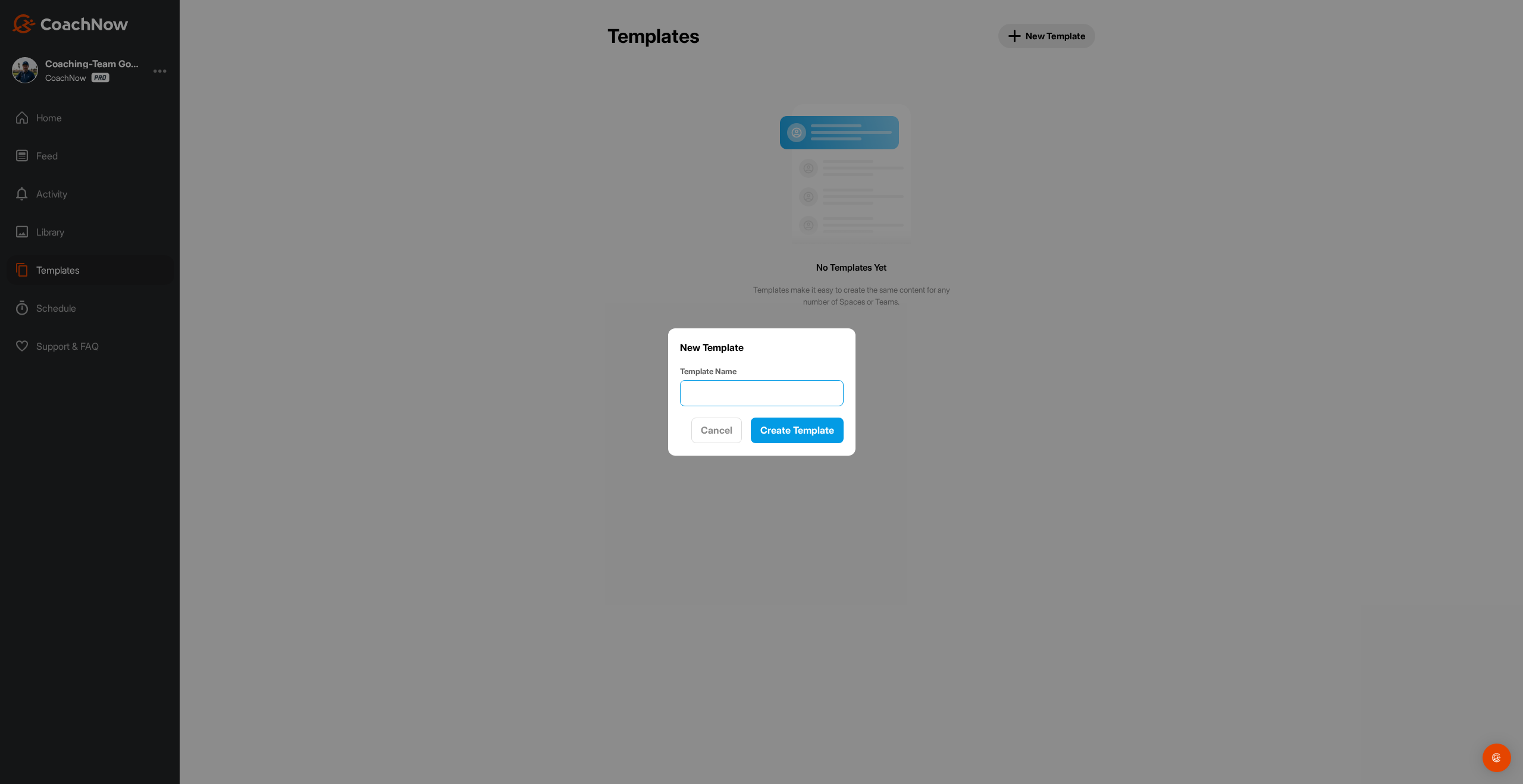
click at [731, 394] on input "Template Name" at bounding box center [762, 393] width 164 height 26
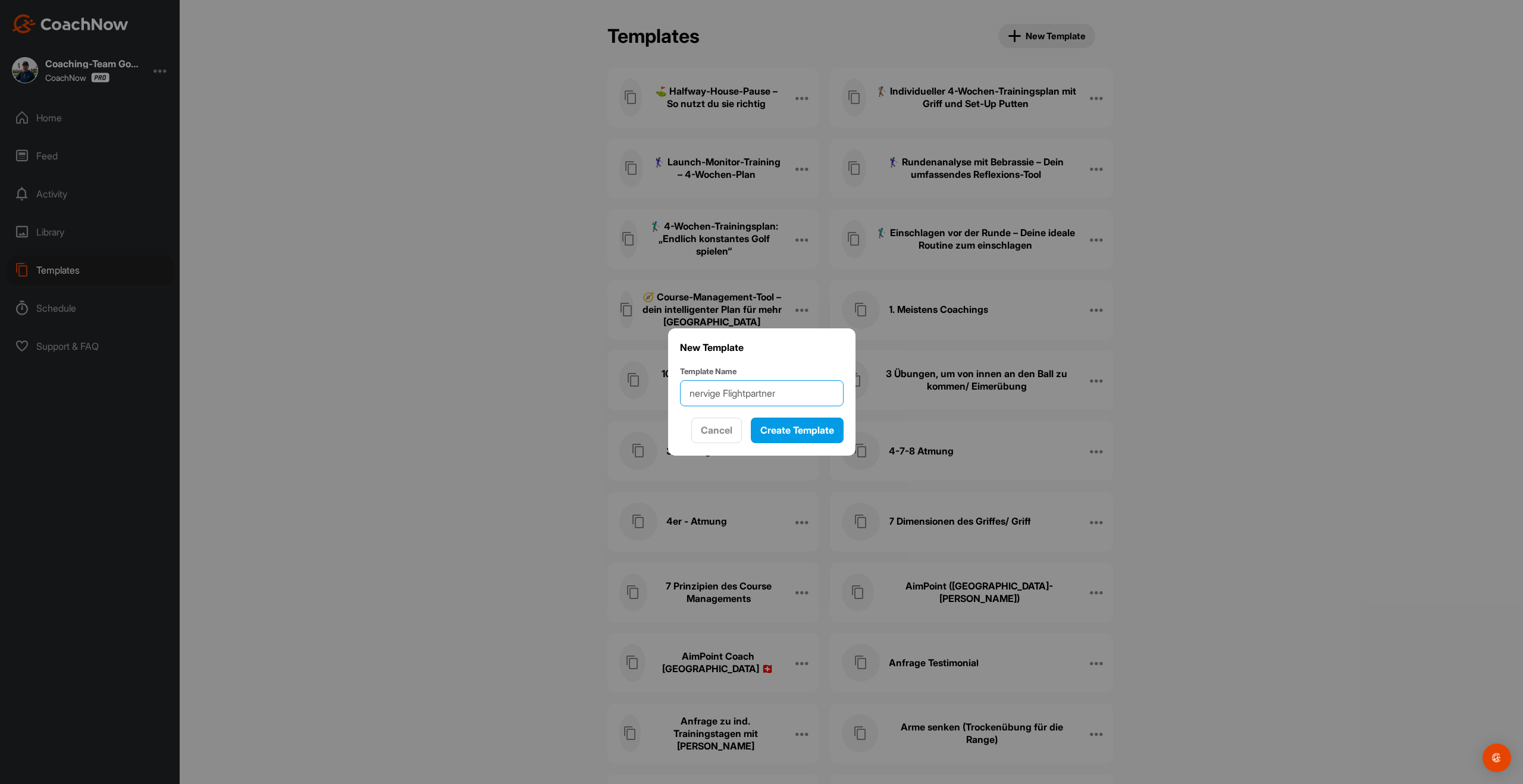
click at [698, 394] on input "nervige Flightpartner" at bounding box center [762, 393] width 164 height 26
type input "Nervige Flightpartner"
click at [804, 418] on button "Create Template" at bounding box center [797, 430] width 93 height 26
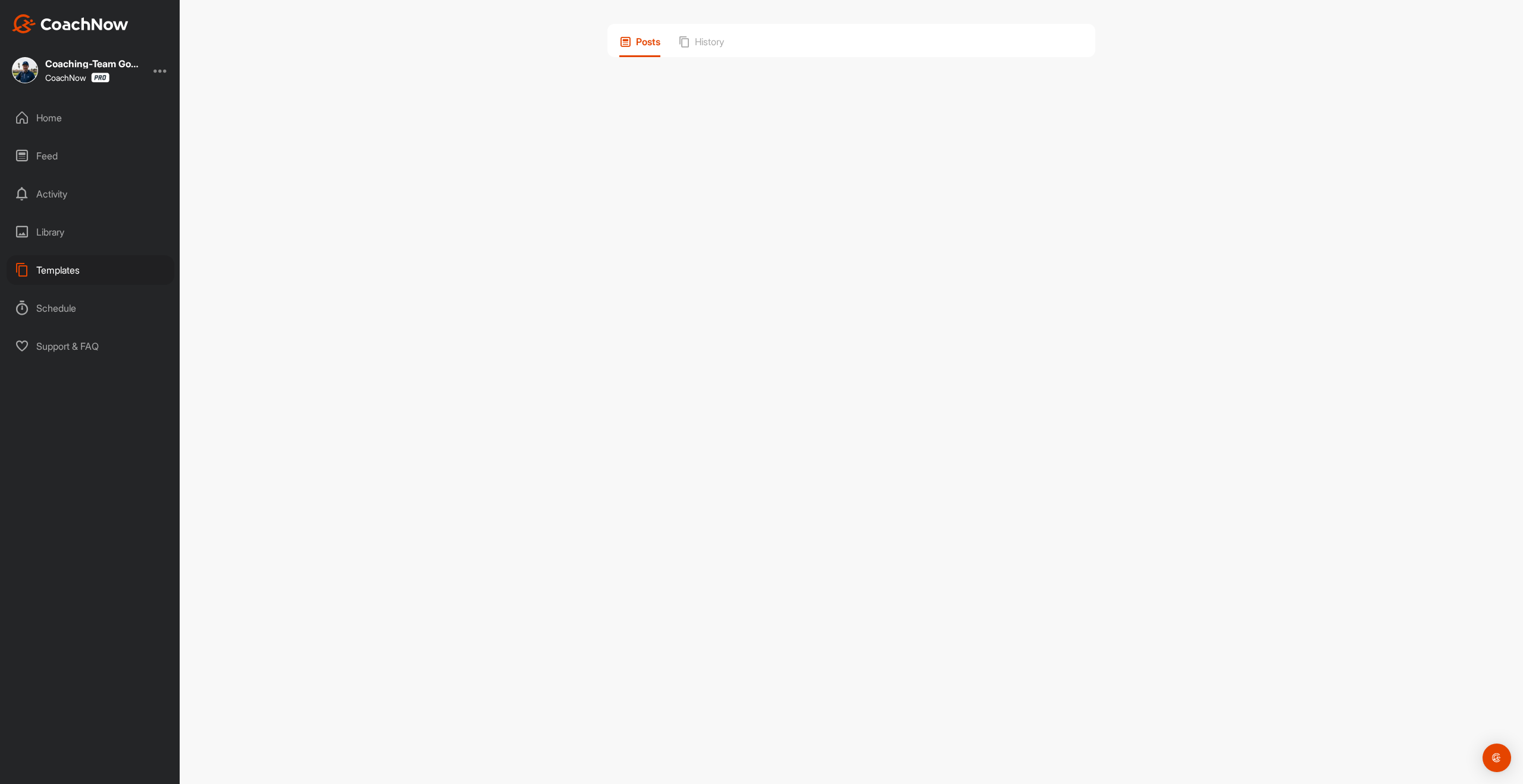
click at [802, 425] on div "Posts History" at bounding box center [851, 392] width 1344 height 784
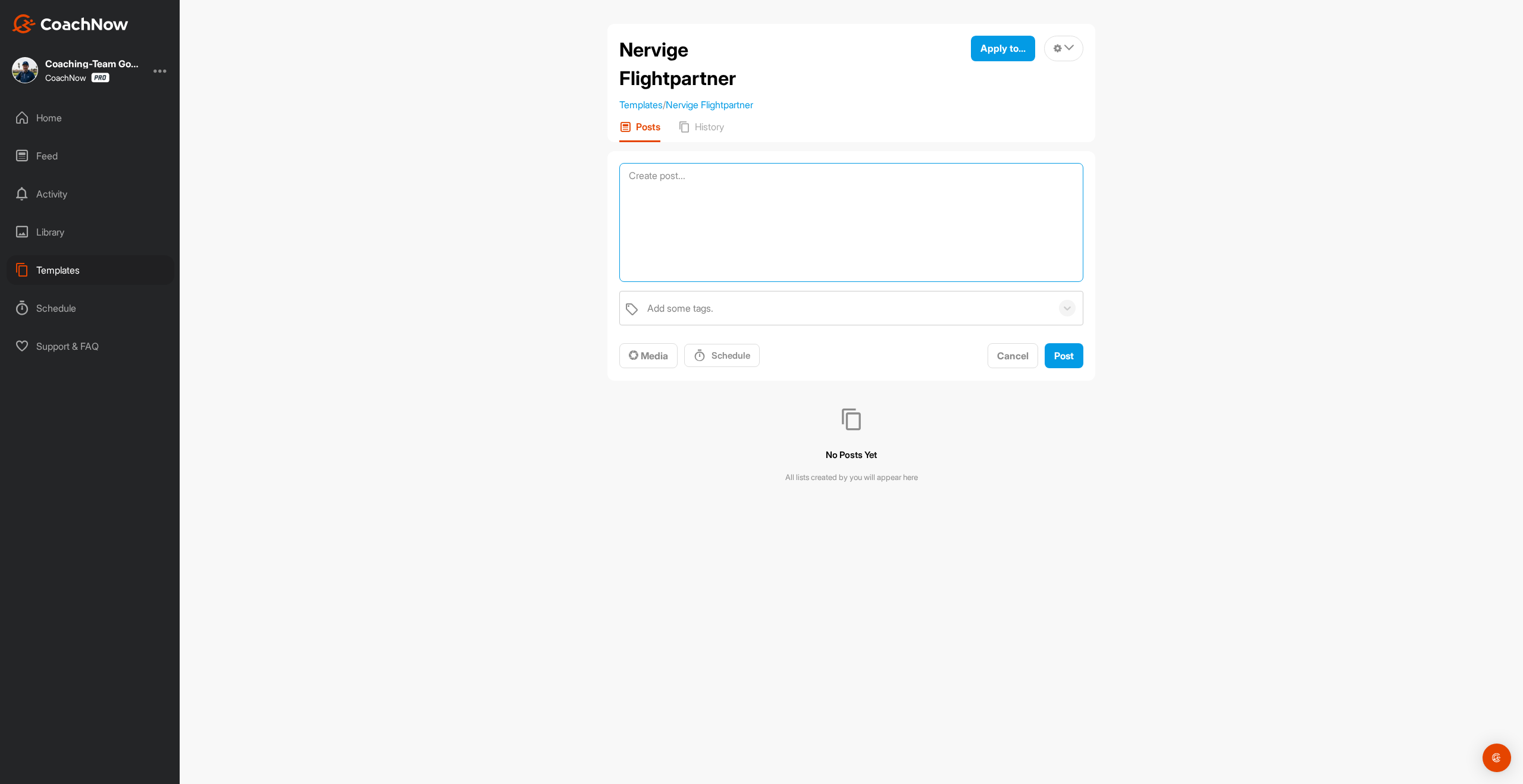
click at [657, 184] on textarea at bounding box center [850, 222] width 464 height 119
paste textarea "Flightpartner können manchmal echt anstrengend sein, vor allem dann, wenn jeder…"
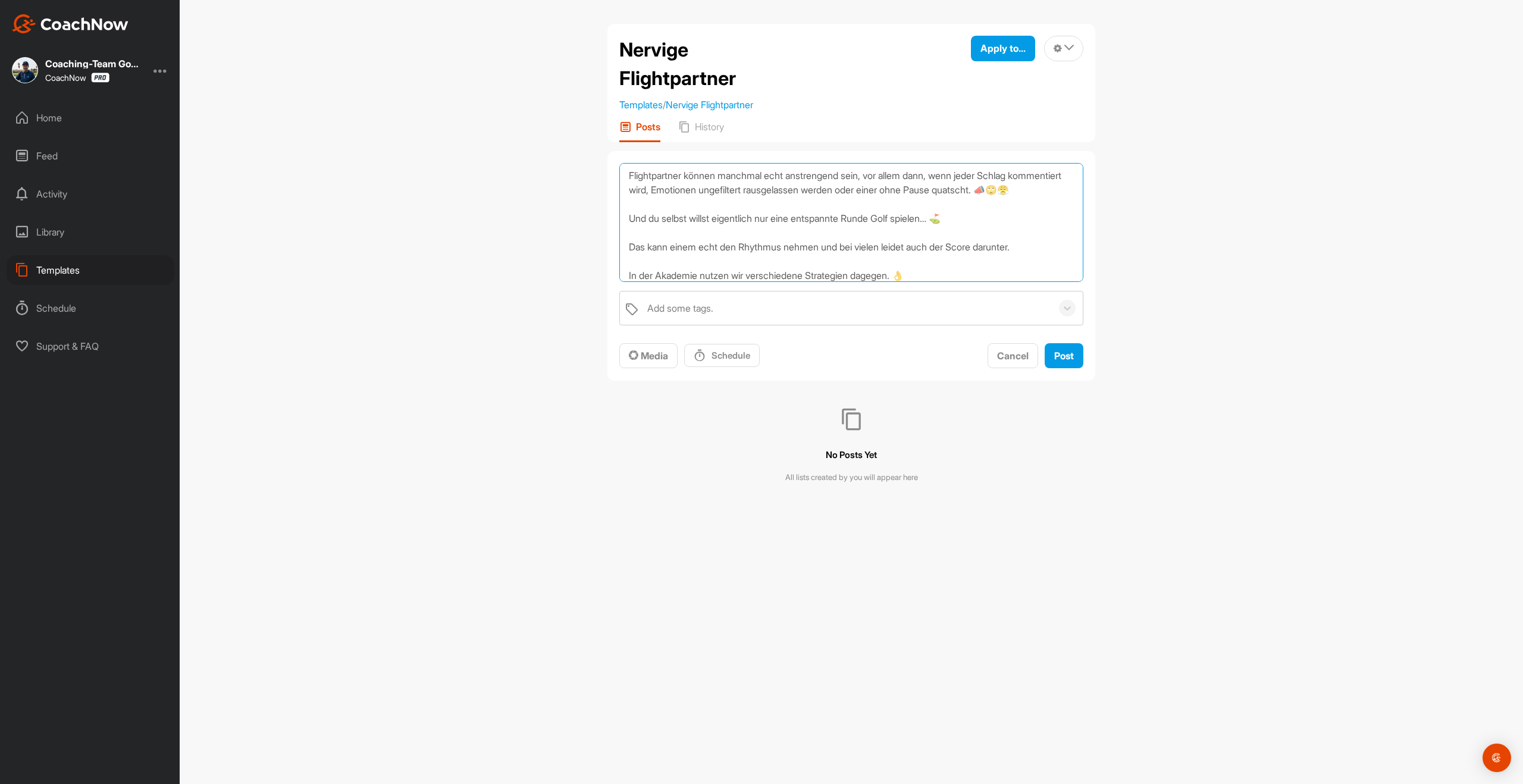
scroll to position [100, 0]
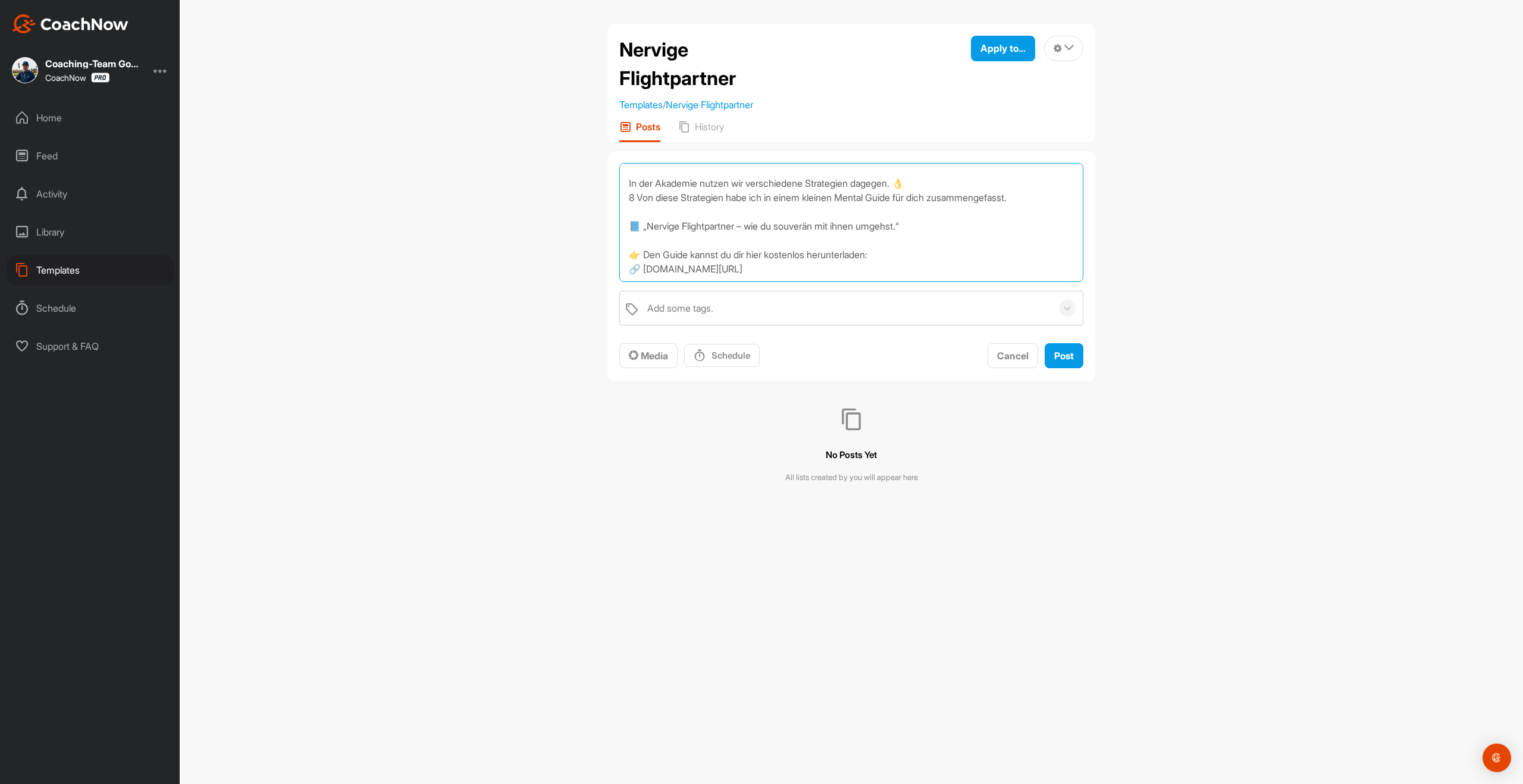
type textarea "Flightpartner können manchmal echt anstrengend sein, vor allem dann, wenn jeder…"
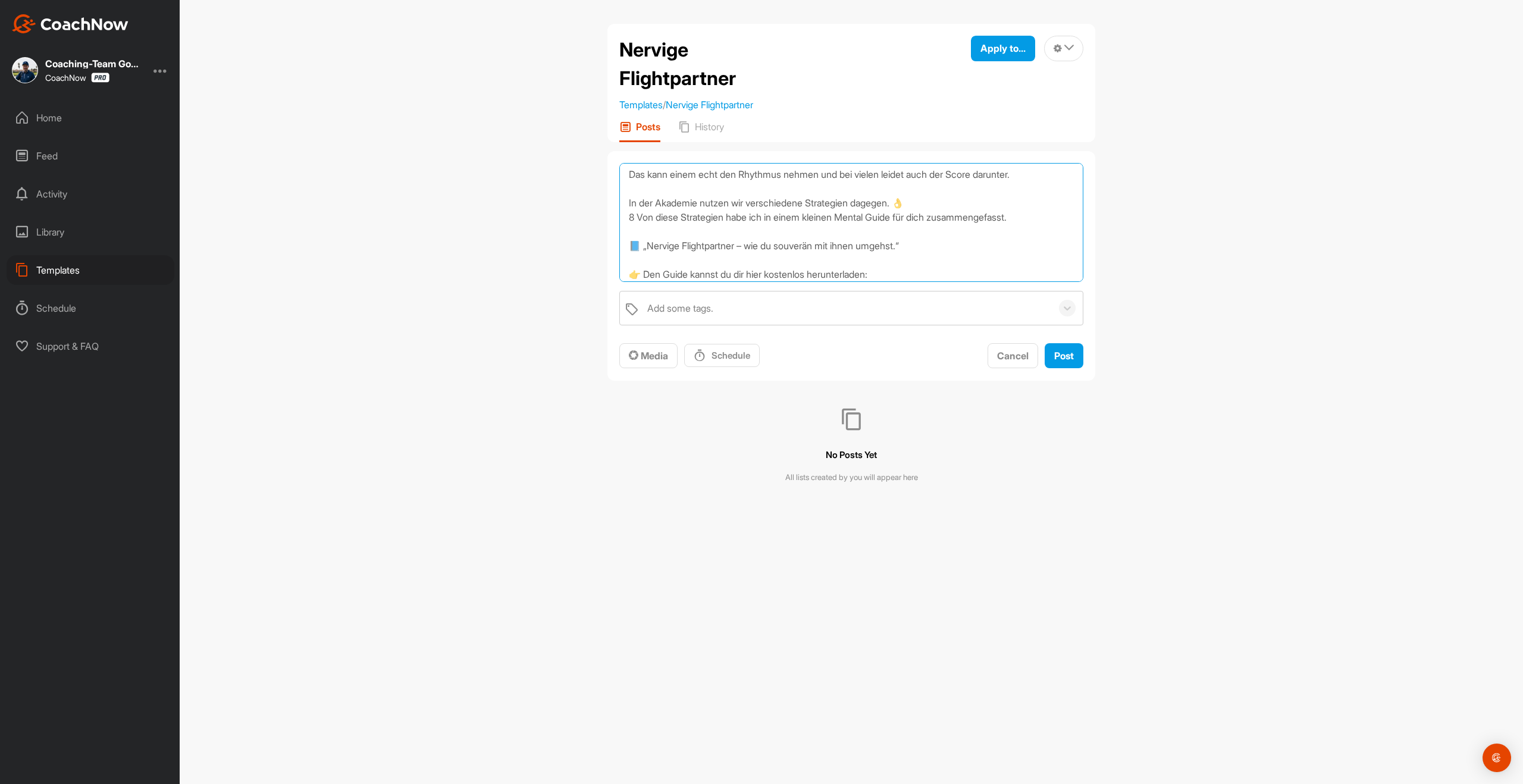
scroll to position [106, 0]
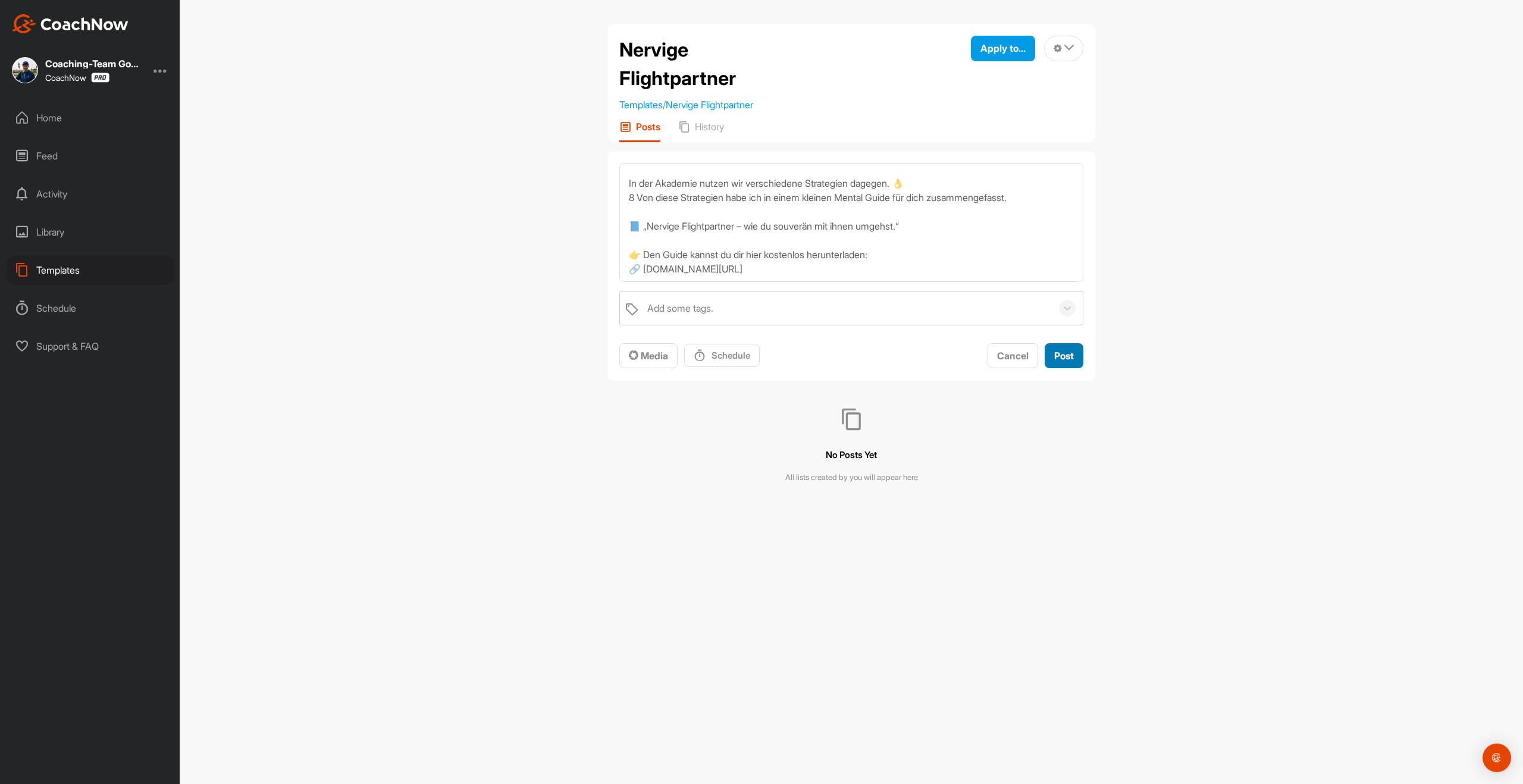
click at [1068, 358] on span "Post" at bounding box center [1064, 356] width 20 height 12
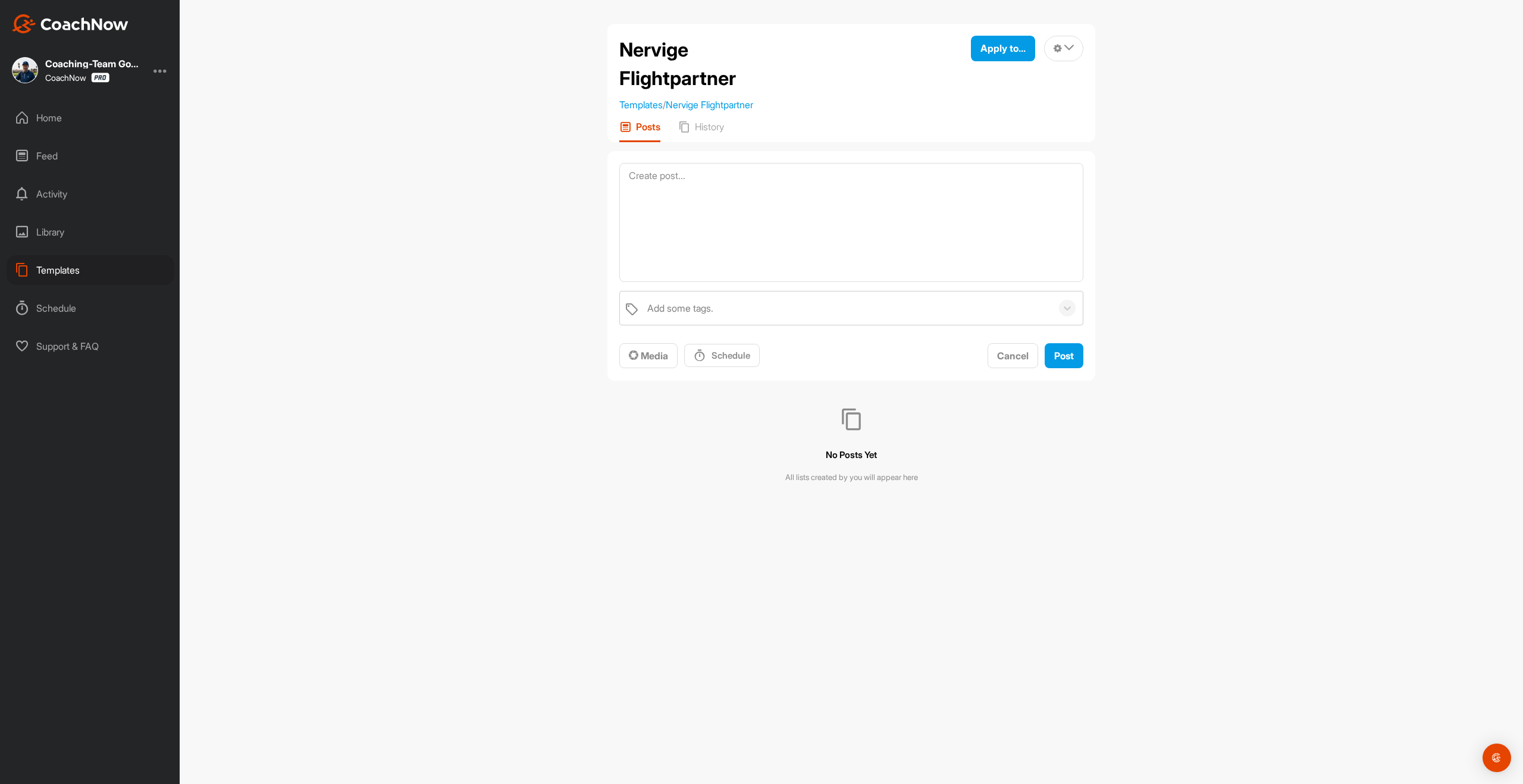
scroll to position [0, 0]
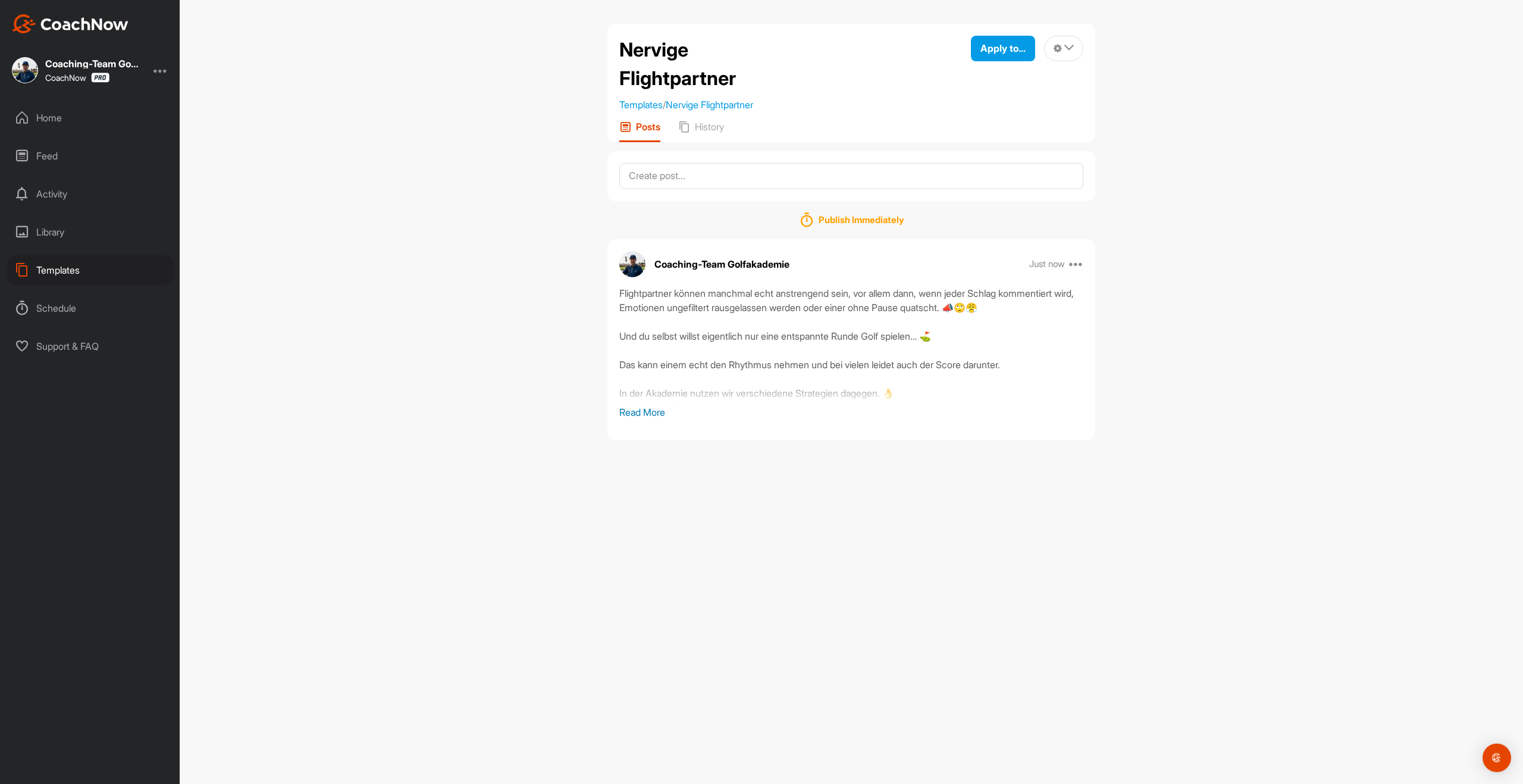
click at [657, 410] on p "Read More" at bounding box center [850, 412] width 464 height 14
drag, startPoint x: 38, startPoint y: 100, endPoint x: 41, endPoint y: 111, distance: 11.4
click at [38, 103] on div "Coaching-Team Golfakademie CoachNow Home Feed Activity Library Templates Schedu…" at bounding box center [90, 392] width 179 height 784
click at [41, 112] on div "Home" at bounding box center [90, 118] width 168 height 29
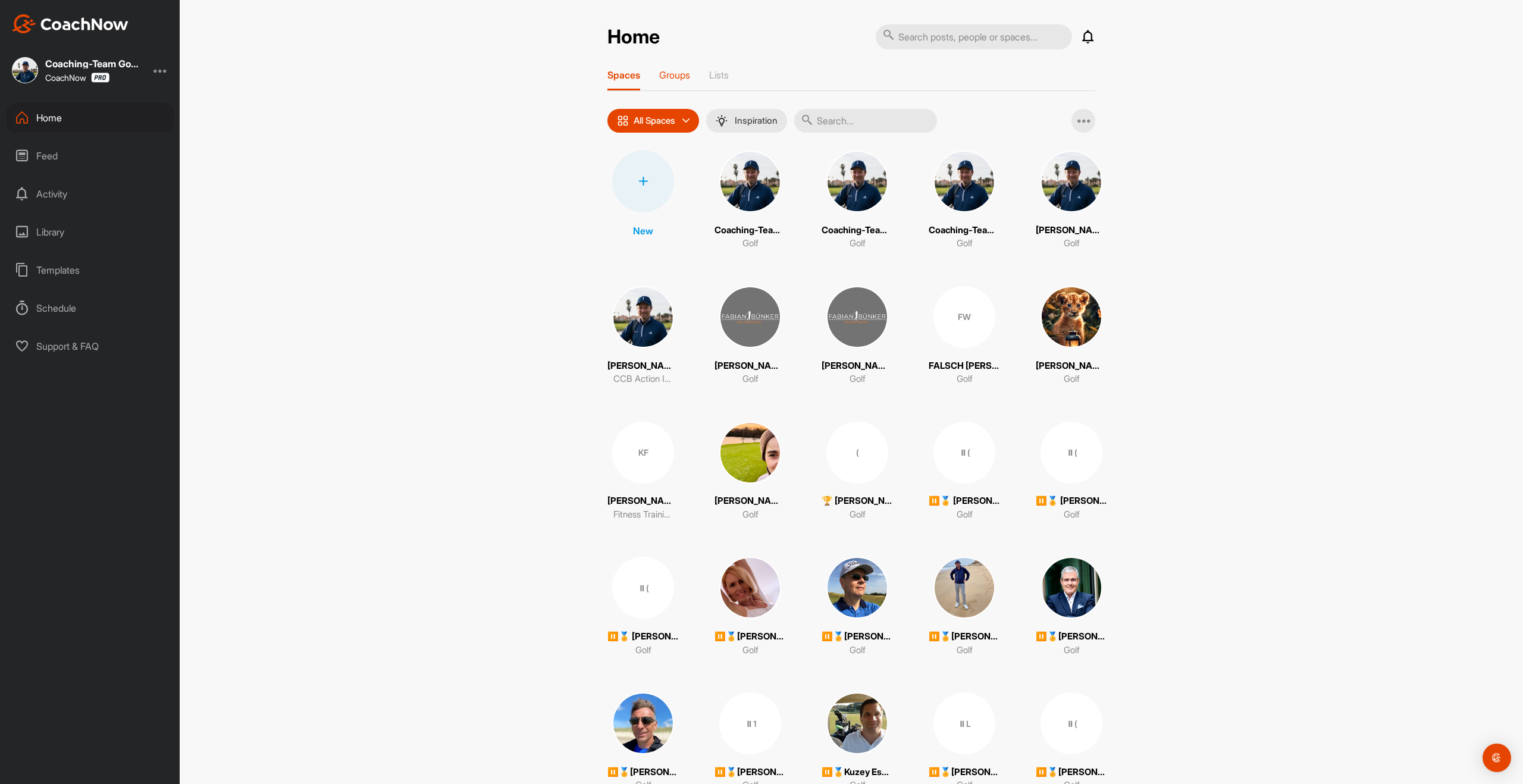
click at [673, 73] on p "Groups" at bounding box center [674, 75] width 31 height 12
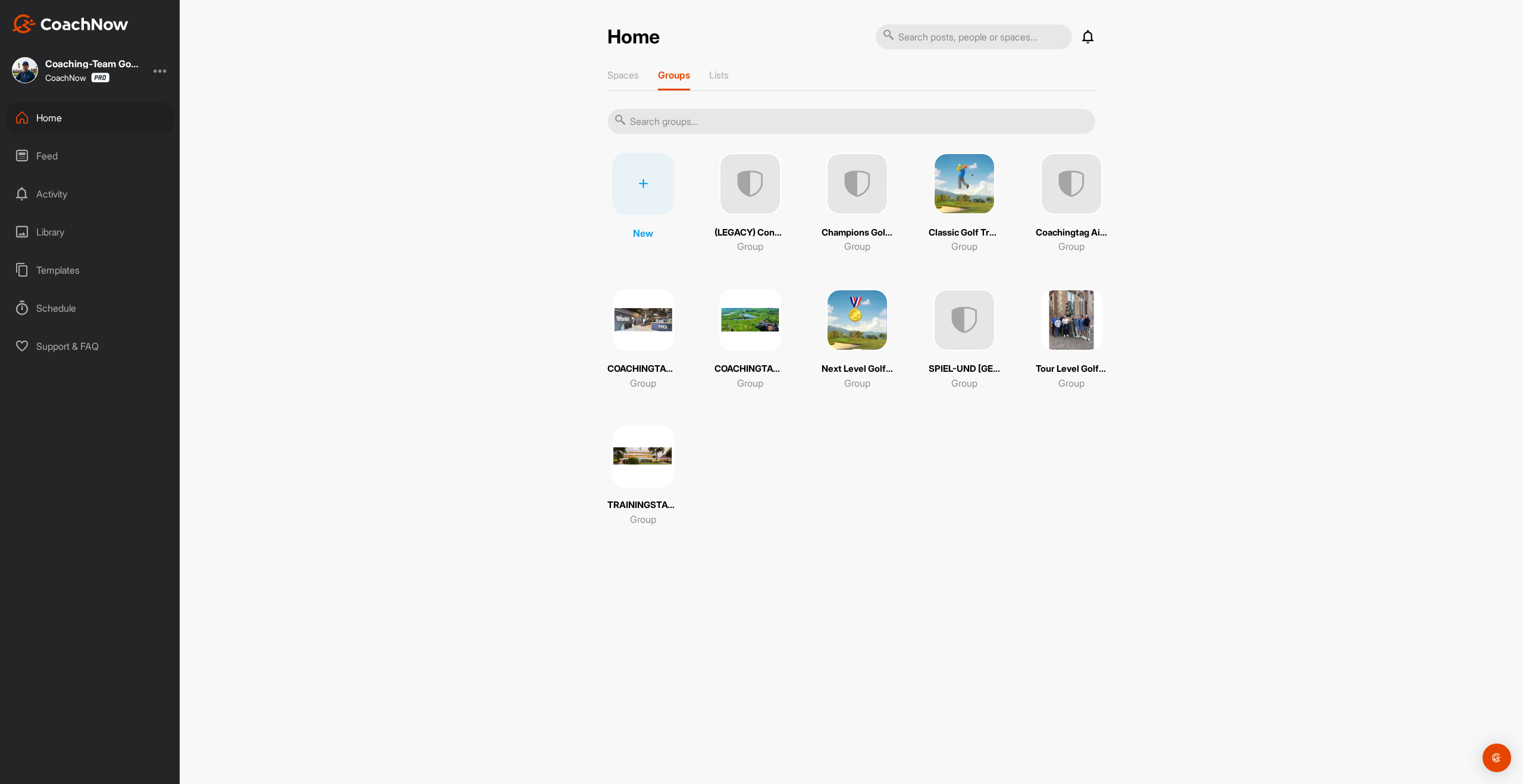
click at [844, 204] on img at bounding box center [857, 184] width 62 height 62
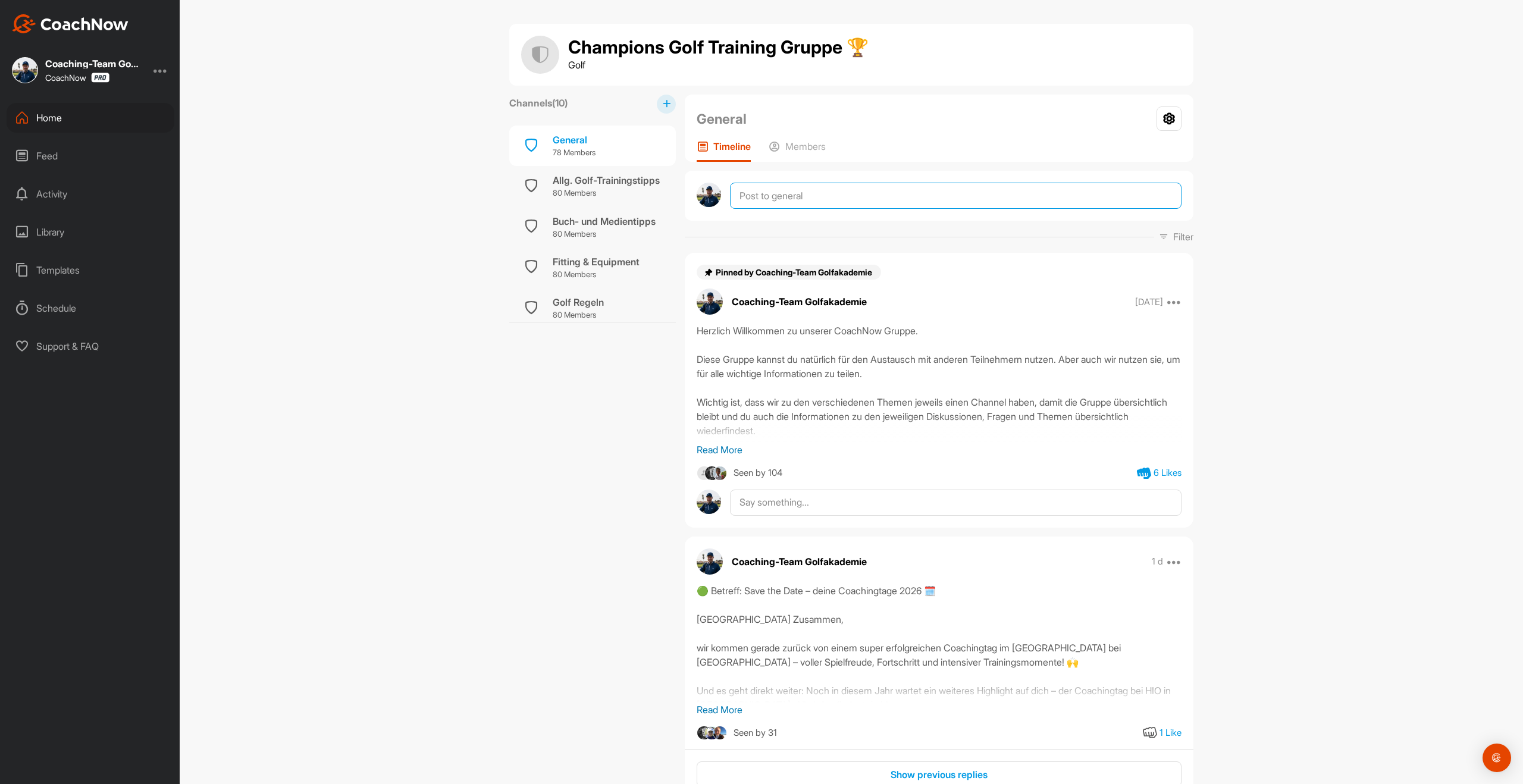
click at [862, 202] on textarea at bounding box center [955, 195] width 452 height 26
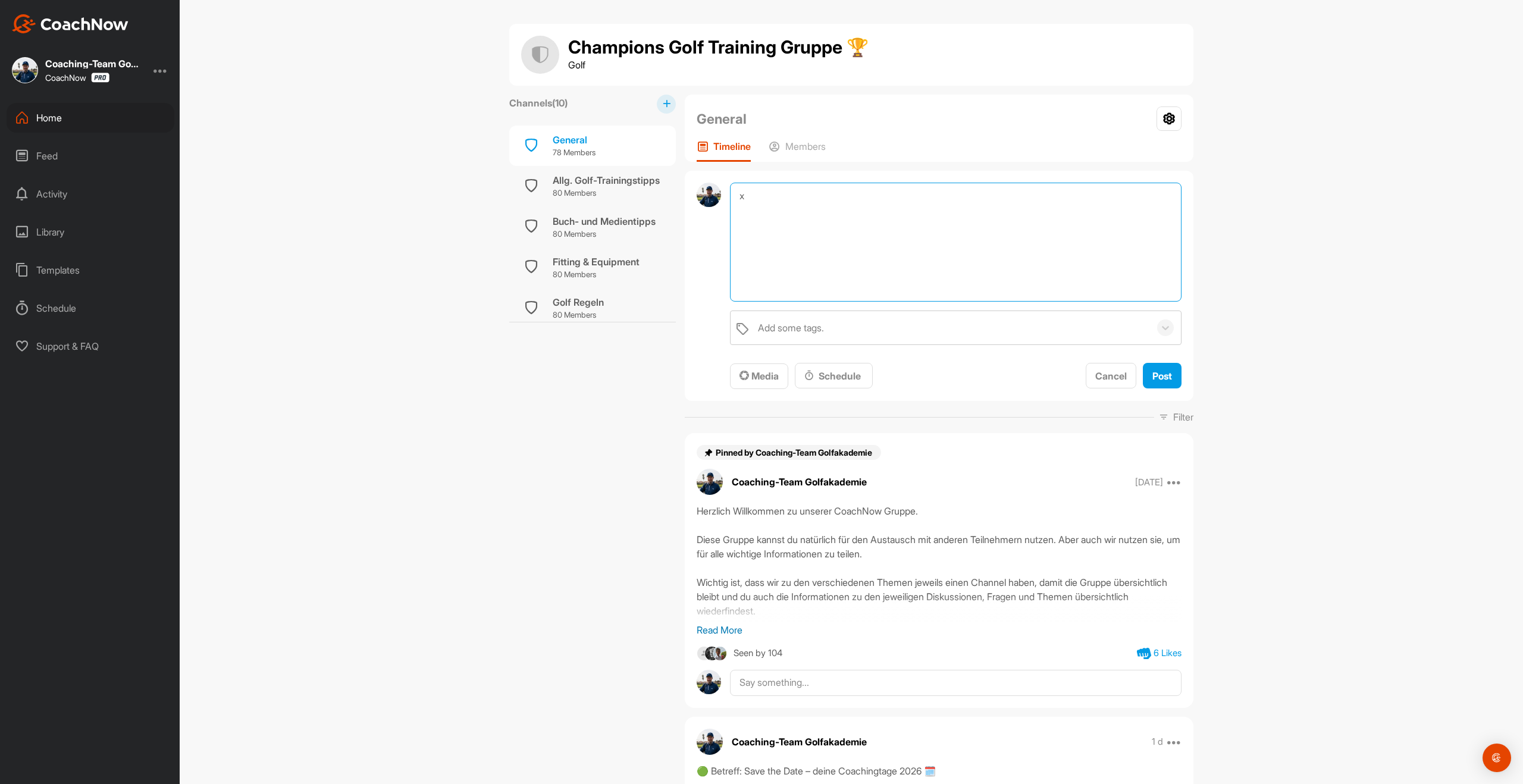
paste textarea "Flightpartner können manchmal echt anstrengend sein, vor allem dann, wenn jeder…"
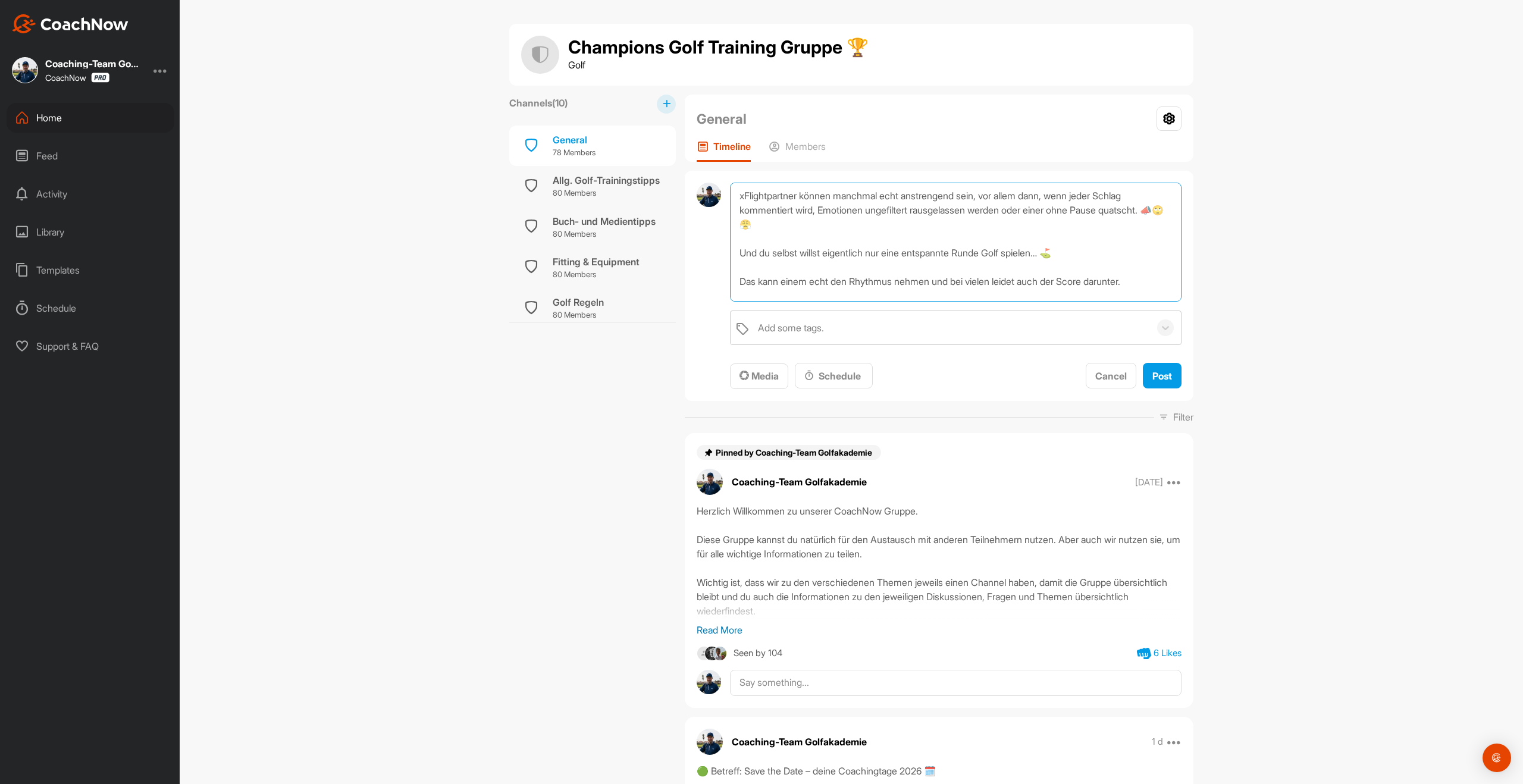
scroll to position [100, 0]
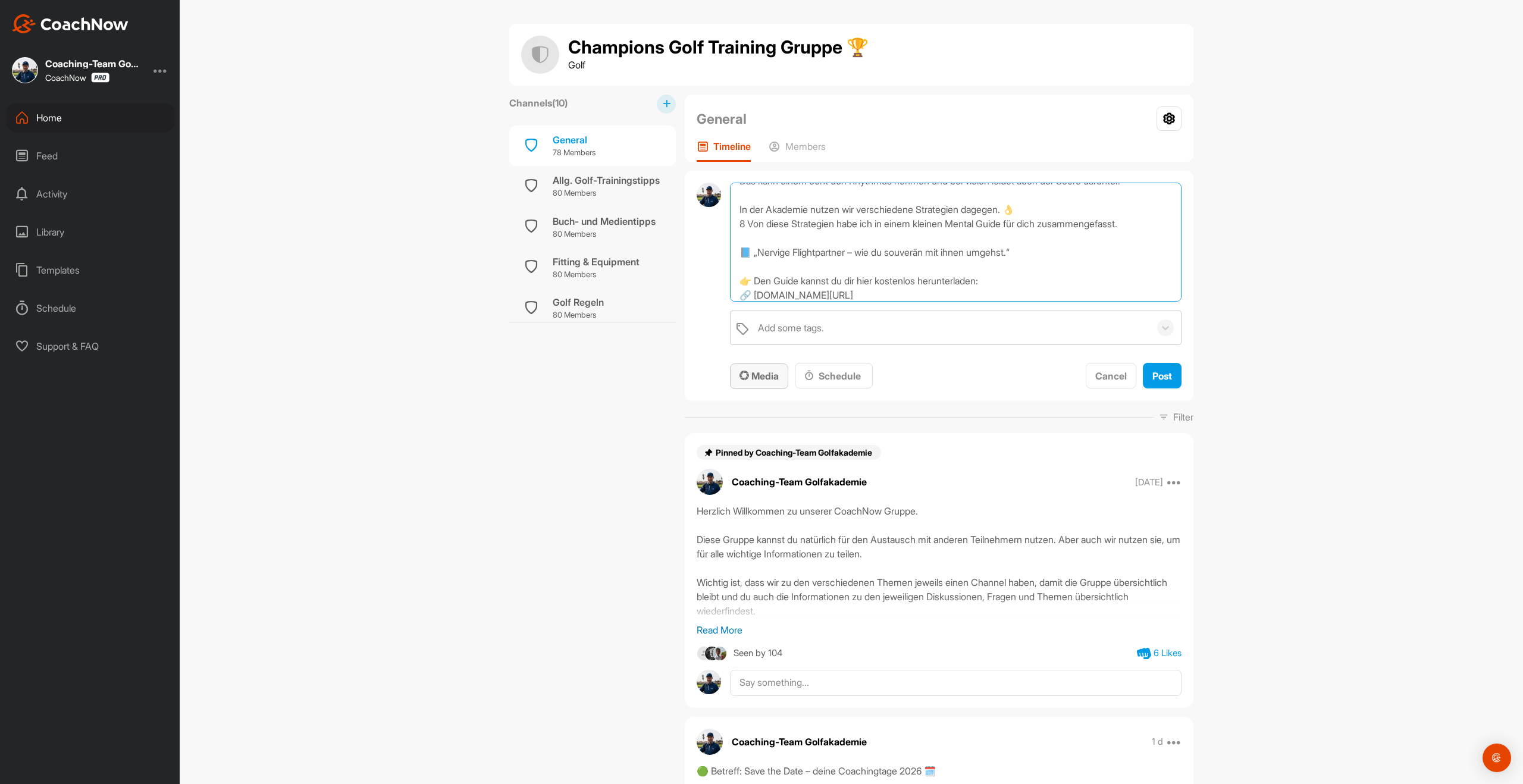
type textarea "xFlightpartner können manchmal echt anstrengend sein, vor allem dann, wenn jede…"
click at [755, 376] on span "Media" at bounding box center [759, 376] width 39 height 12
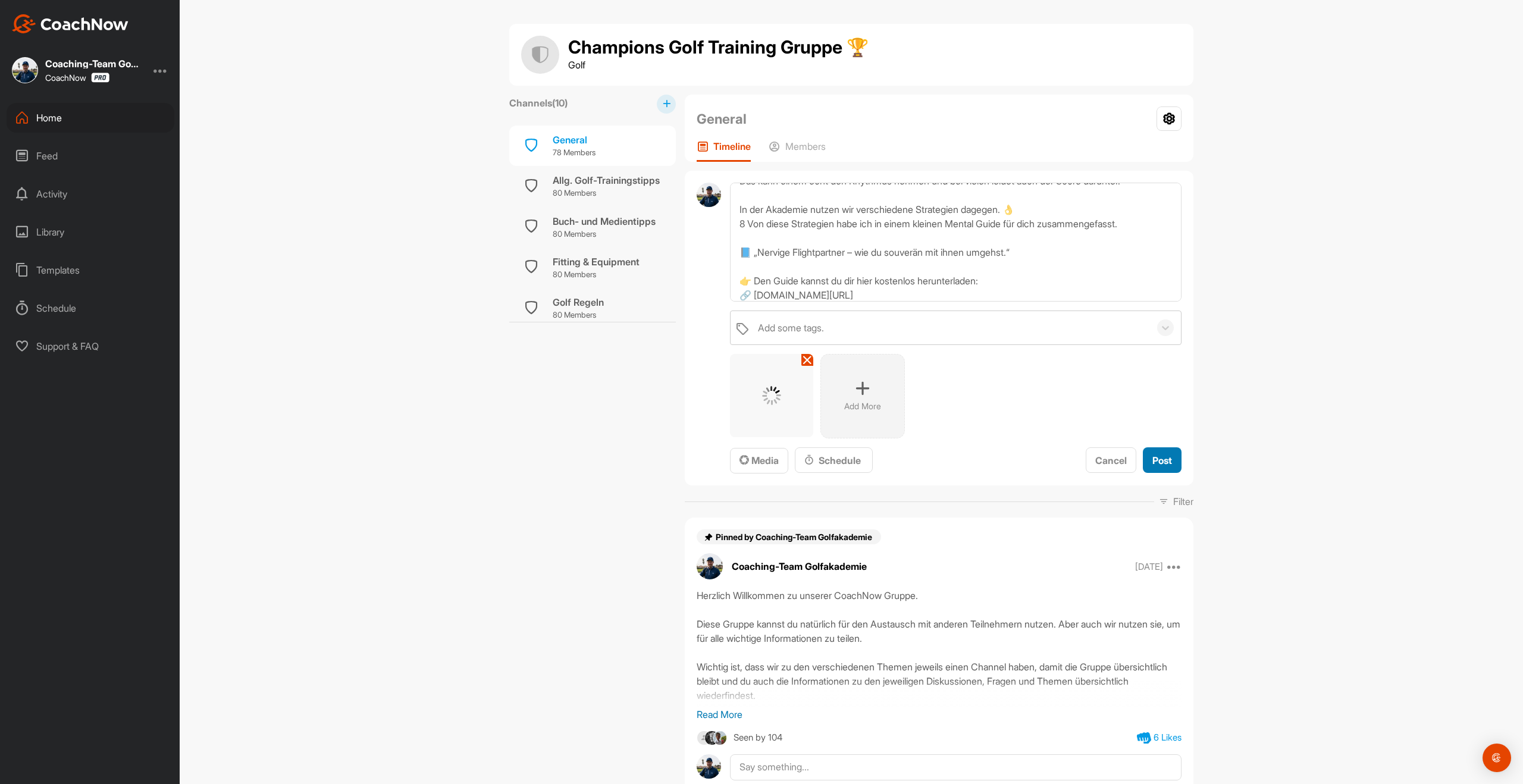
click at [1177, 462] on button "Post" at bounding box center [1162, 460] width 38 height 26
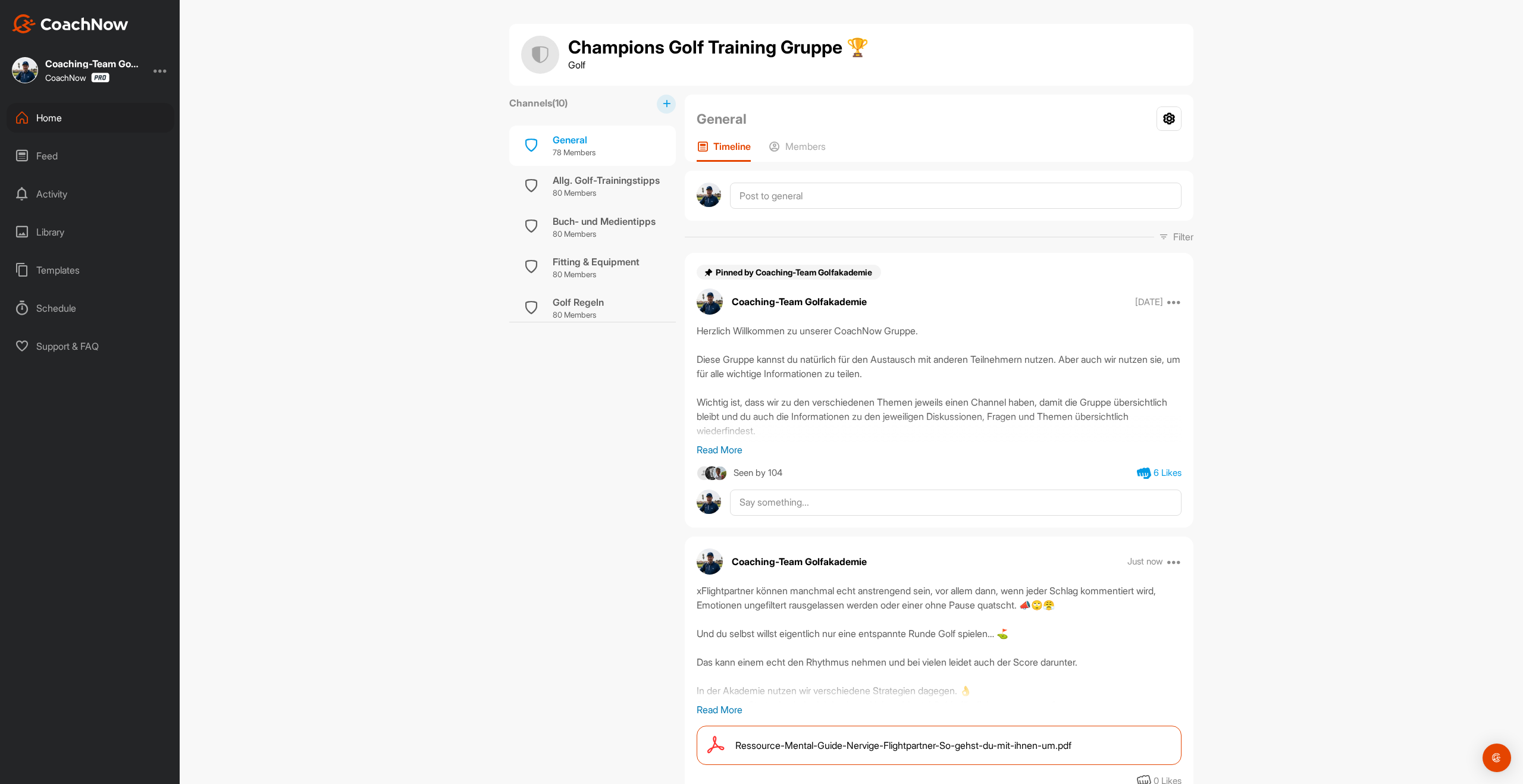
scroll to position [13, 0]
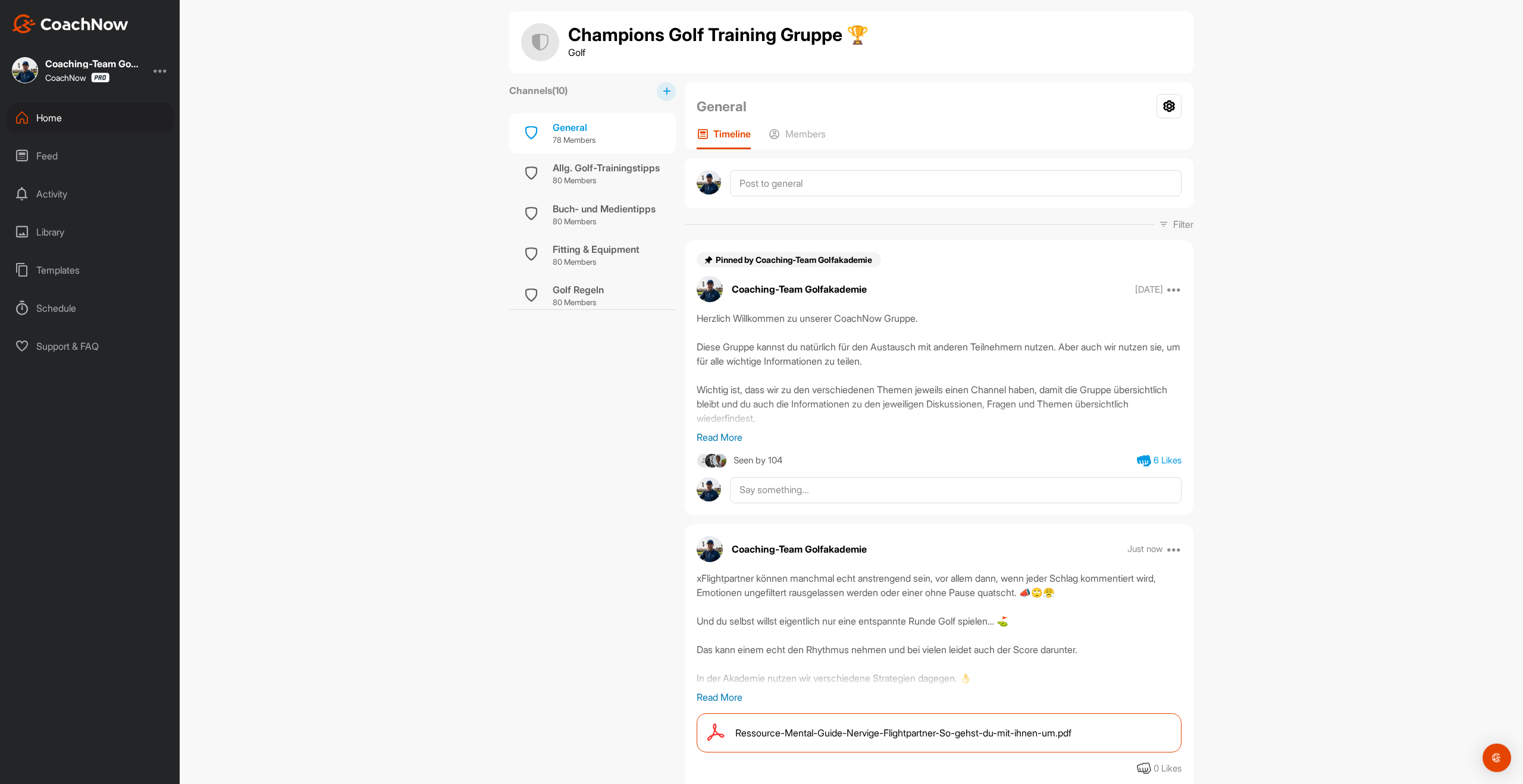
click at [60, 111] on div "Home" at bounding box center [90, 118] width 168 height 29
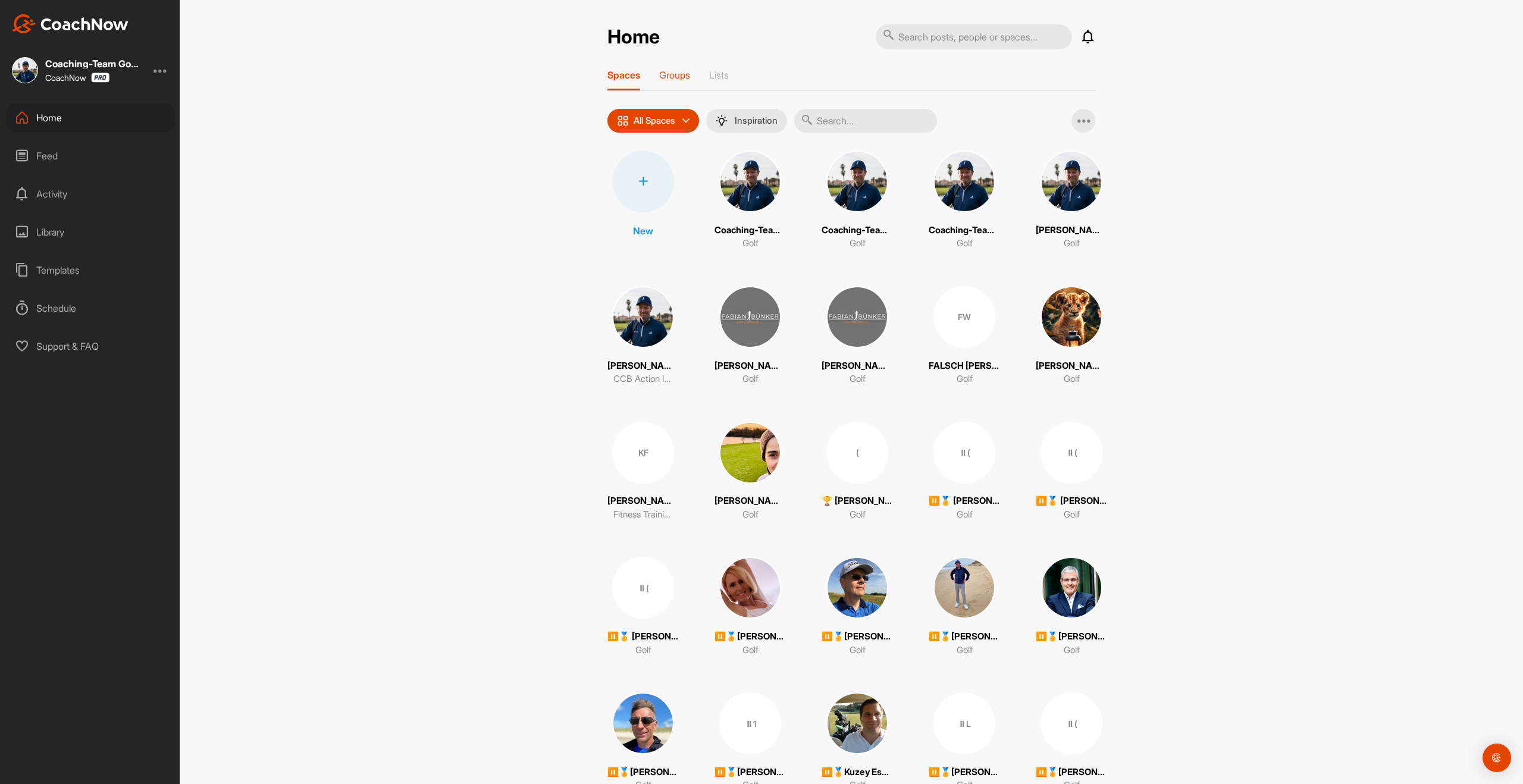
click at [670, 78] on p "Groups" at bounding box center [674, 75] width 31 height 12
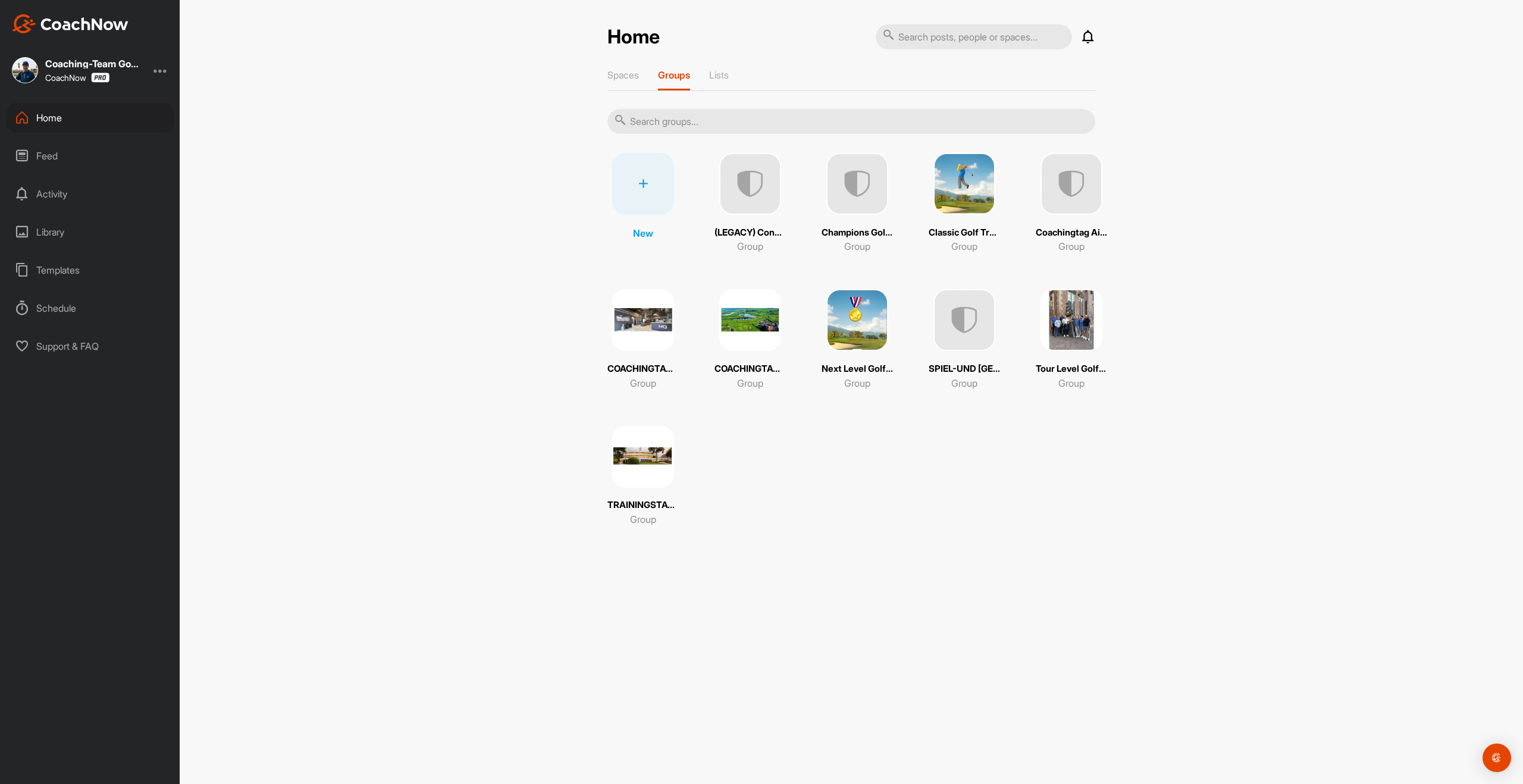
click at [955, 198] on img at bounding box center [964, 184] width 62 height 62
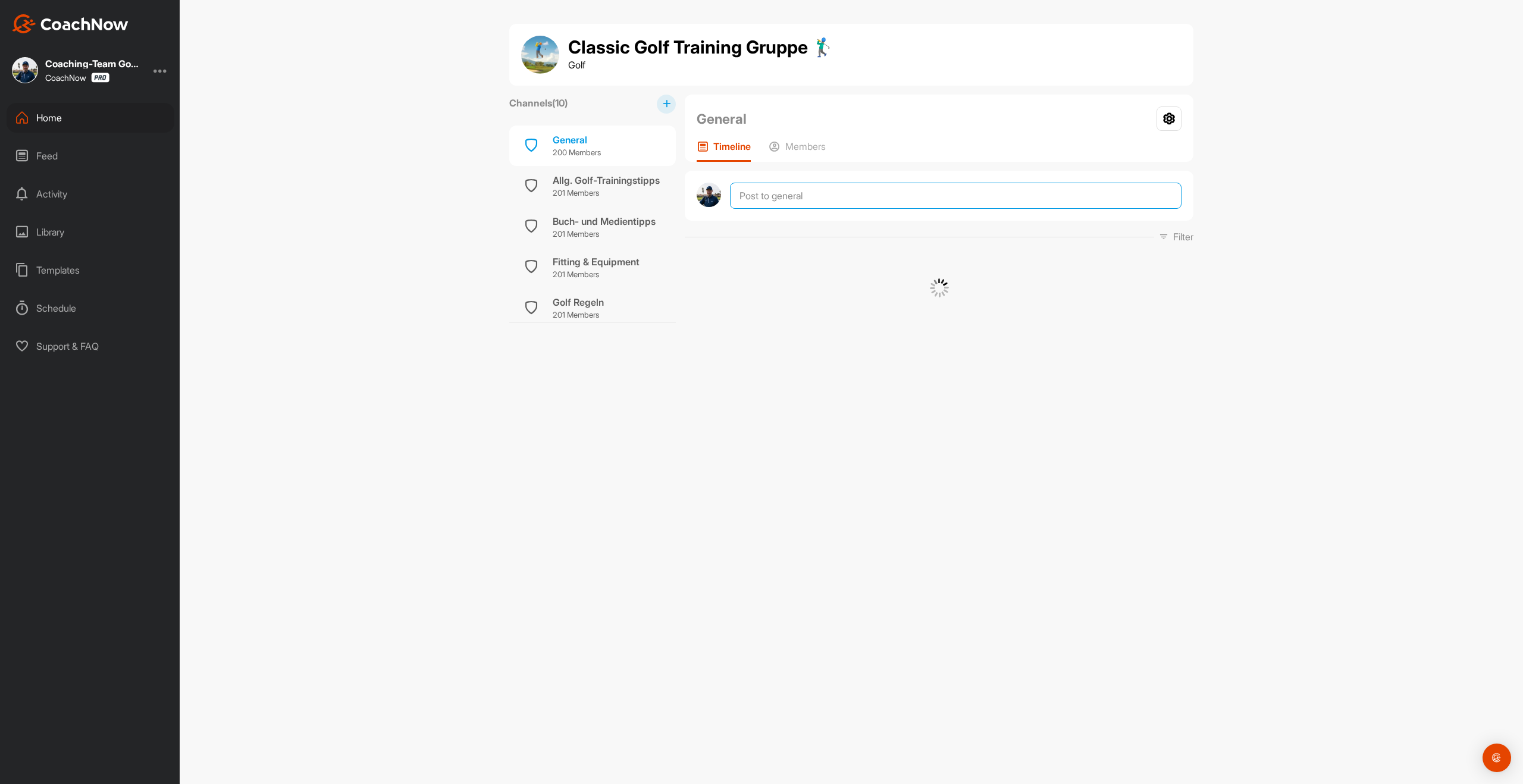
click at [829, 201] on textarea at bounding box center [955, 195] width 452 height 26
paste textarea "Flightpartner können manchmal echt anstrengend sein, vor allem dann, wenn jeder…"
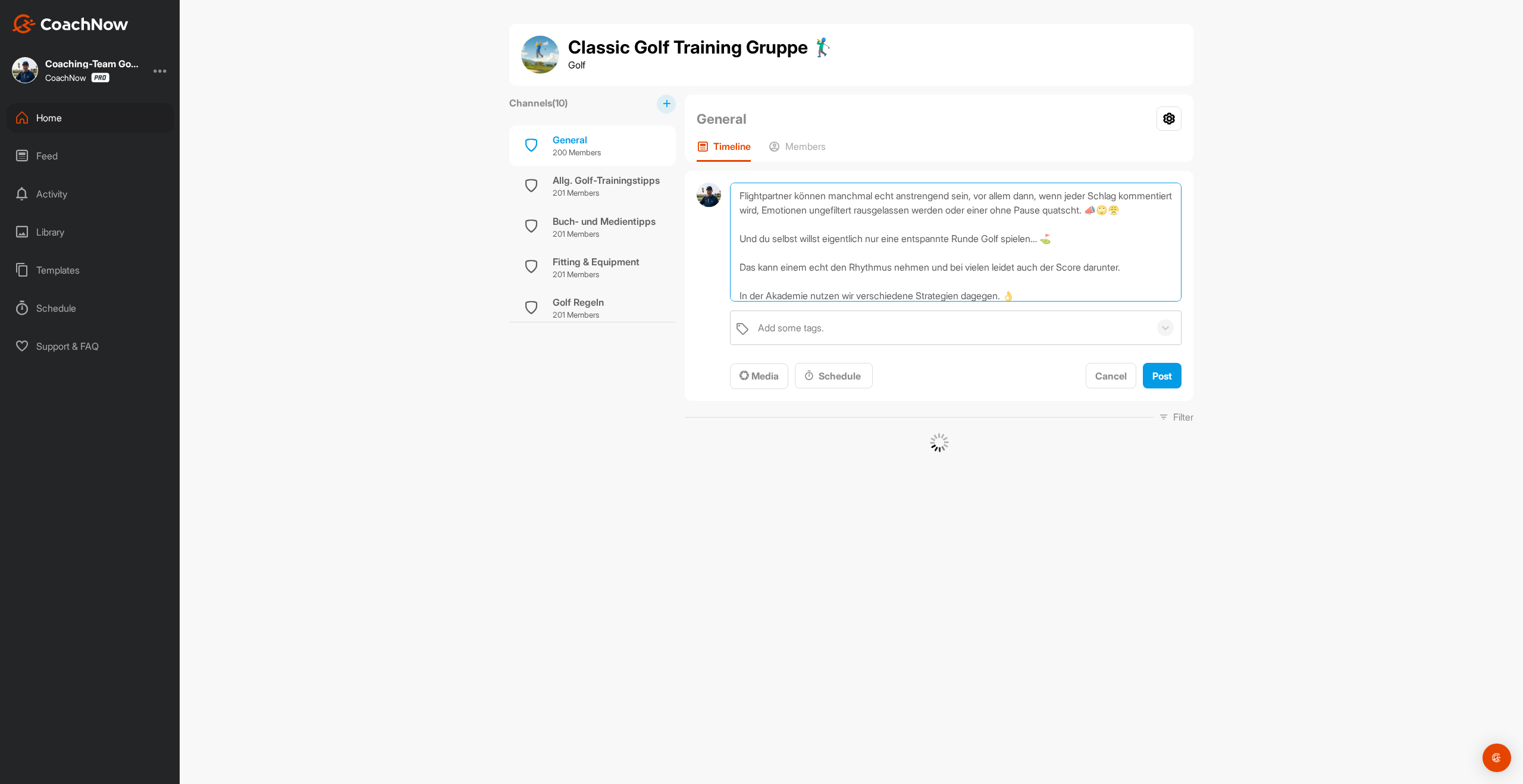
scroll to position [100, 0]
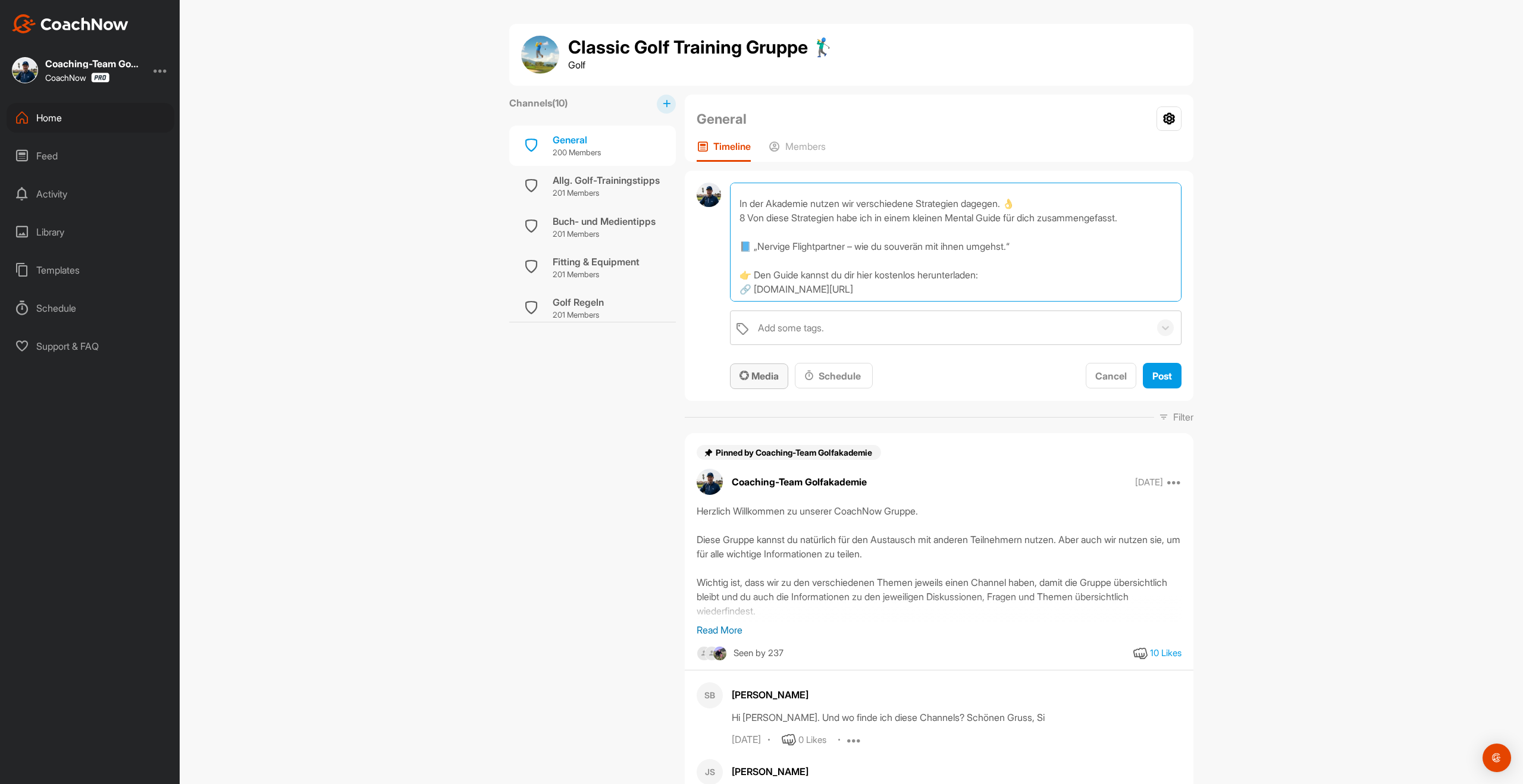
type textarea "Flightpartner können manchmal echt anstrengend sein, vor allem dann, wenn jeder…"
click at [769, 375] on span "Media" at bounding box center [759, 376] width 39 height 12
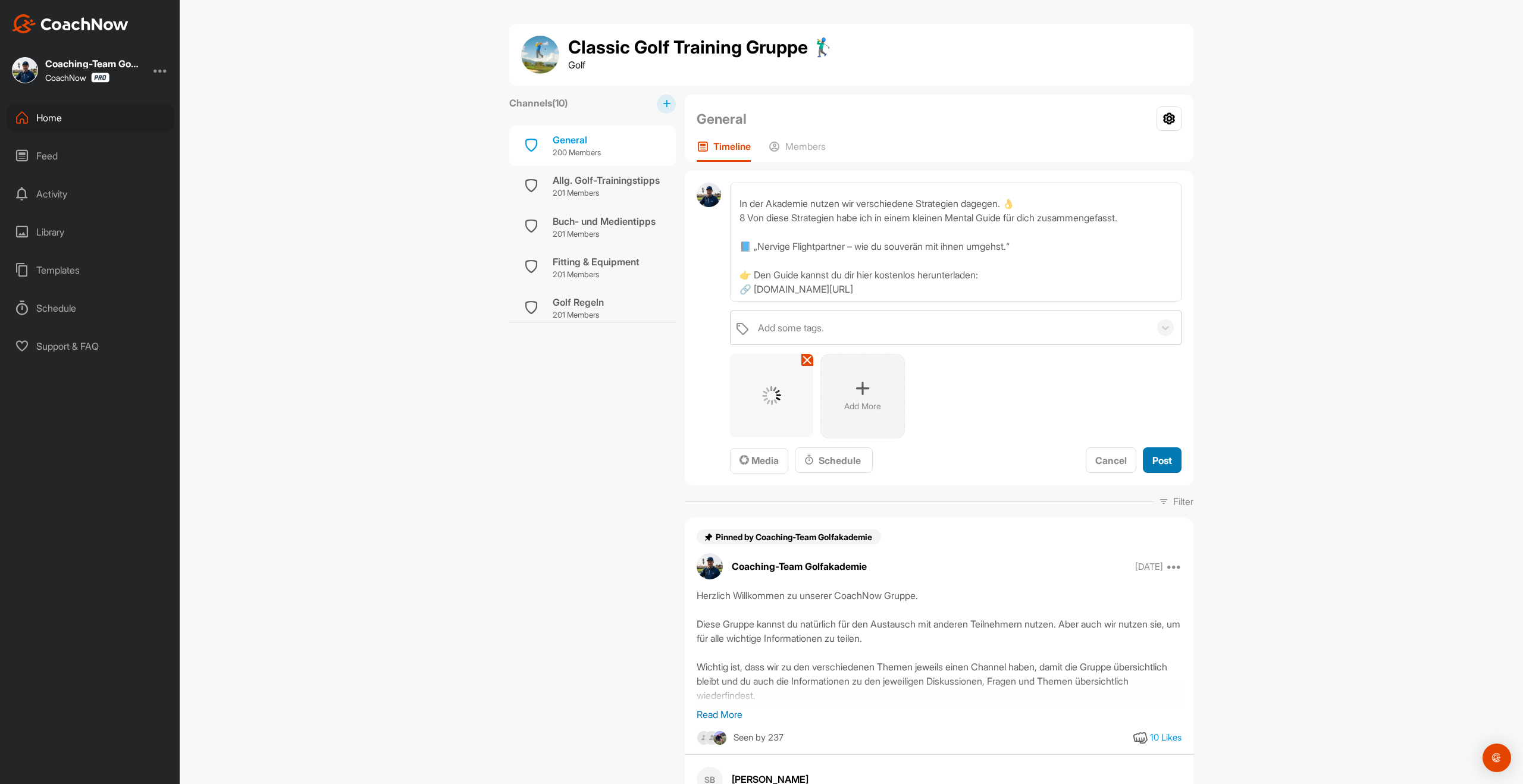
click at [1166, 451] on button "Post" at bounding box center [1162, 460] width 38 height 26
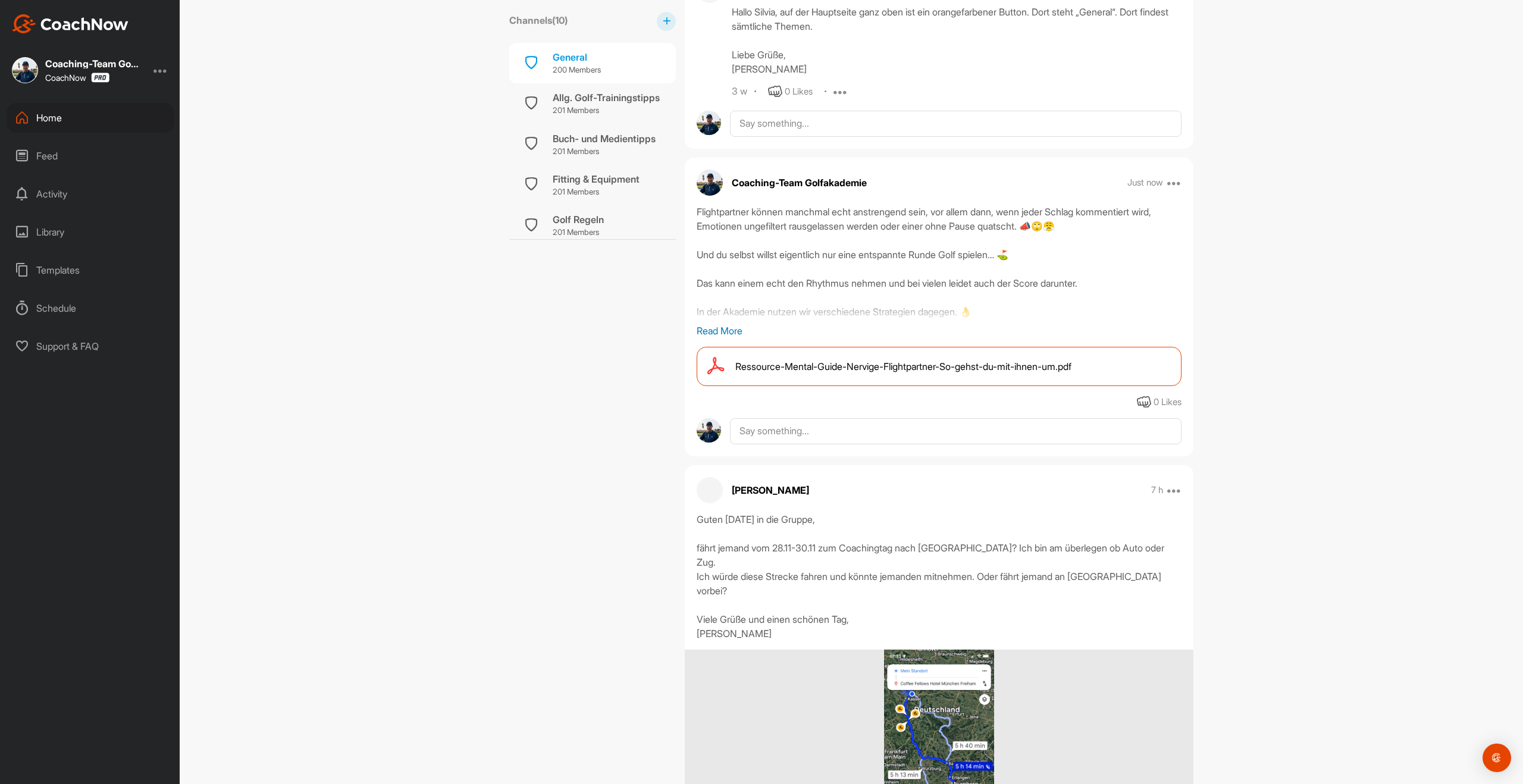
scroll to position [611, 0]
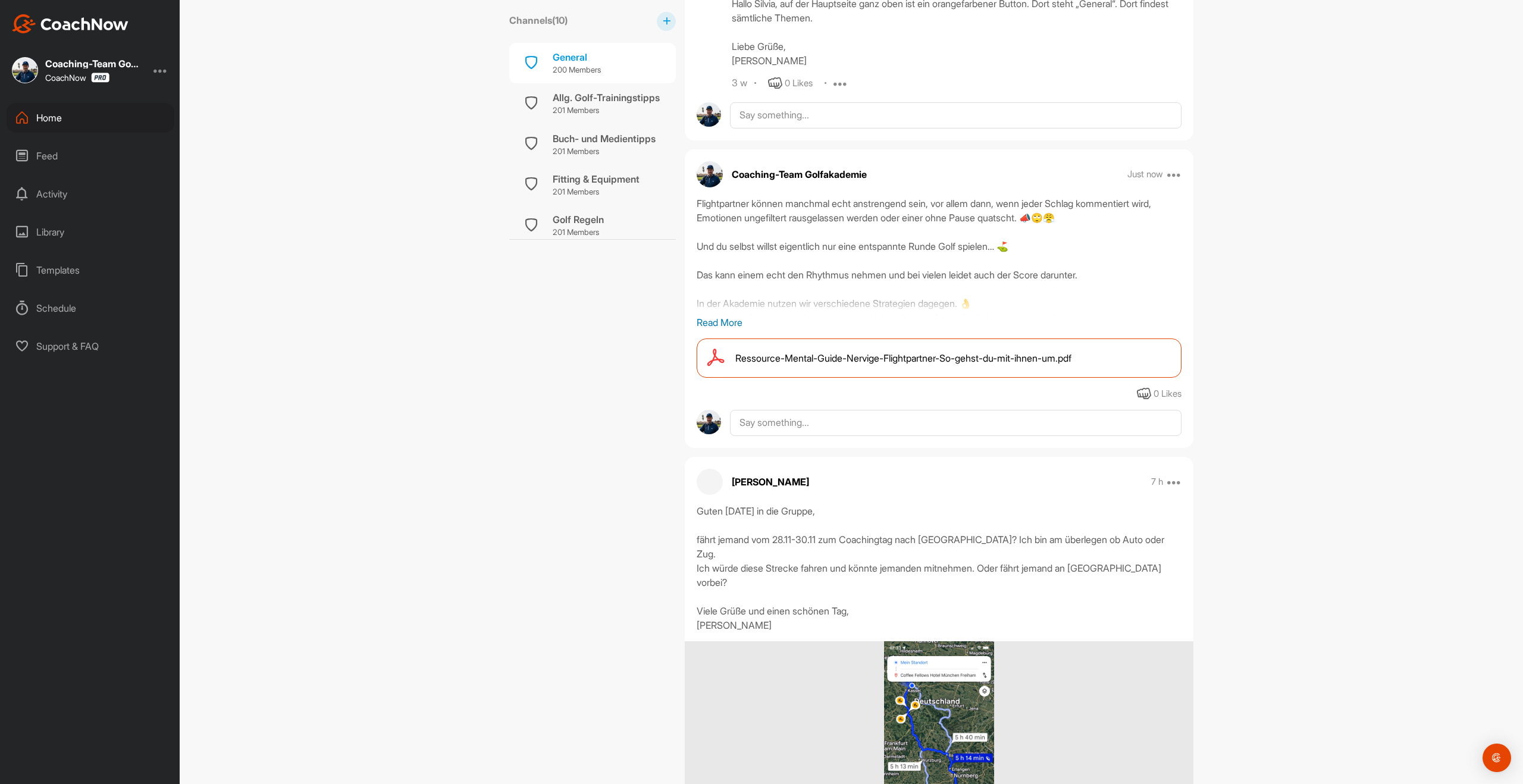
click at [63, 117] on div "Home" at bounding box center [90, 118] width 168 height 29
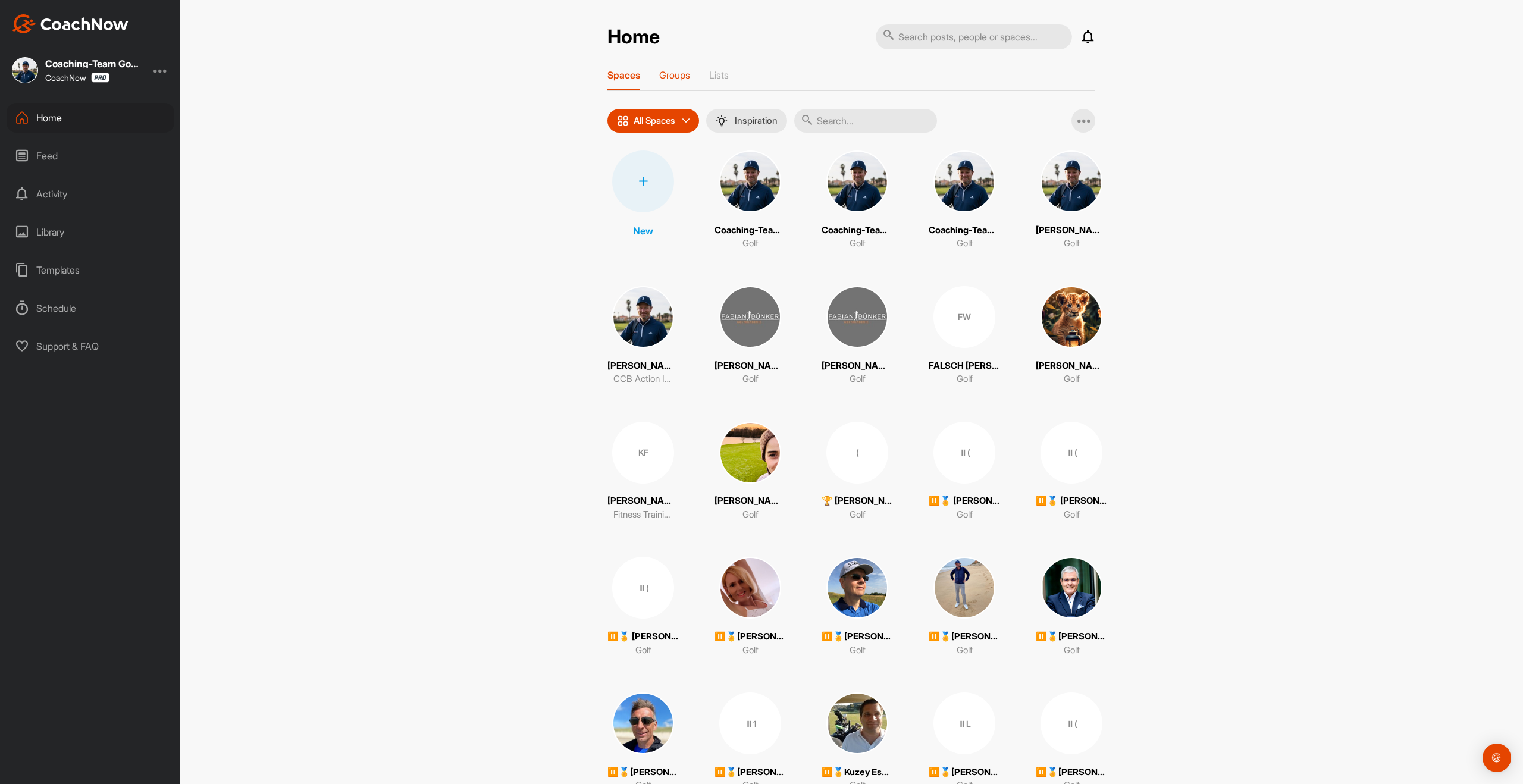
click at [685, 85] on div "Groups" at bounding box center [674, 80] width 31 height 21
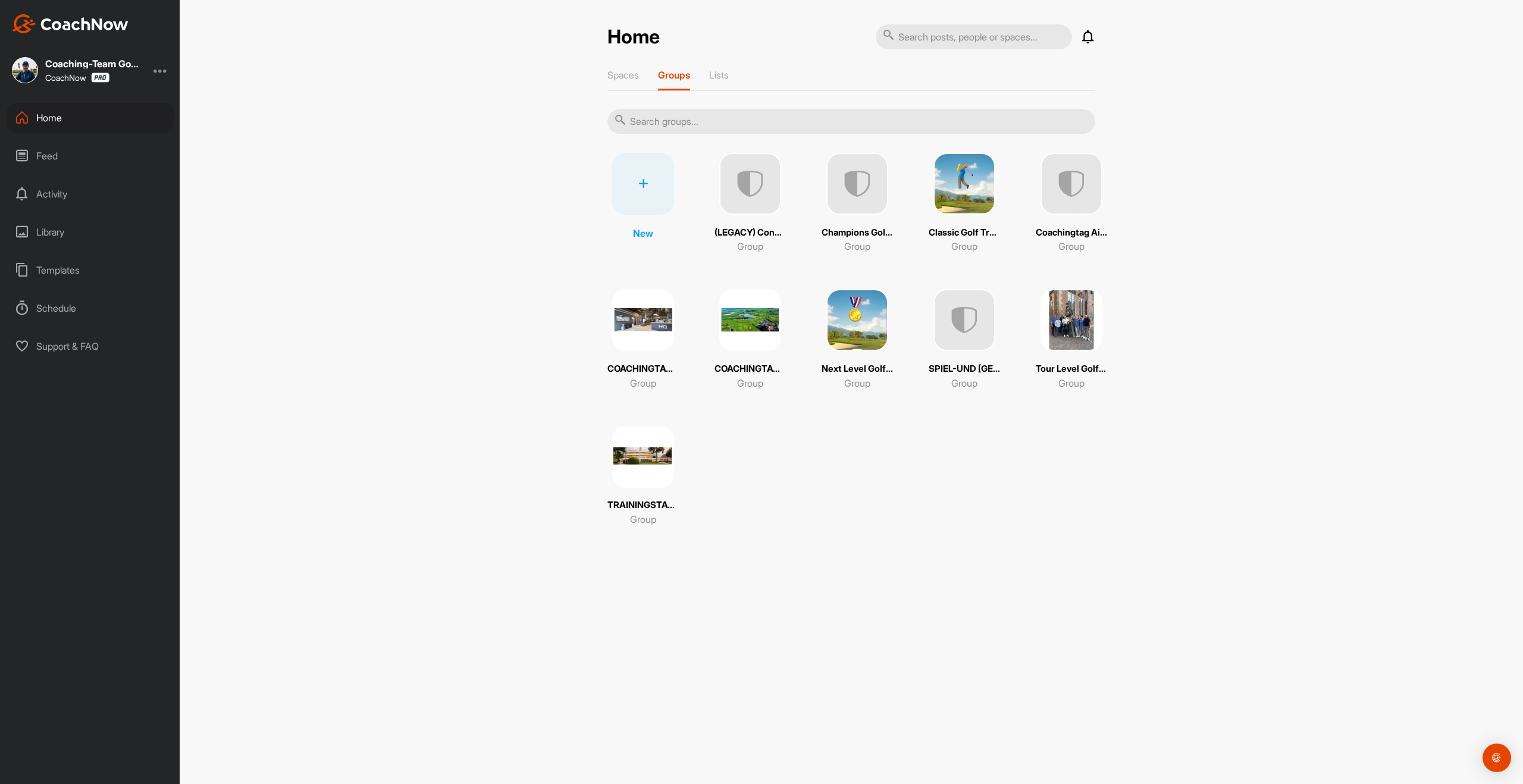
click at [867, 339] on img at bounding box center [857, 320] width 62 height 62
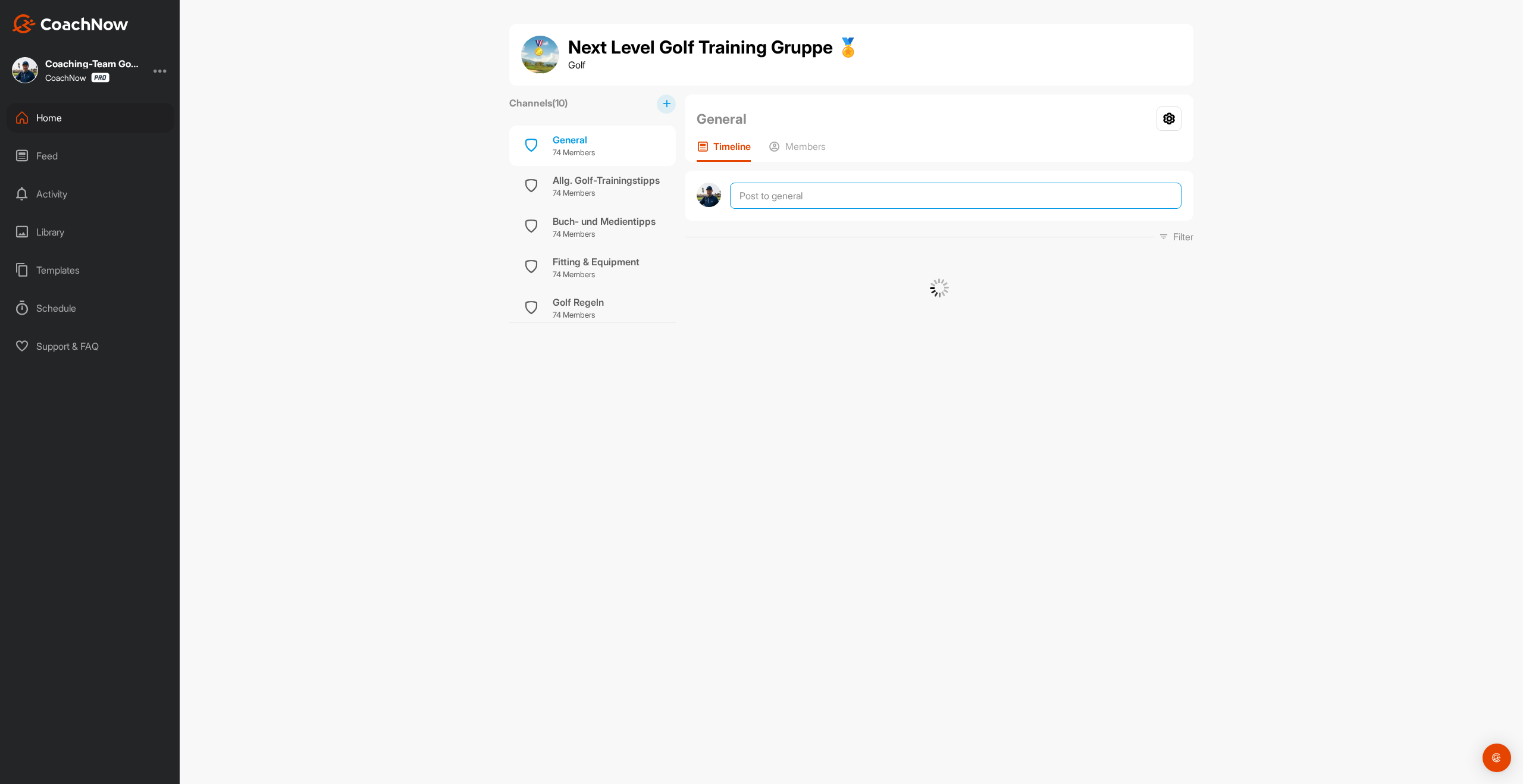
click at [811, 206] on textarea at bounding box center [955, 195] width 452 height 26
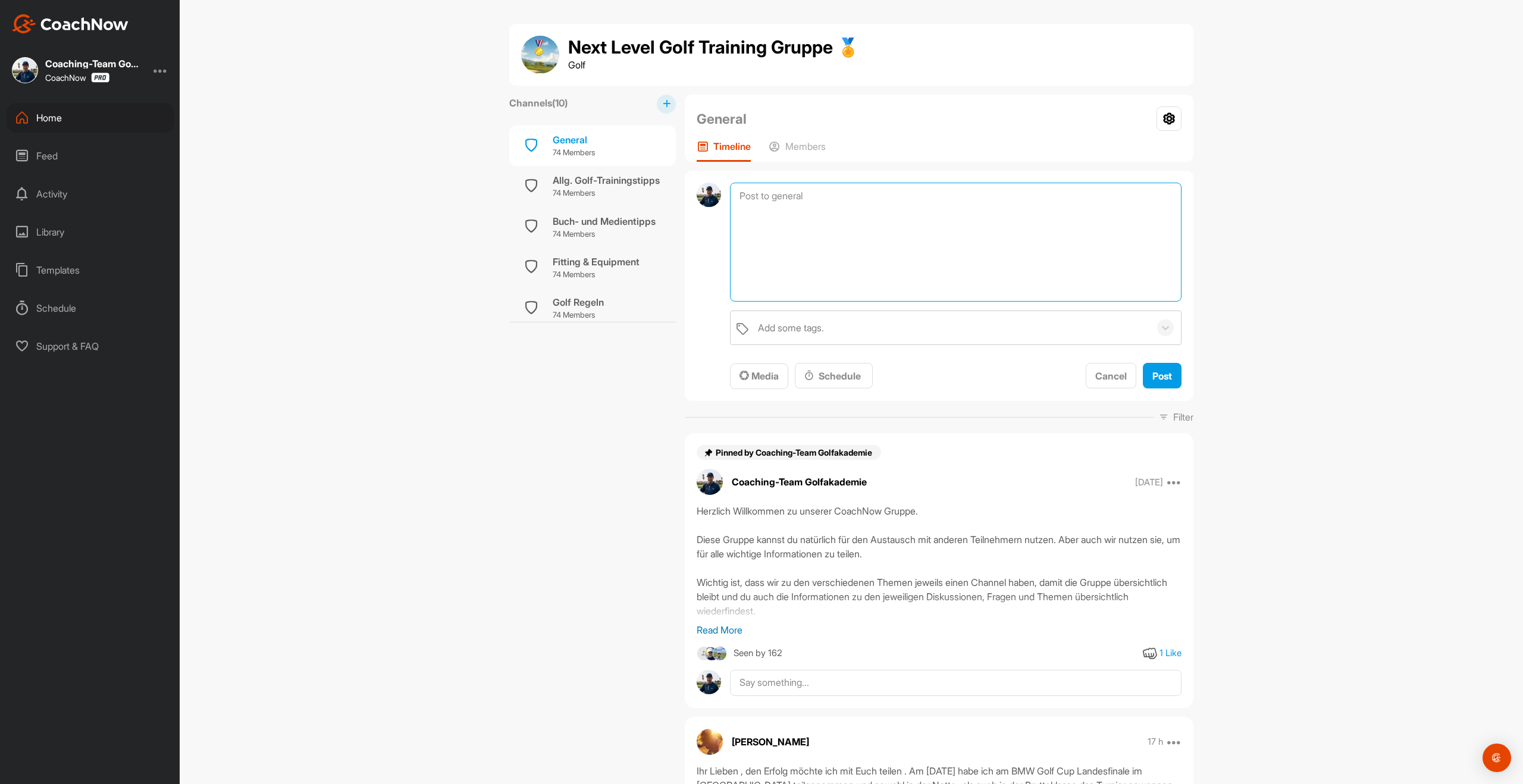
paste textarea "Flightpartner können manchmal echt anstrengend sein, vor allem dann, wenn jeder…"
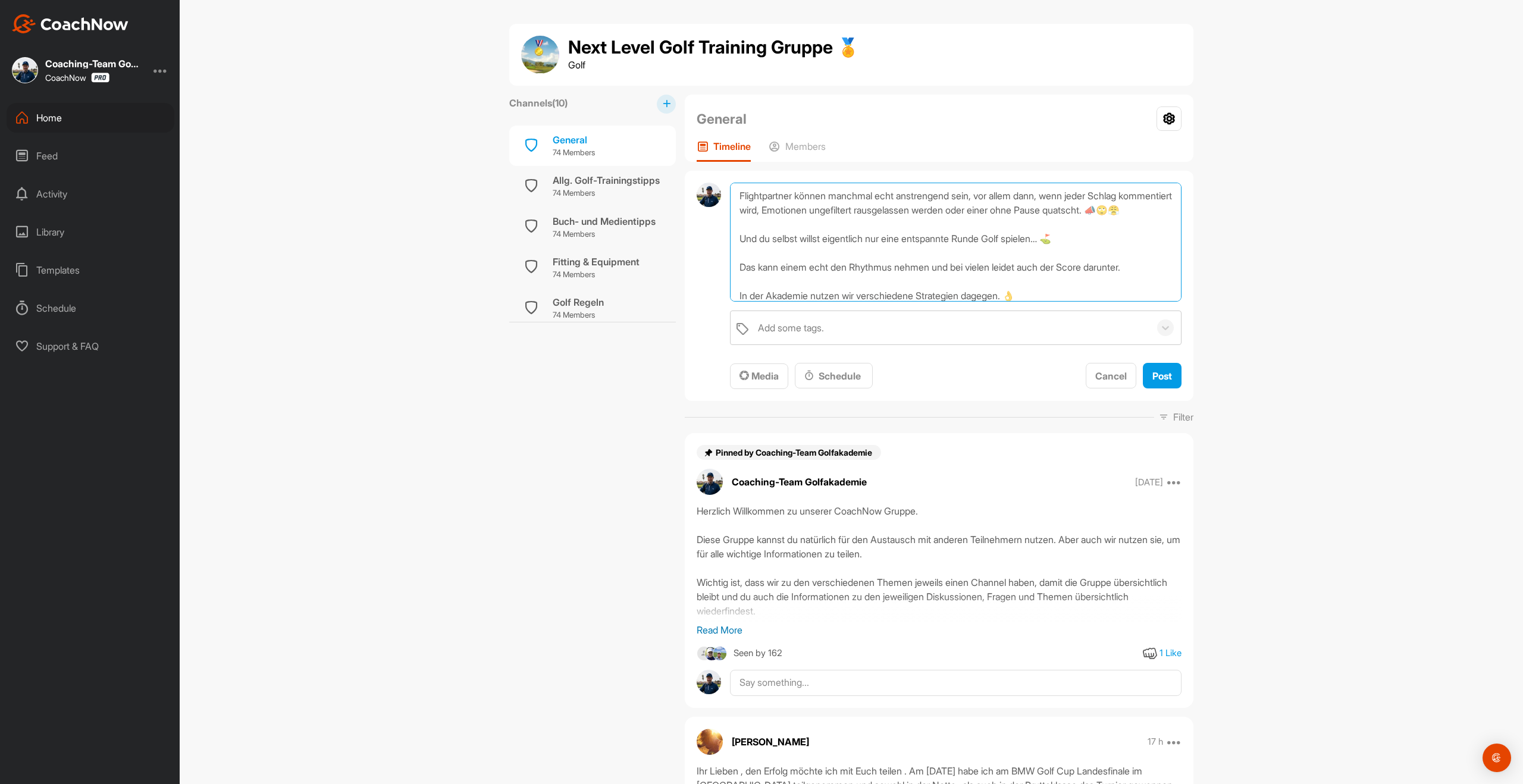
scroll to position [100, 0]
type textarea "Flightpartner können manchmal echt anstrengend sein, vor allem dann, wenn jeder…"
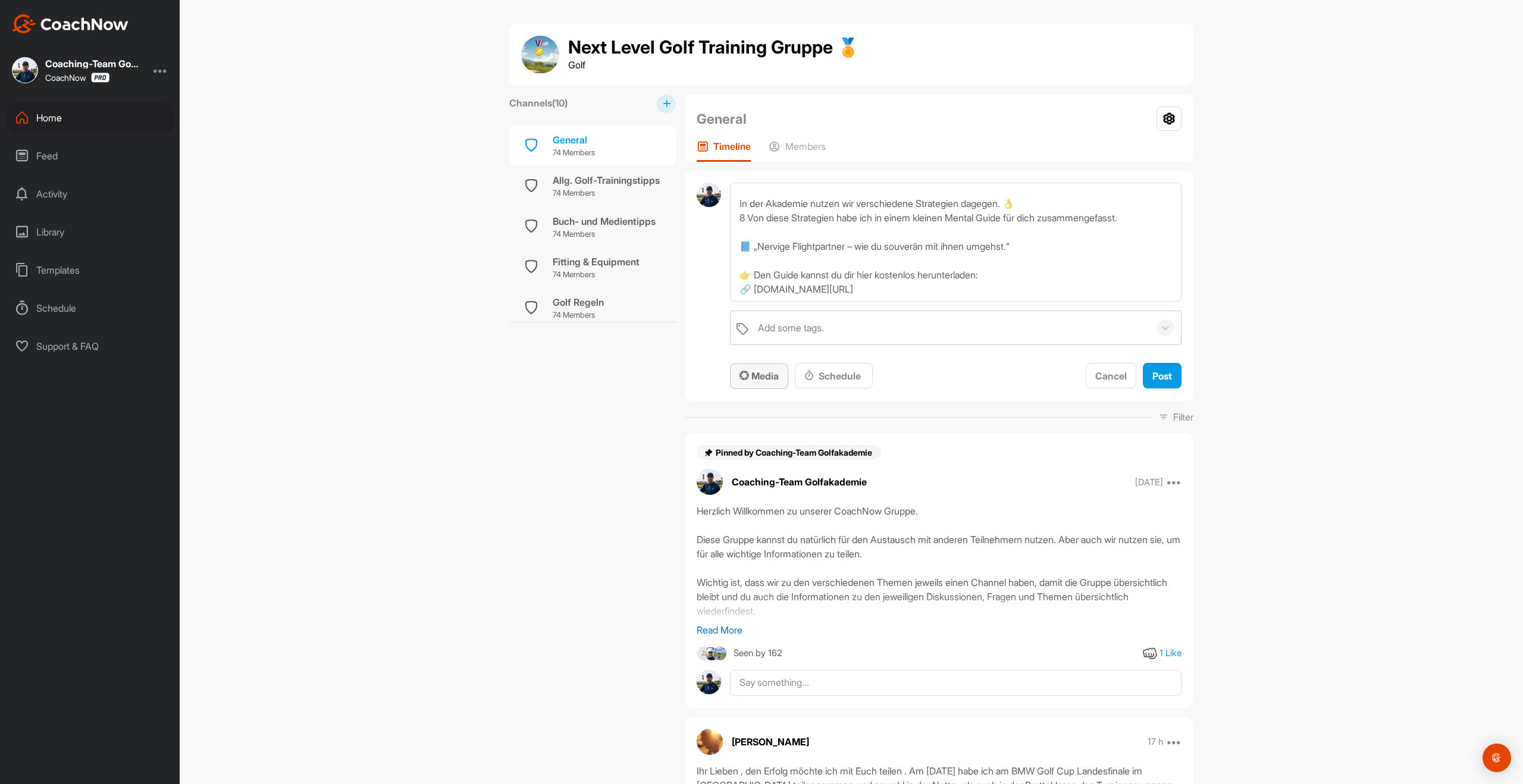
click at [759, 370] on span "Media" at bounding box center [759, 376] width 39 height 12
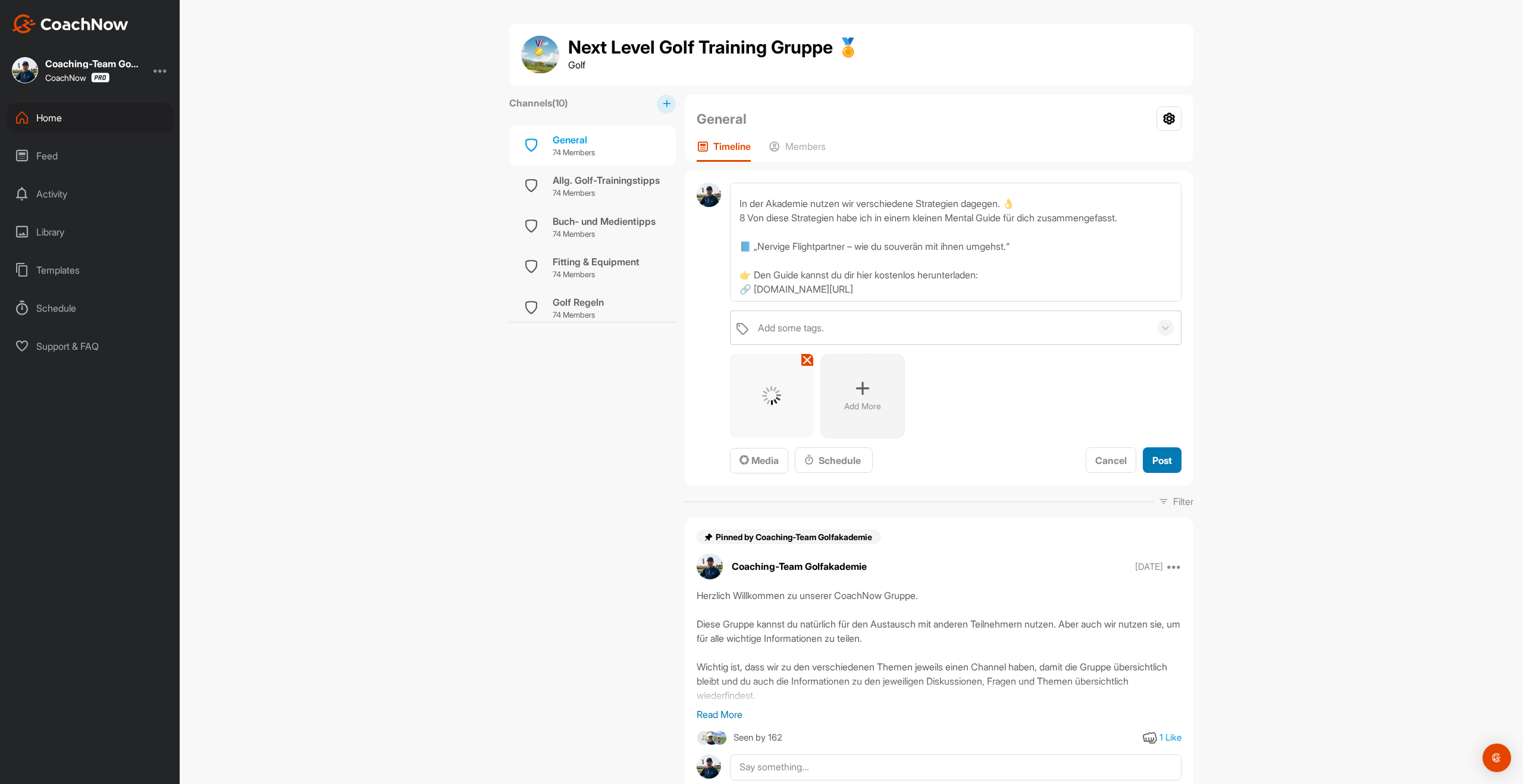
click at [1169, 455] on span "Post" at bounding box center [1162, 461] width 20 height 12
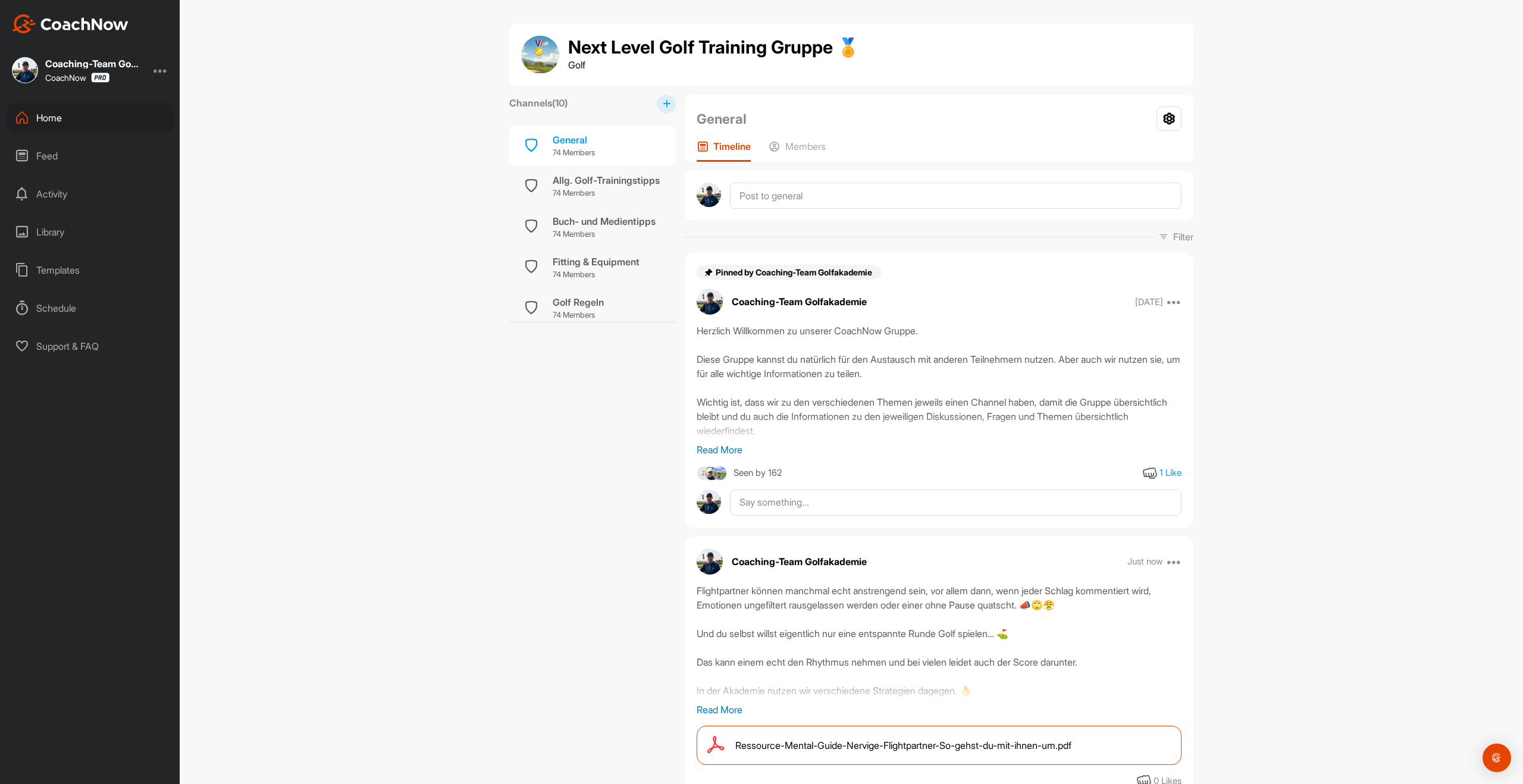
scroll to position [75, 0]
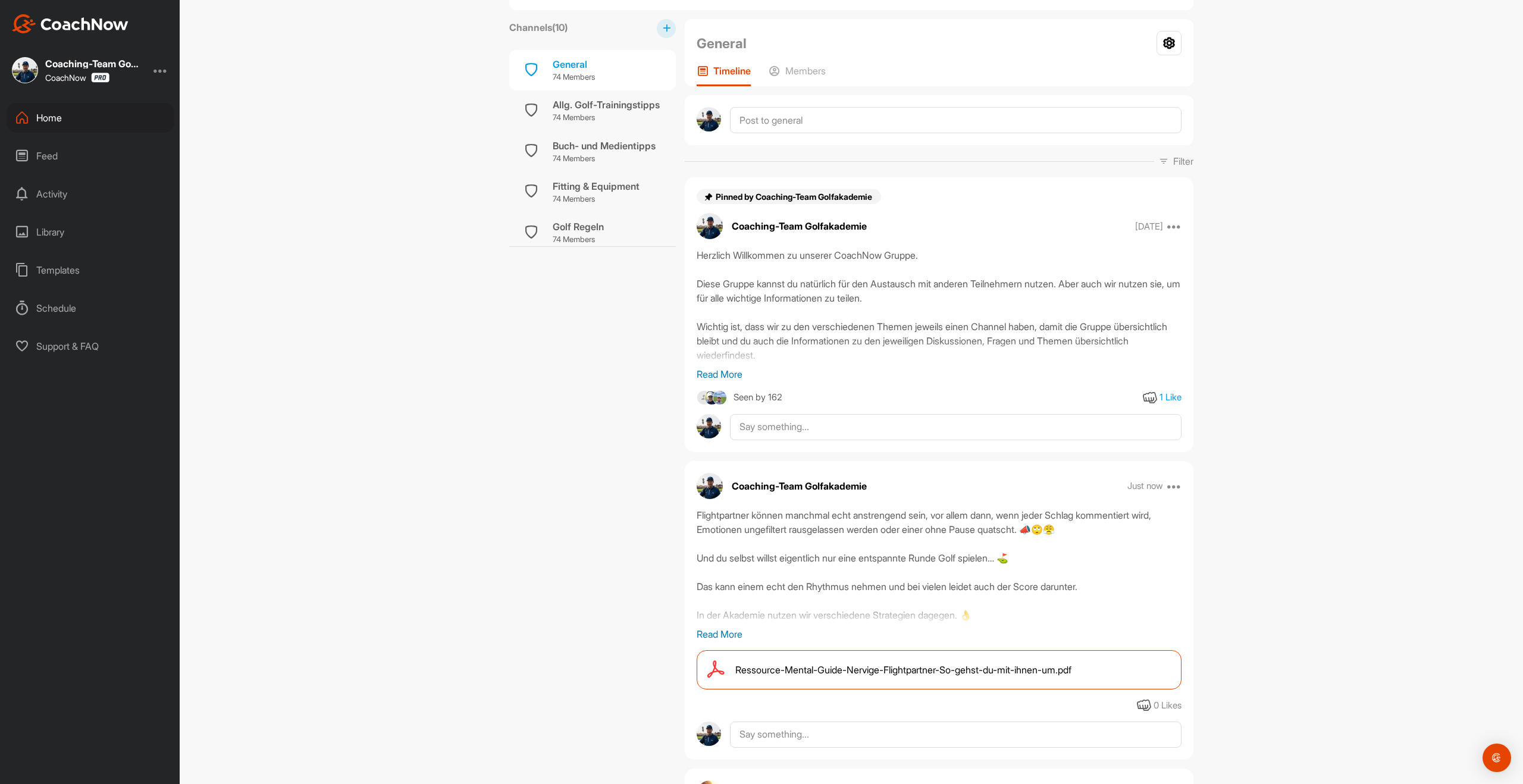
click at [56, 123] on div "Home" at bounding box center [90, 118] width 168 height 29
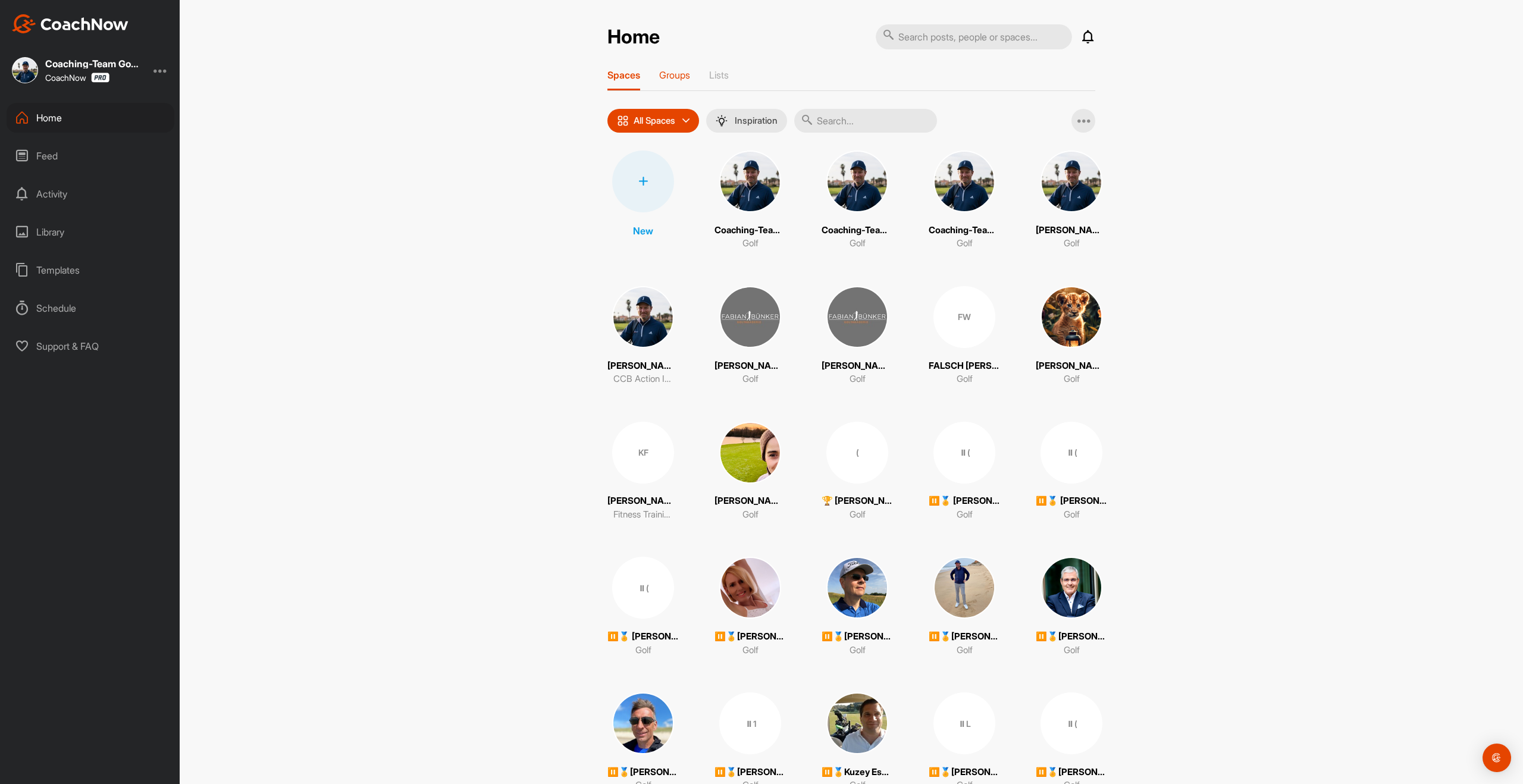
click at [679, 82] on div "Groups" at bounding box center [674, 80] width 31 height 21
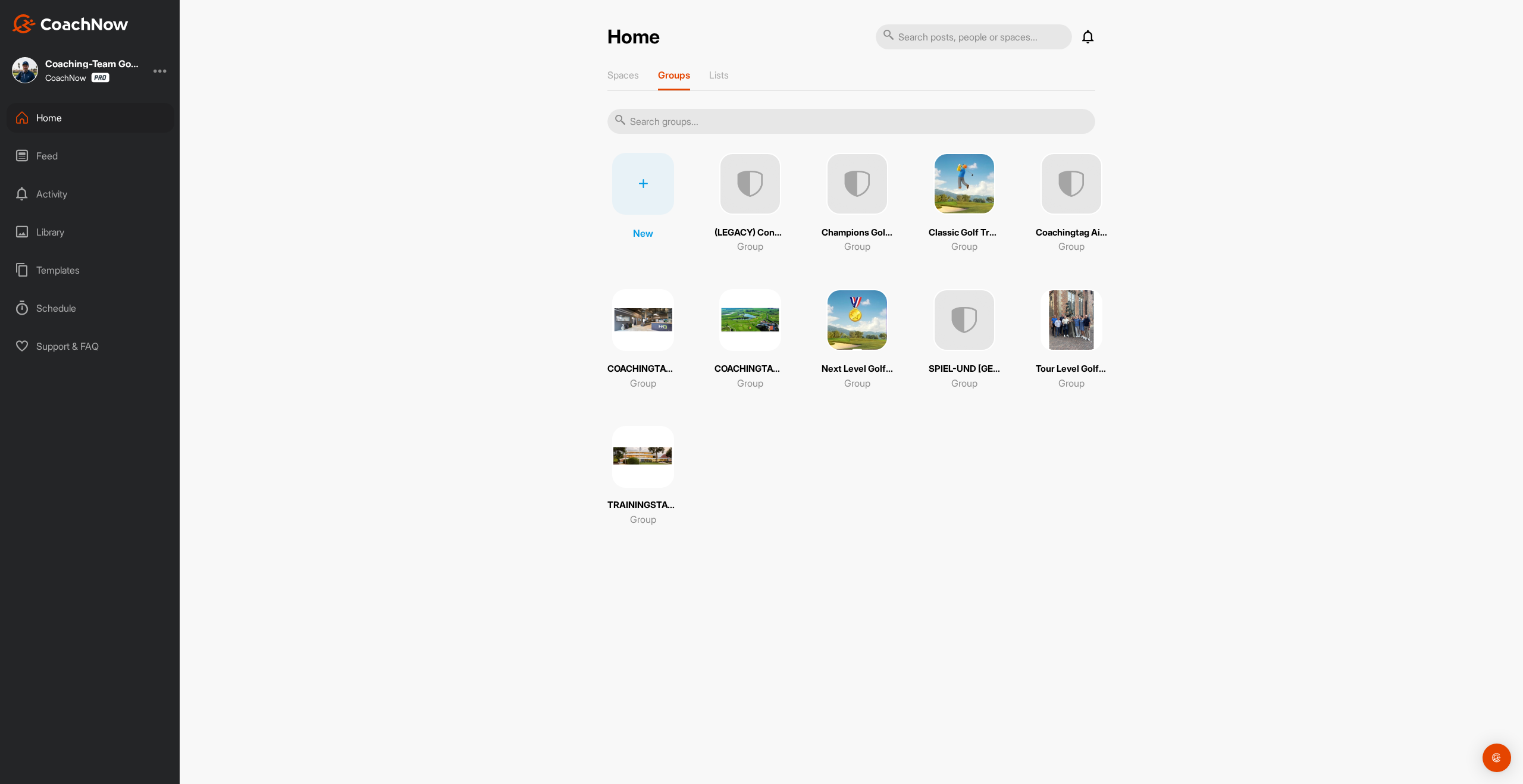
click at [1071, 354] on div "Tour Level Golf Training Gruppe 🚀 Group" at bounding box center [1071, 338] width 72 height 100
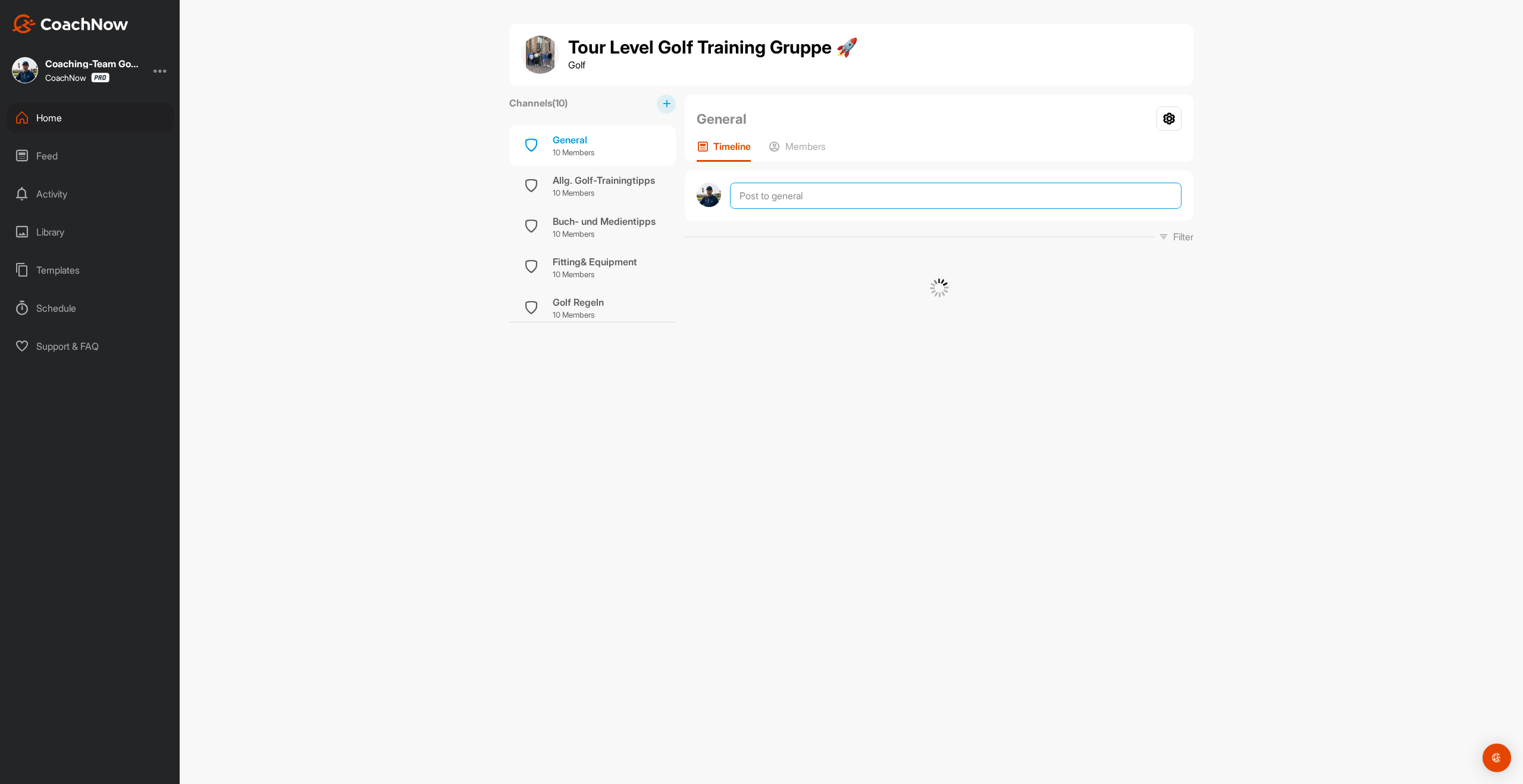
click at [825, 196] on textarea at bounding box center [955, 195] width 452 height 26
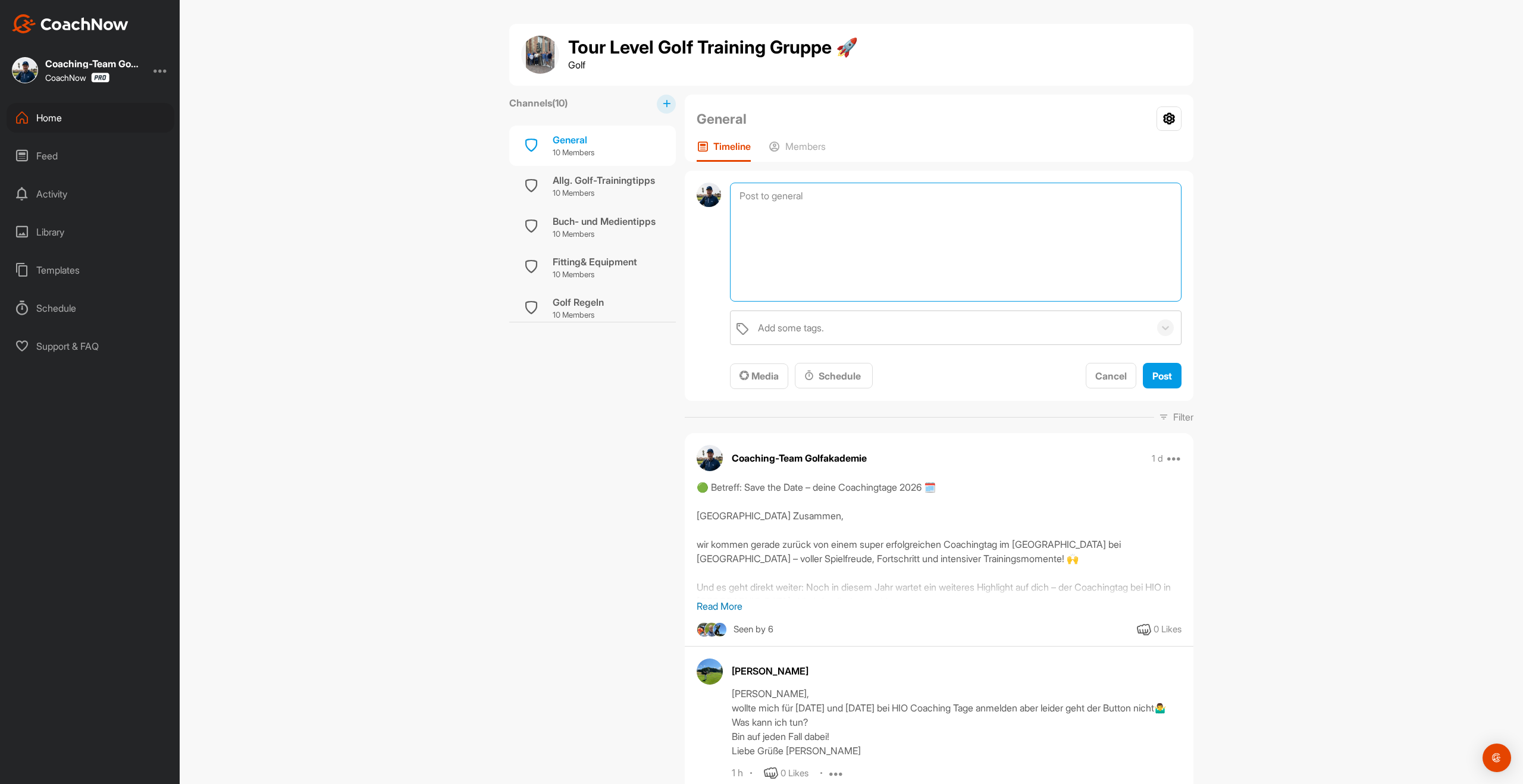
paste textarea "Flightpartner können manchmal echt anstrengend sein, vor allem dann, wenn jeder…"
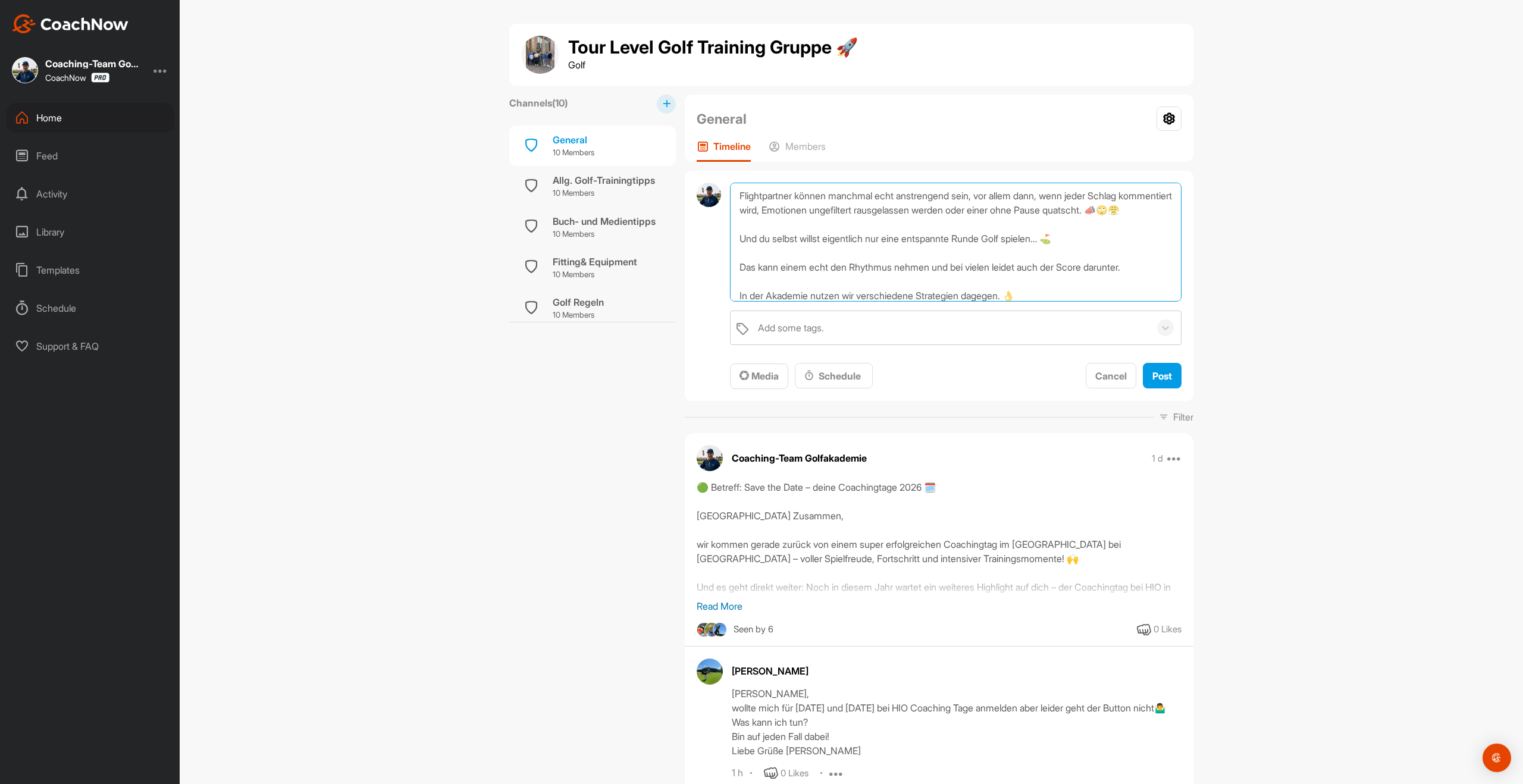
scroll to position [100, 0]
type textarea "Flightpartner können manchmal echt anstrengend sein, vor allem dann, wenn jeder…"
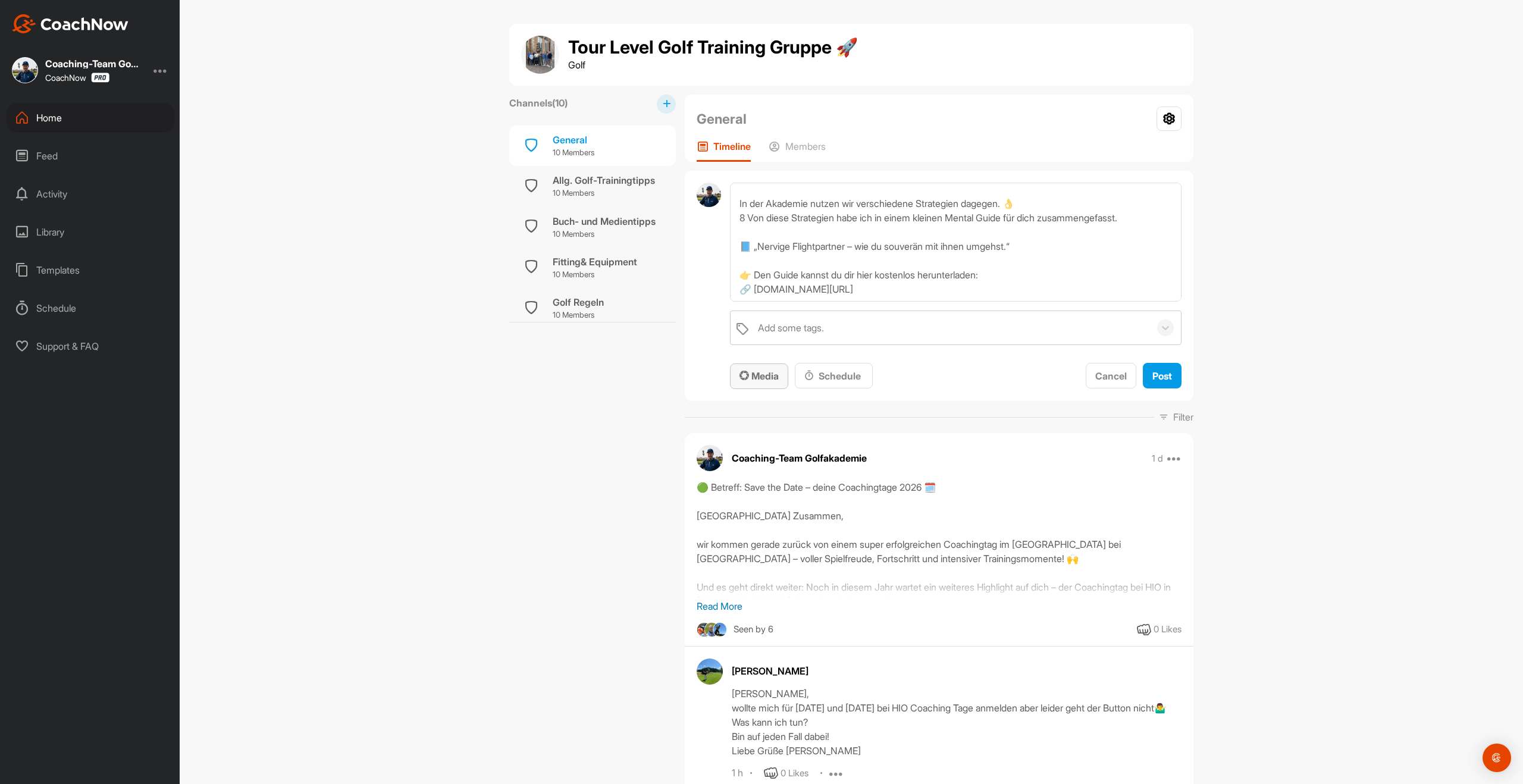
click at [776, 381] on span "Media" at bounding box center [759, 376] width 39 height 12
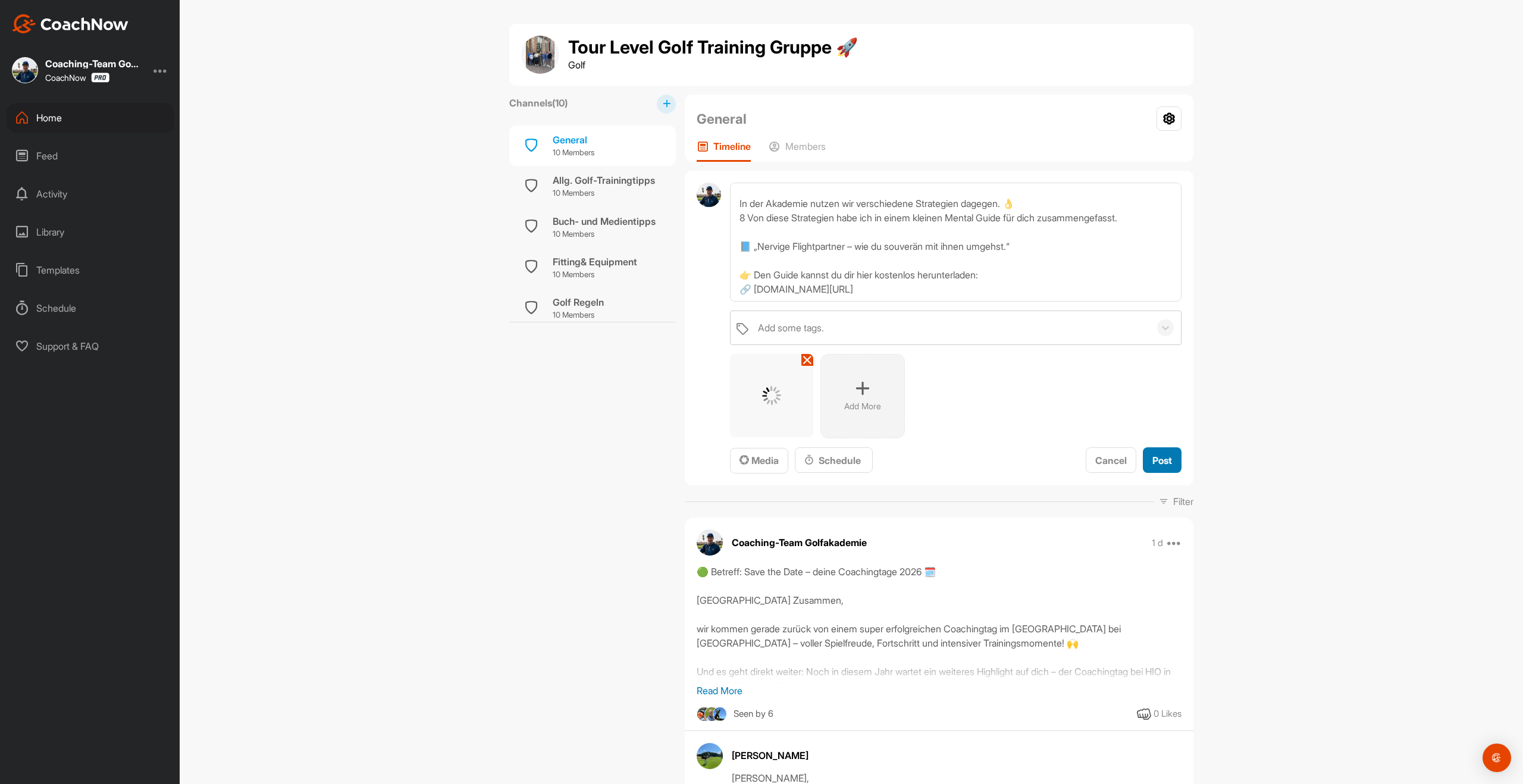
click at [1172, 457] on button "Post" at bounding box center [1162, 460] width 38 height 26
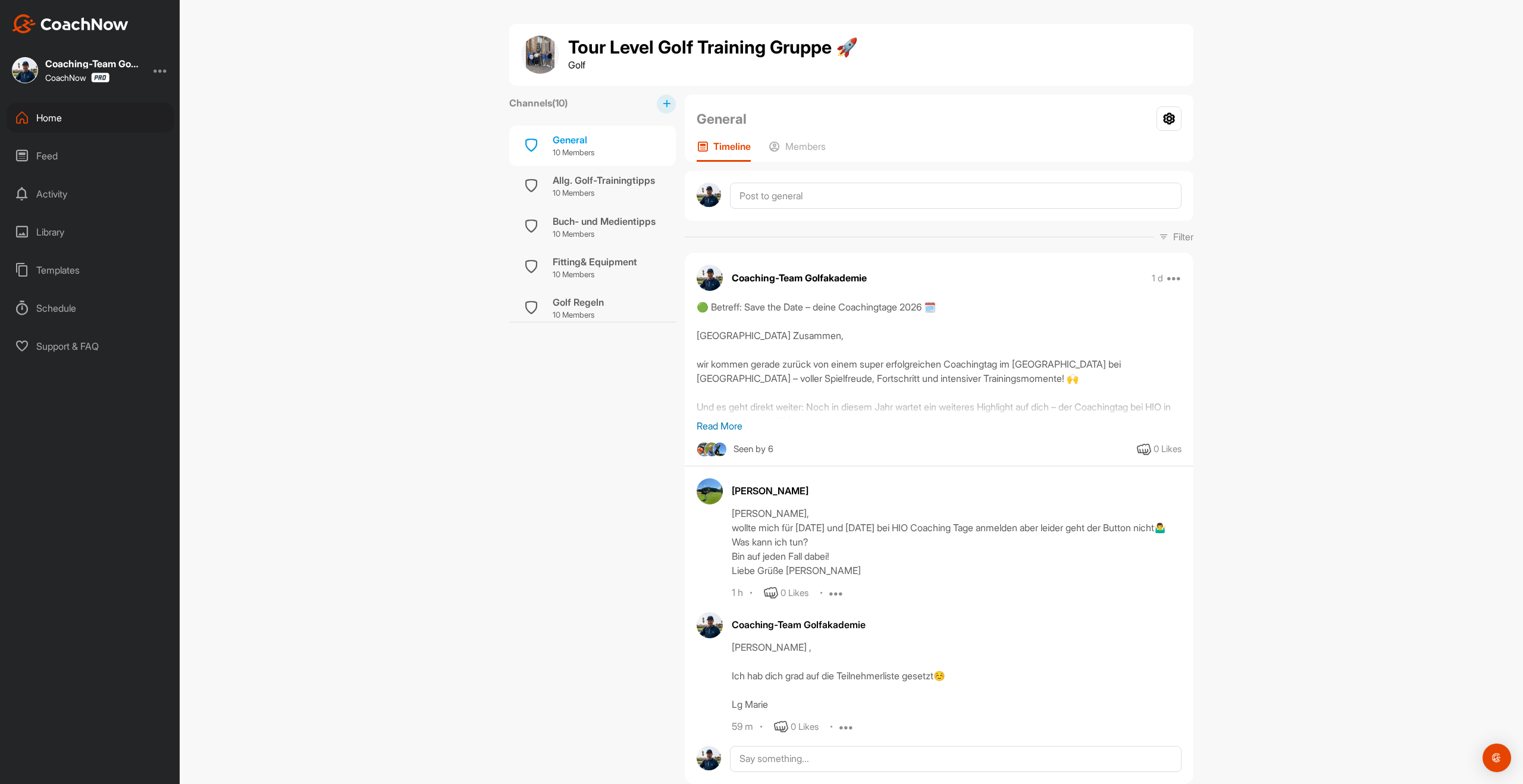
scroll to position [0, 0]
